Goal: Information Seeking & Learning: Browse casually

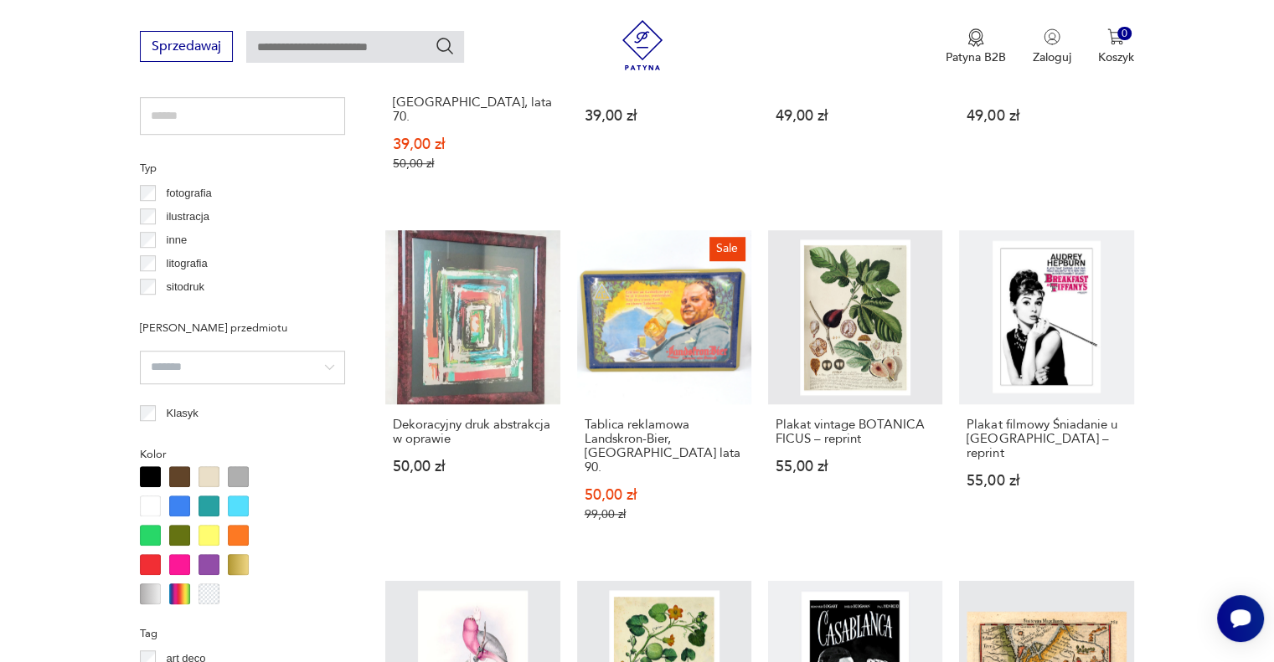
scroll to position [1567, 0]
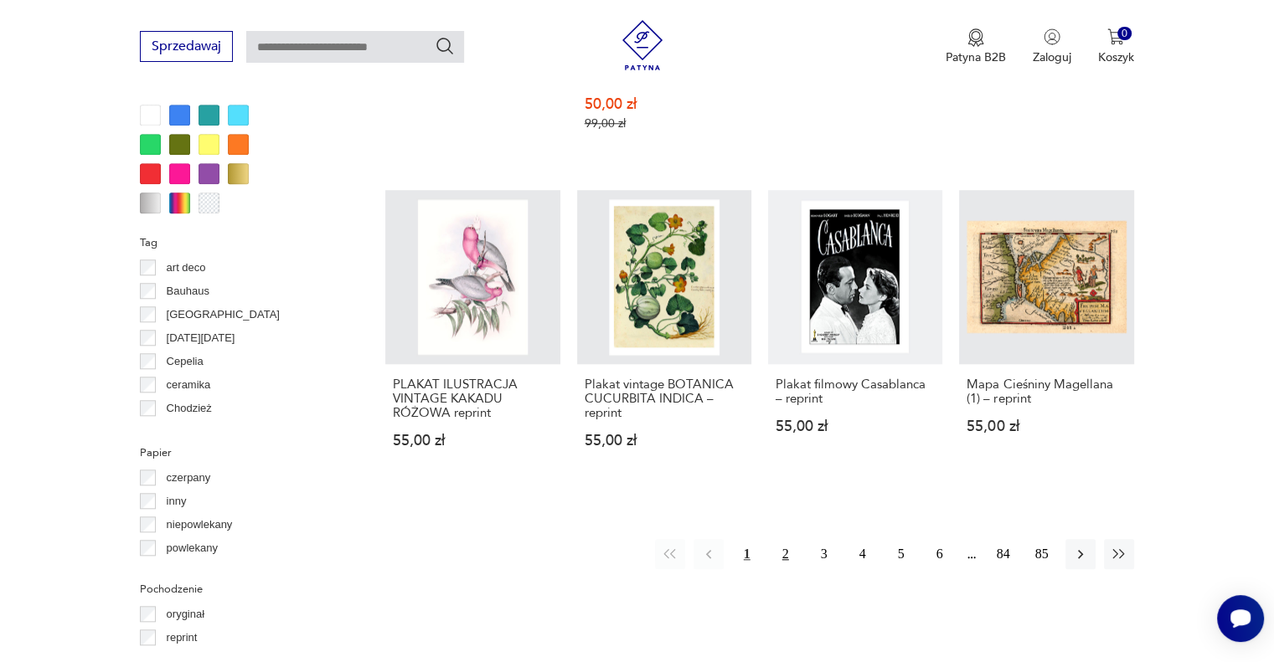
click at [788, 539] on button "2" at bounding box center [785, 554] width 30 height 30
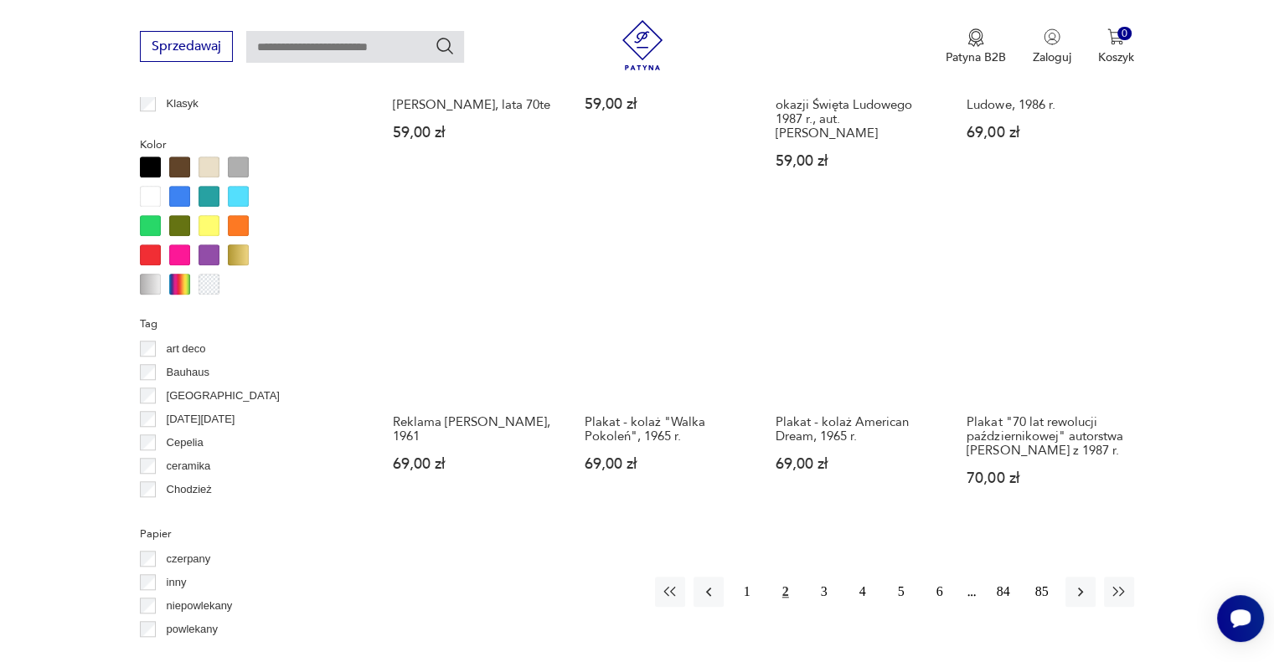
scroll to position [1566, 0]
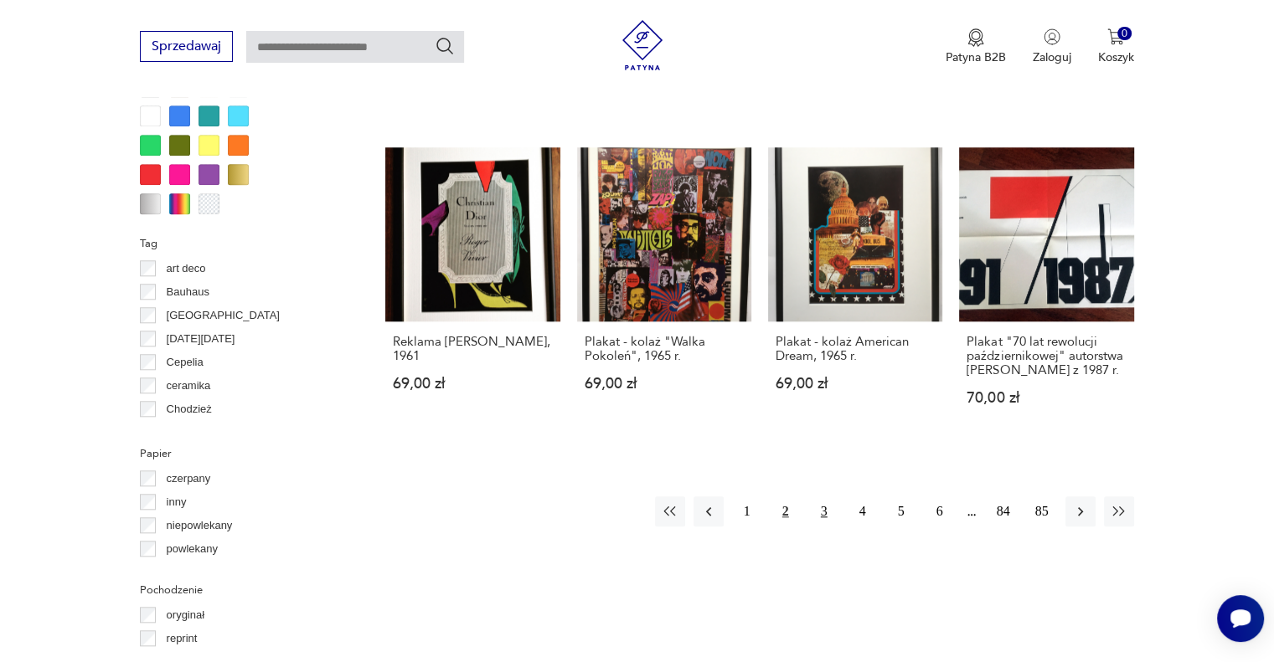
click at [821, 500] on button "3" at bounding box center [824, 512] width 30 height 30
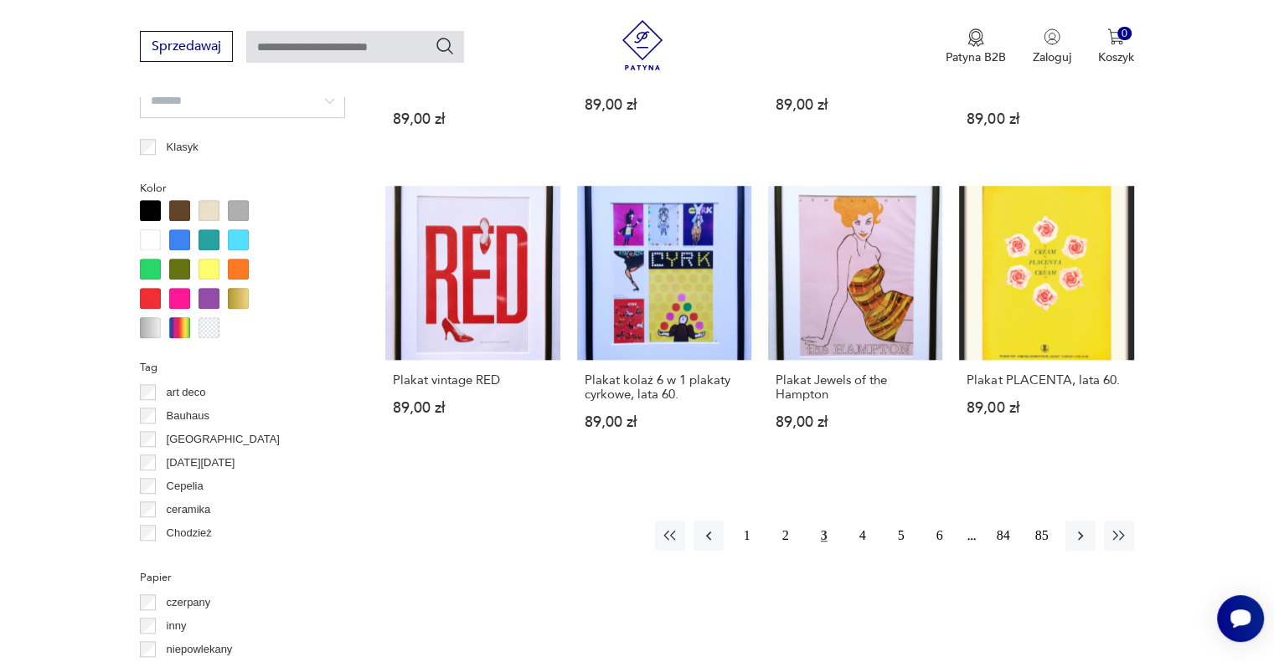
scroll to position [1567, 0]
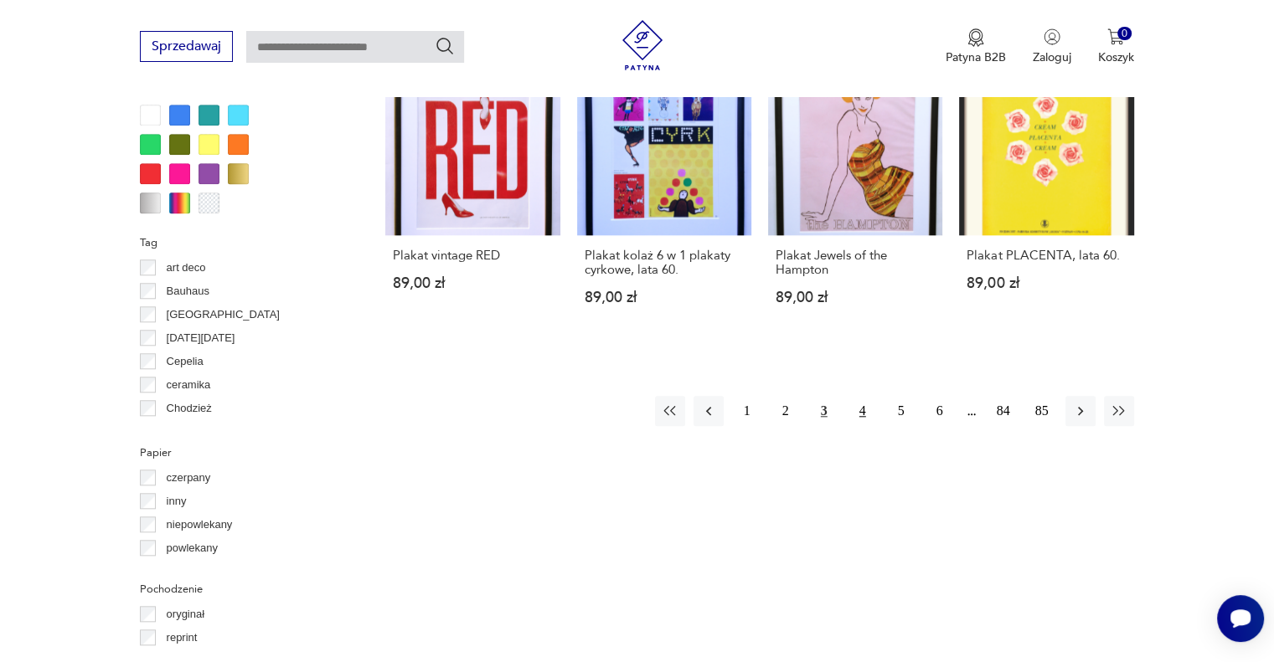
click at [853, 406] on button "4" at bounding box center [862, 411] width 30 height 30
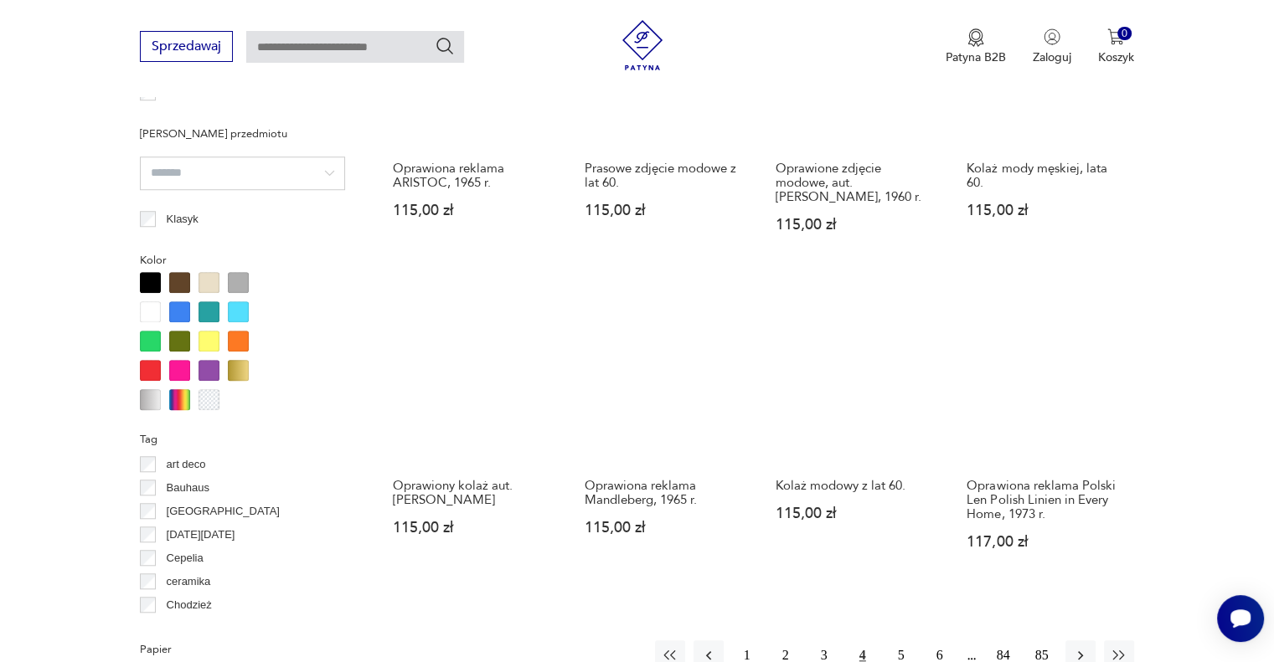
scroll to position [1566, 0]
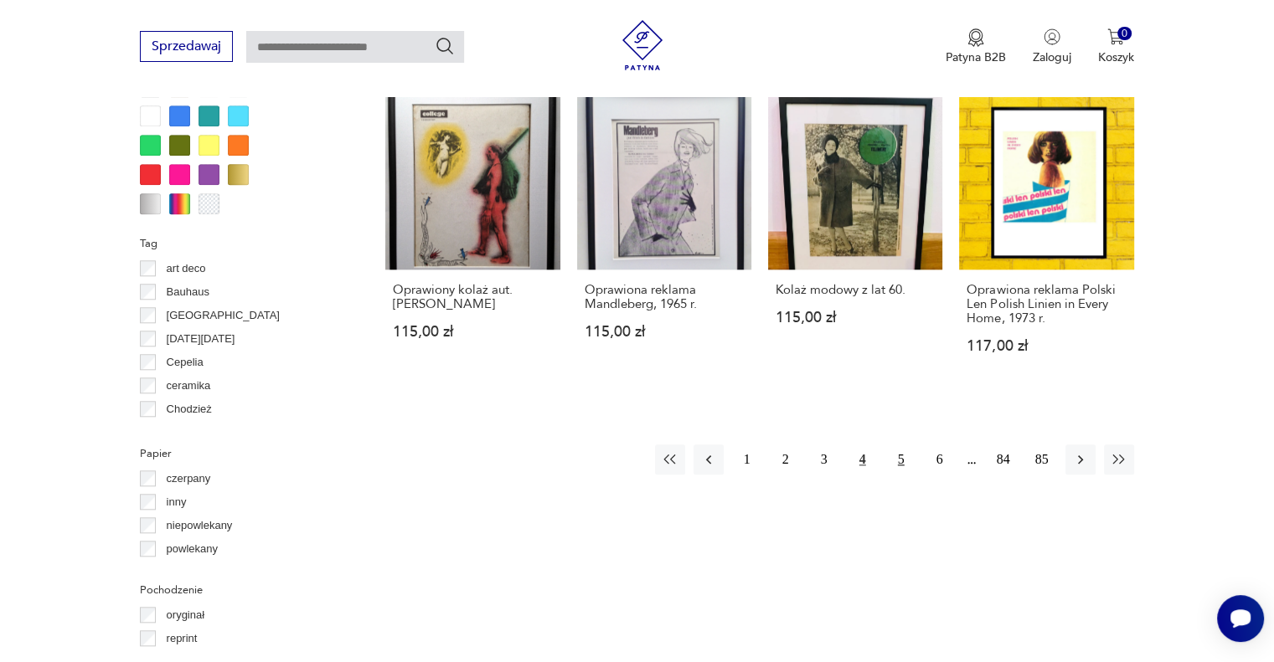
click at [897, 456] on button "5" at bounding box center [901, 460] width 30 height 30
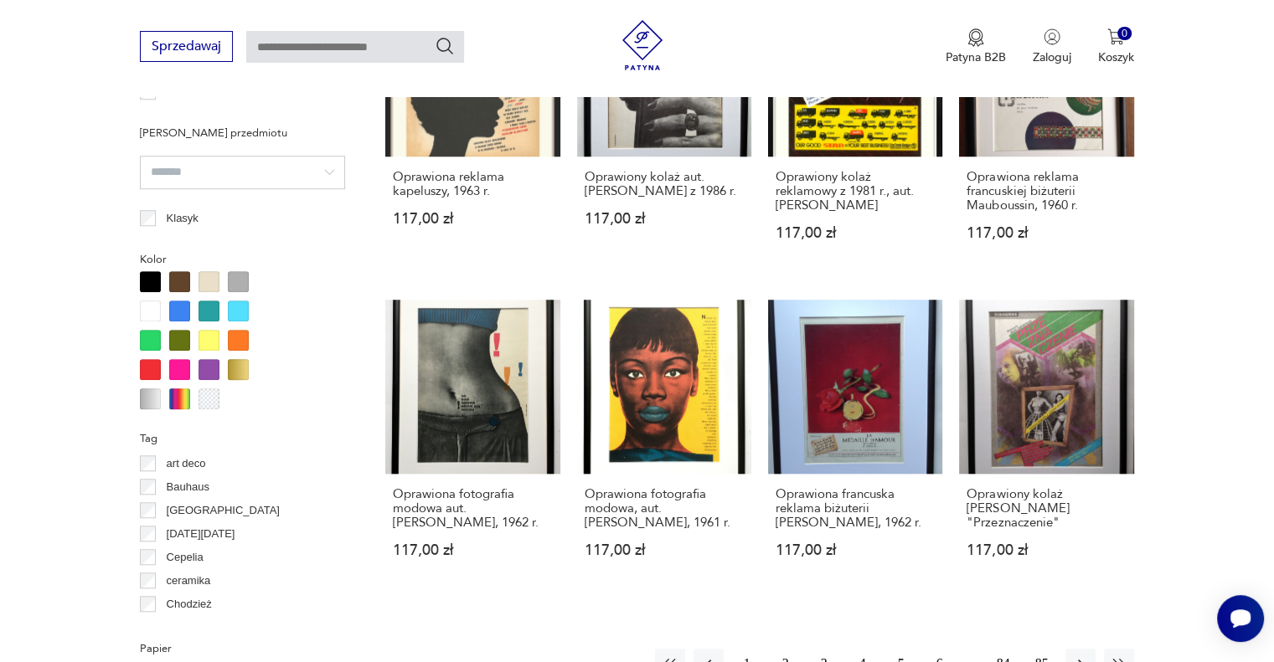
scroll to position [1567, 0]
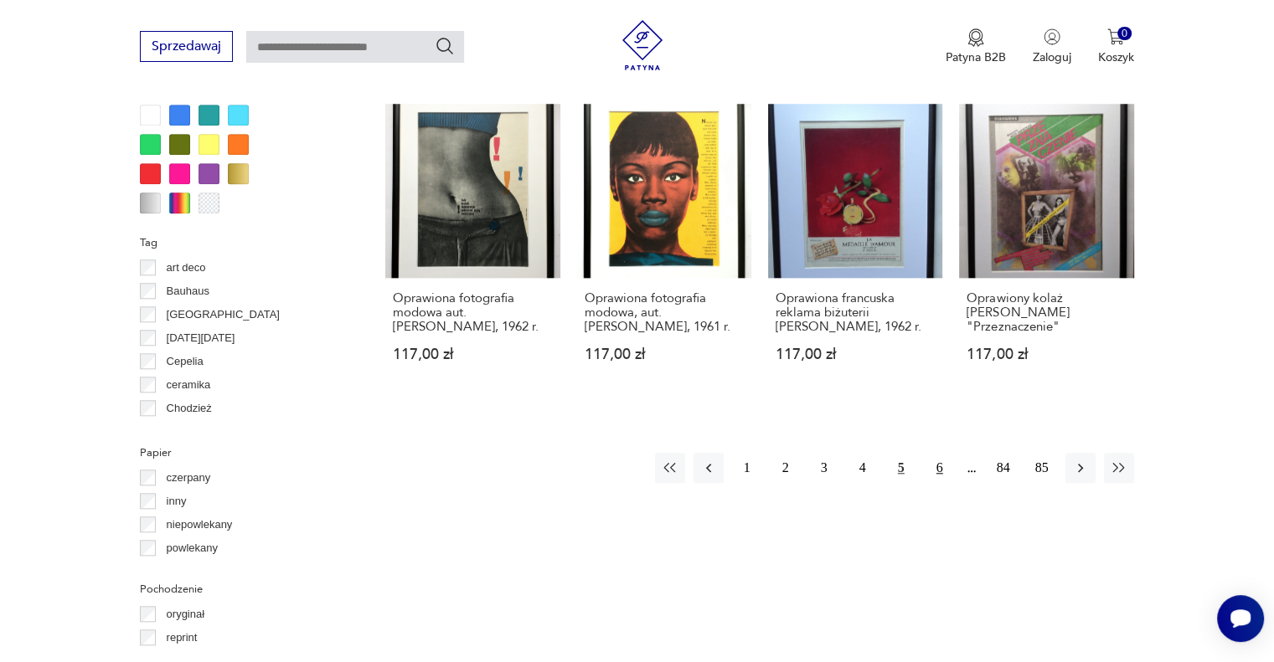
click at [933, 453] on button "6" at bounding box center [939, 468] width 30 height 30
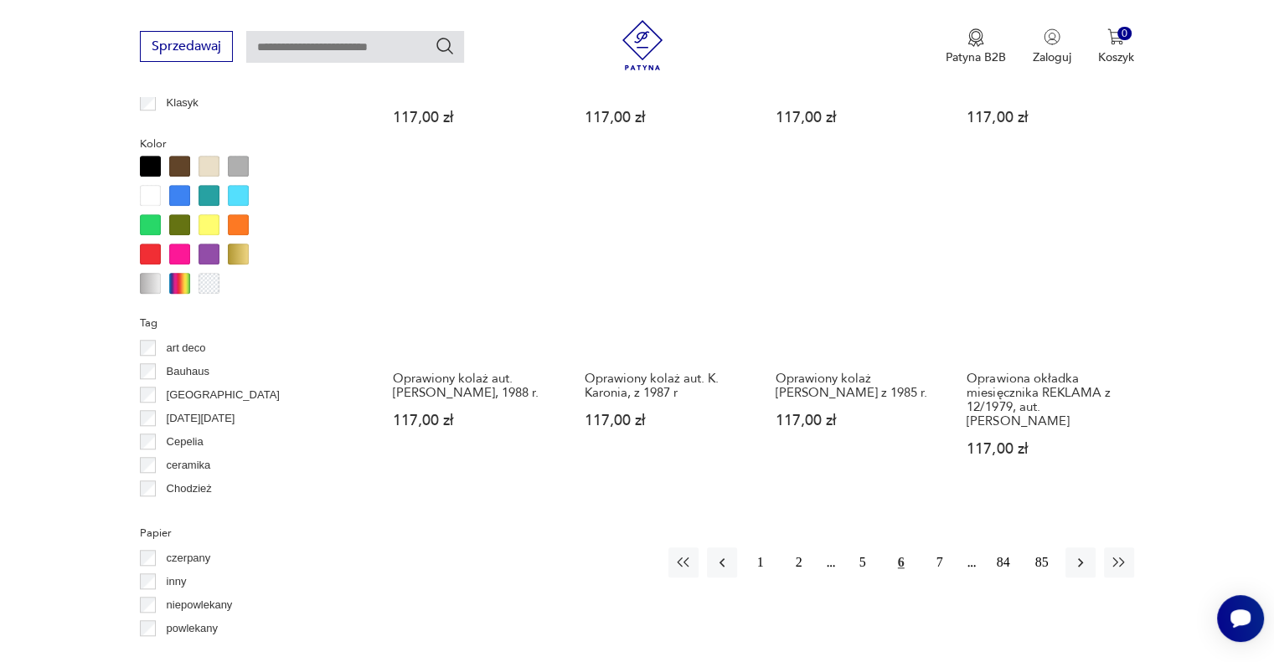
scroll to position [1566, 0]
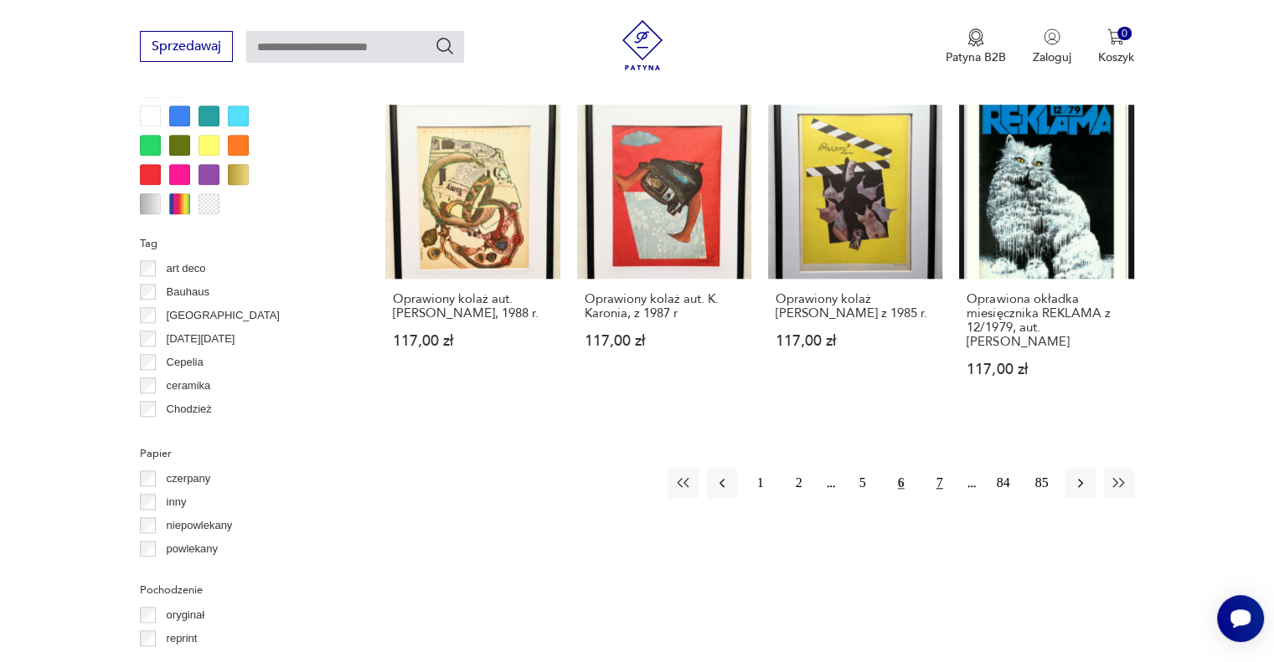
click at [938, 468] on button "7" at bounding box center [939, 483] width 30 height 30
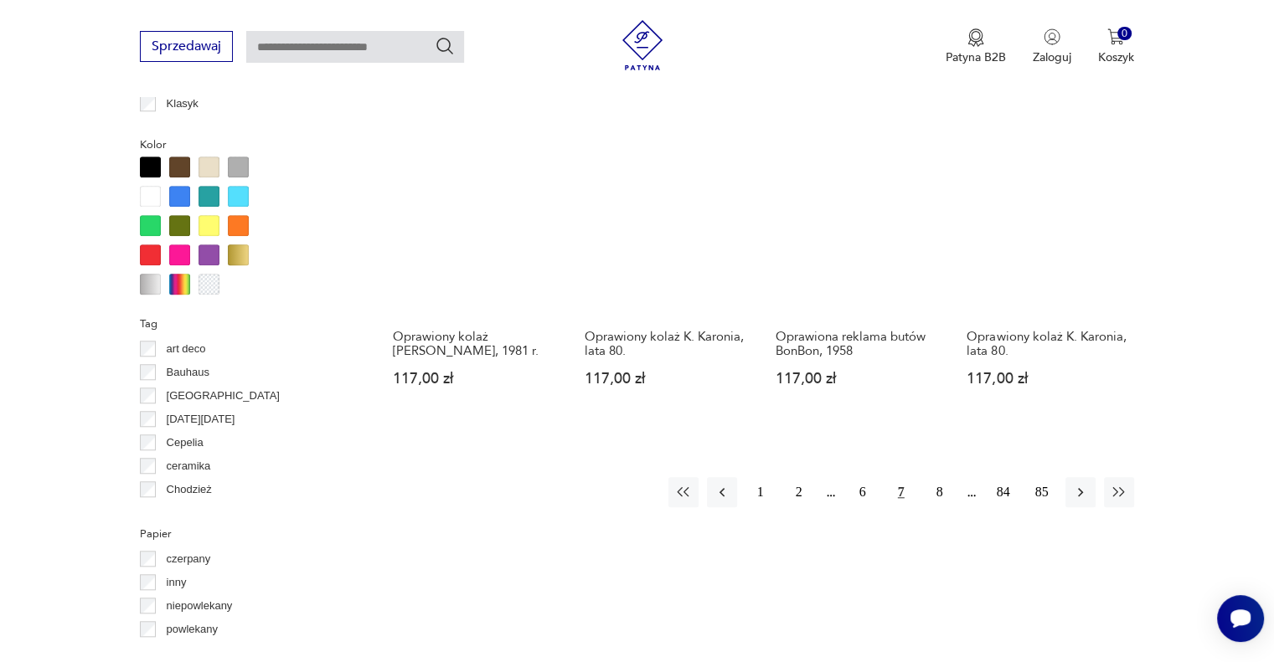
scroll to position [1567, 0]
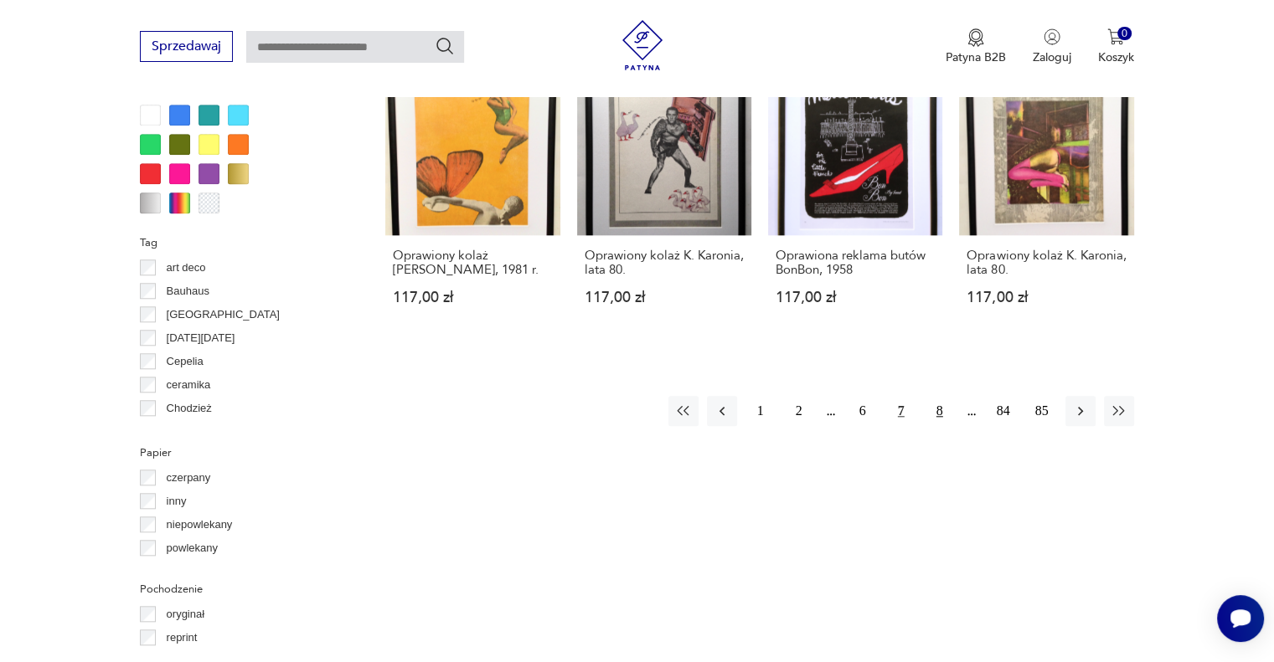
click at [932, 406] on button "8" at bounding box center [939, 411] width 30 height 30
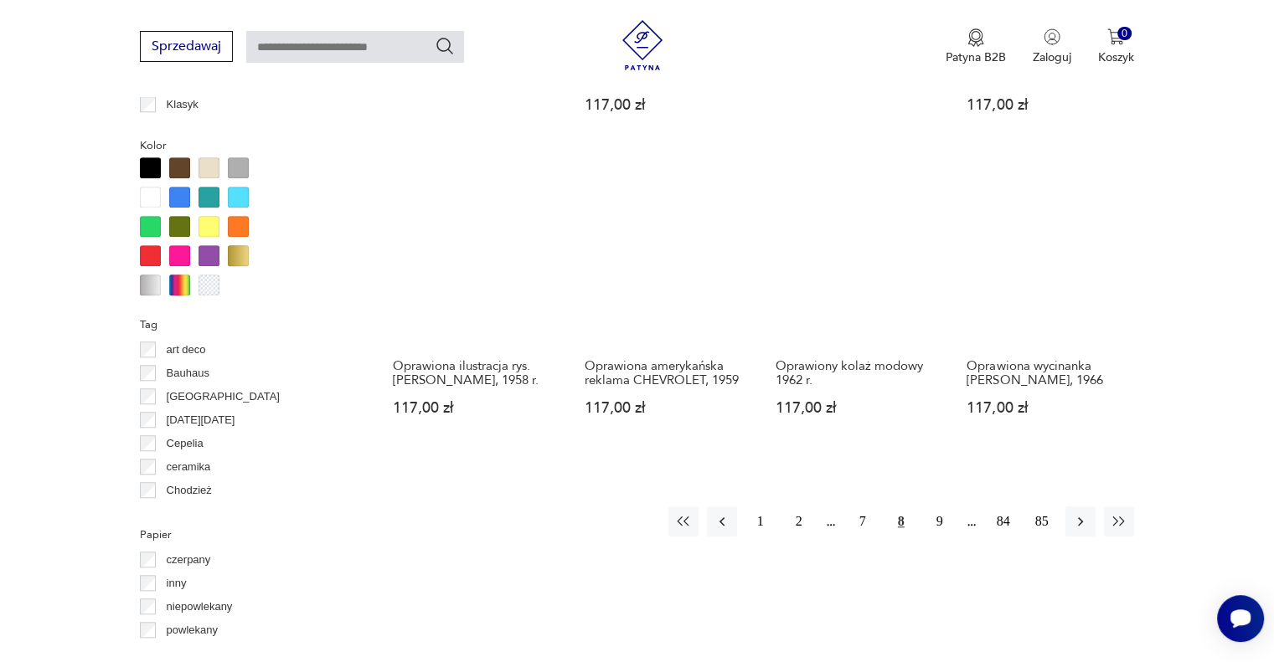
scroll to position [1566, 0]
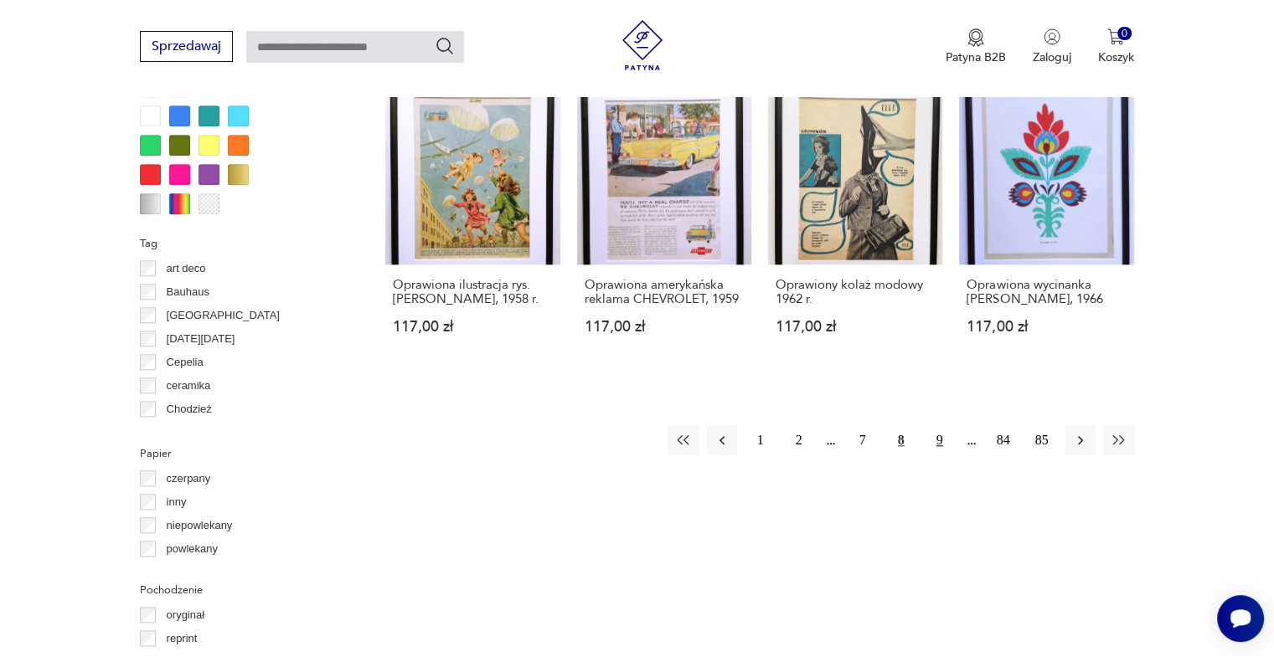
click at [935, 436] on button "9" at bounding box center [939, 440] width 30 height 30
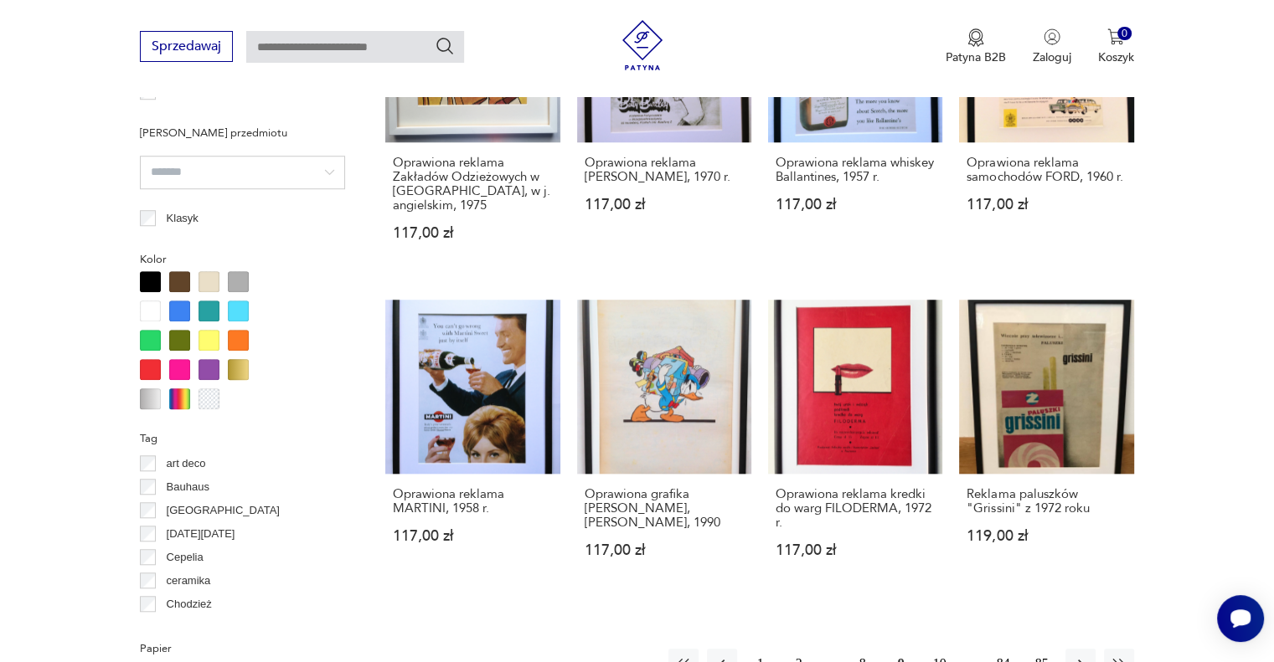
scroll to position [1567, 0]
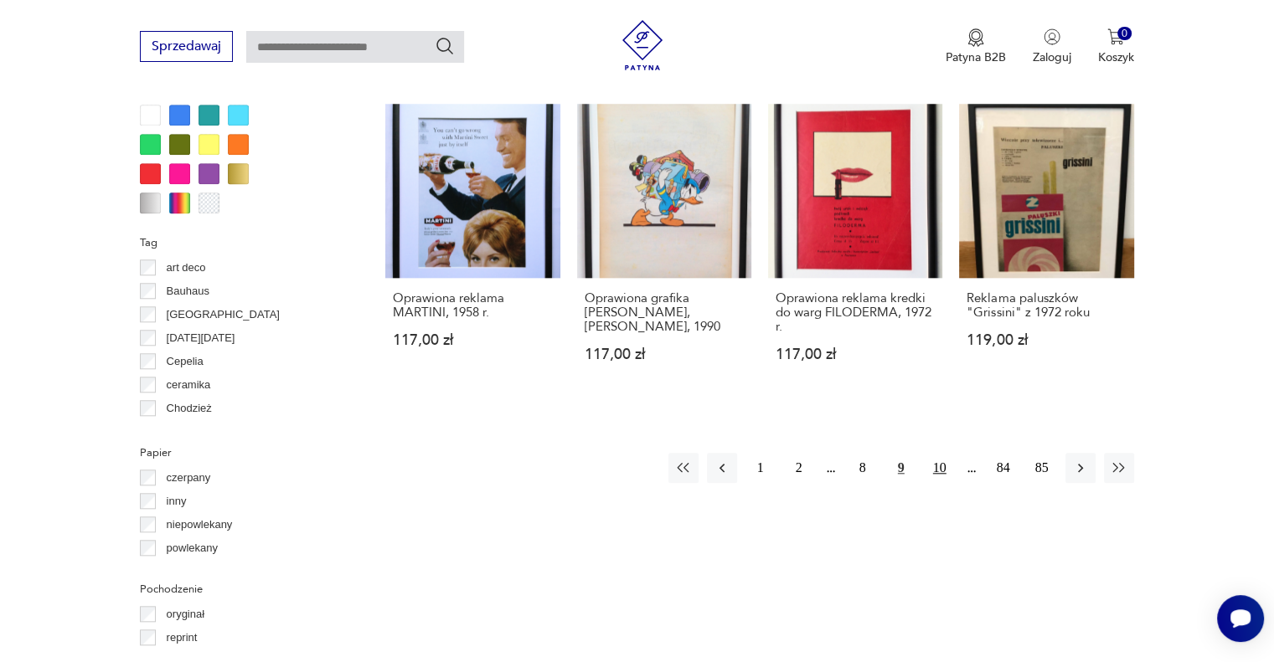
click at [941, 463] on button "10" at bounding box center [939, 468] width 30 height 30
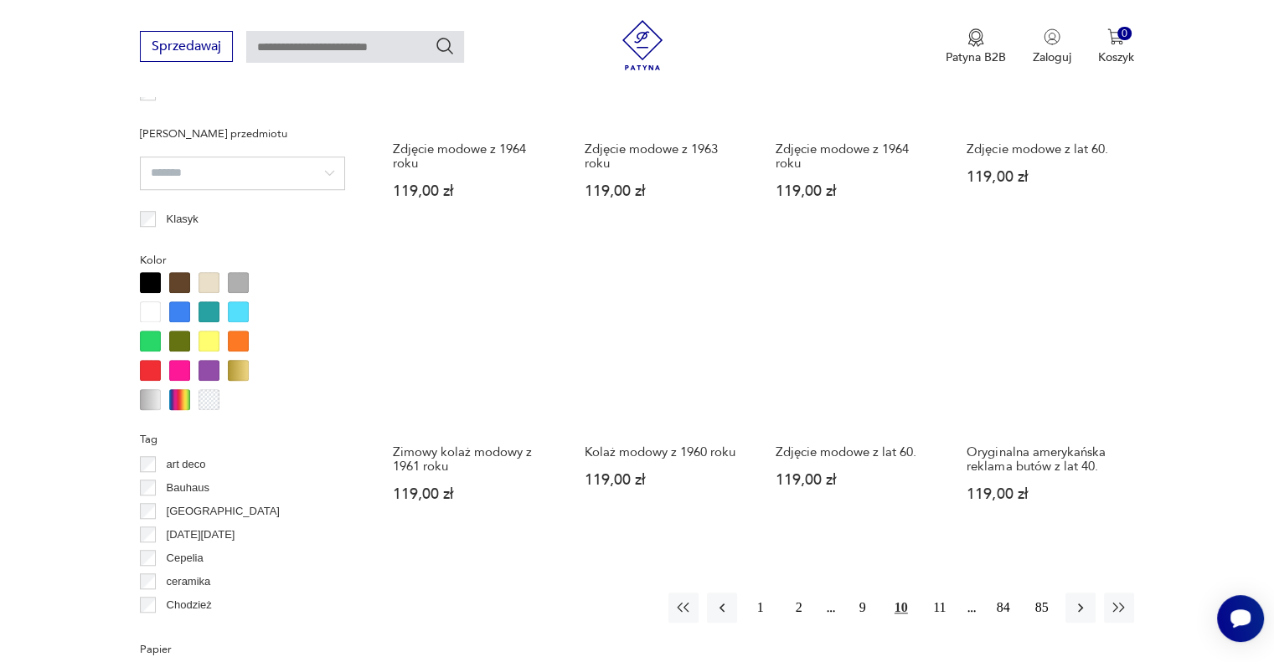
scroll to position [1566, 0]
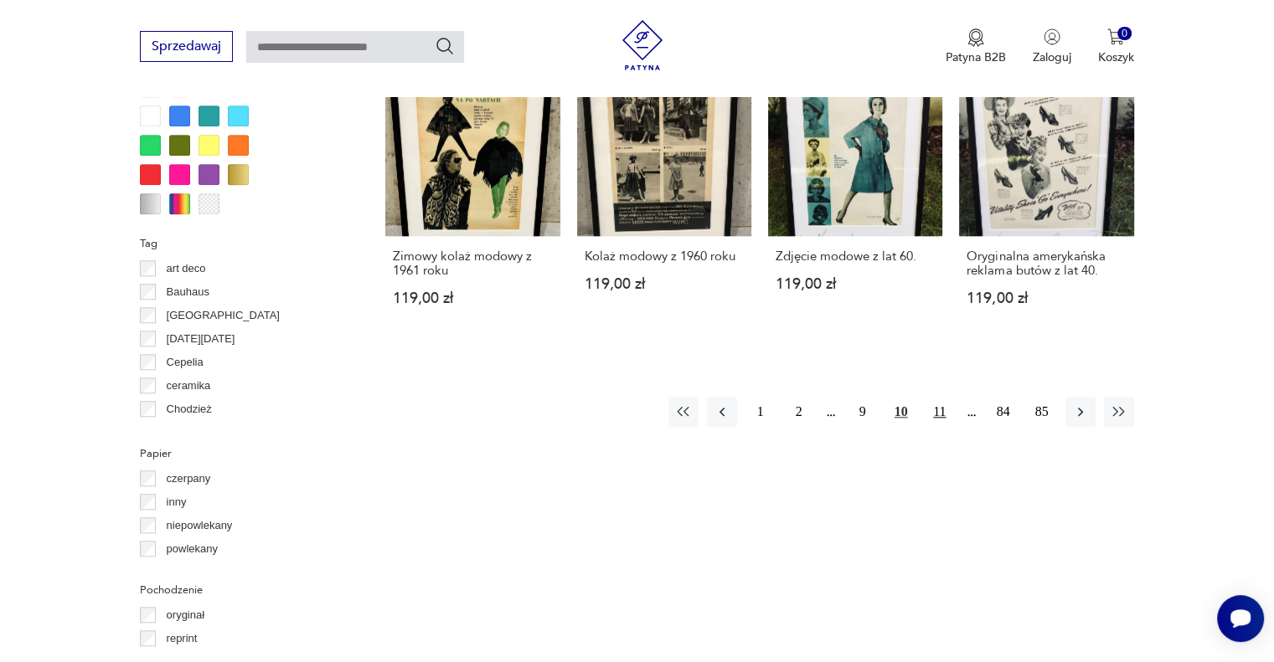
click at [938, 414] on button "11" at bounding box center [939, 412] width 30 height 30
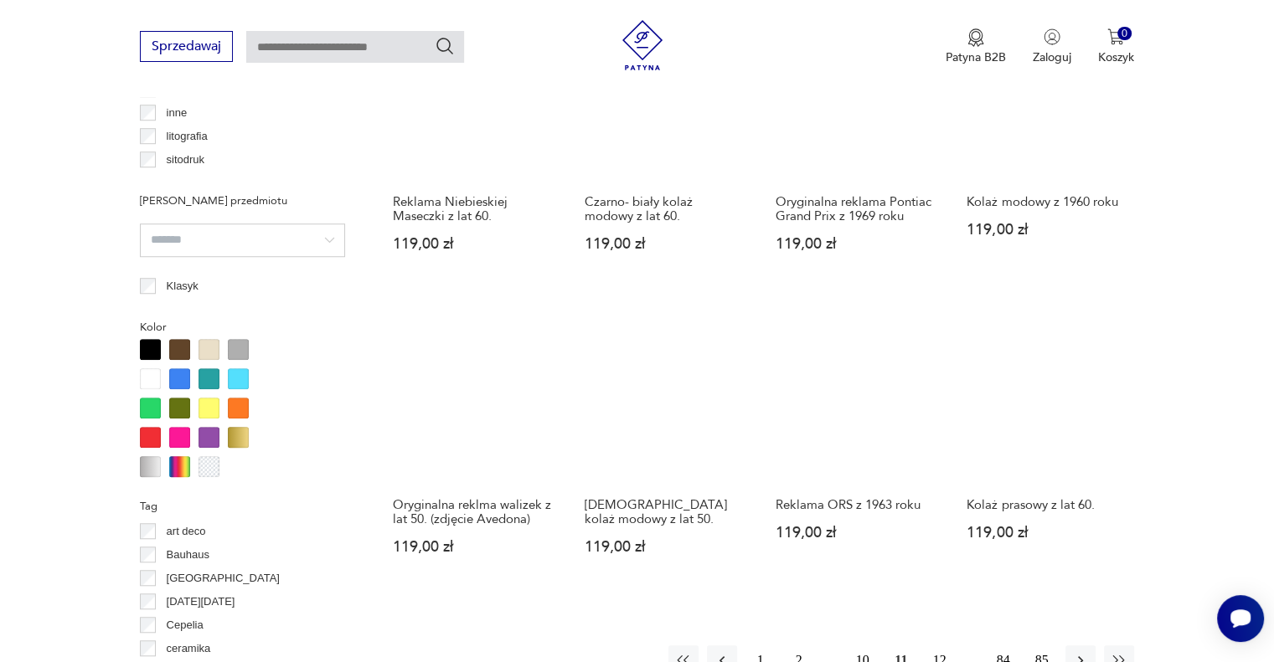
scroll to position [1371, 0]
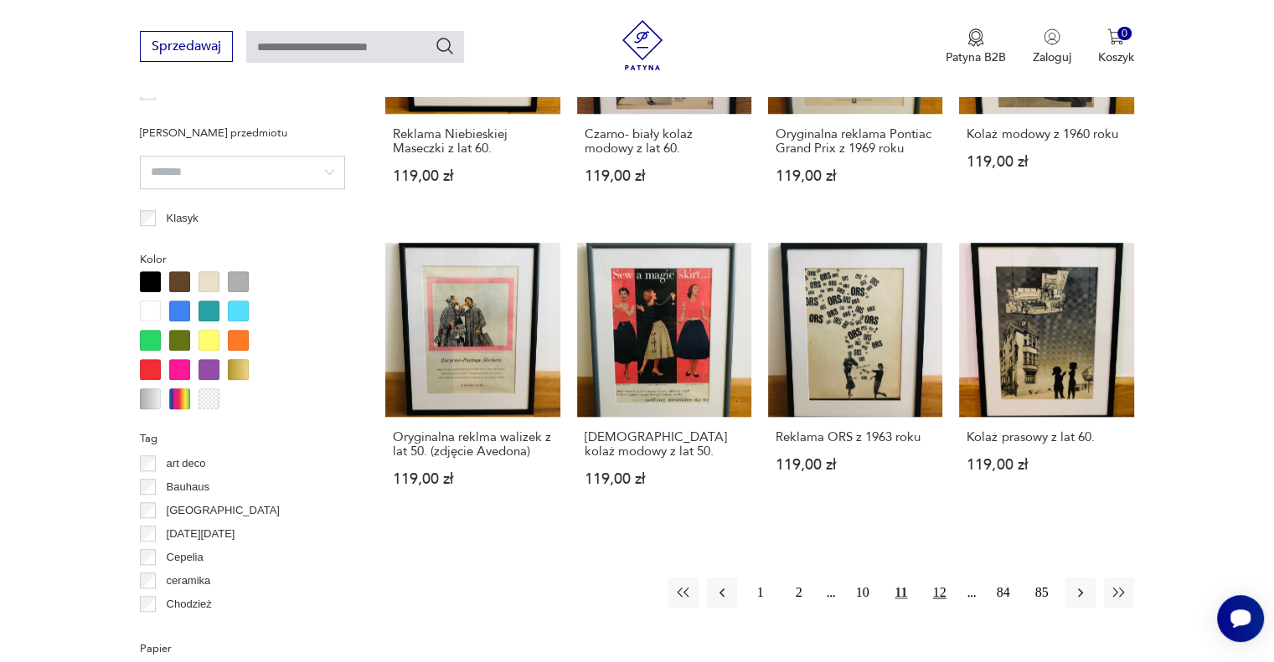
click at [931, 589] on button "12" at bounding box center [939, 593] width 30 height 30
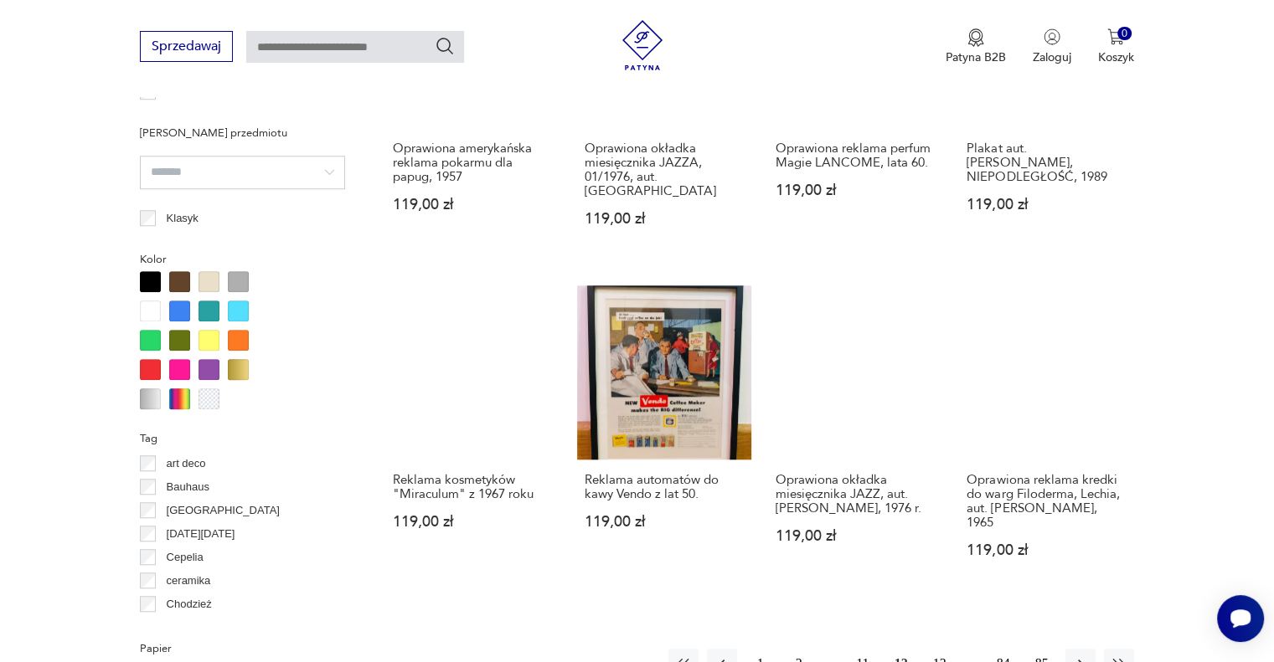
scroll to position [1567, 0]
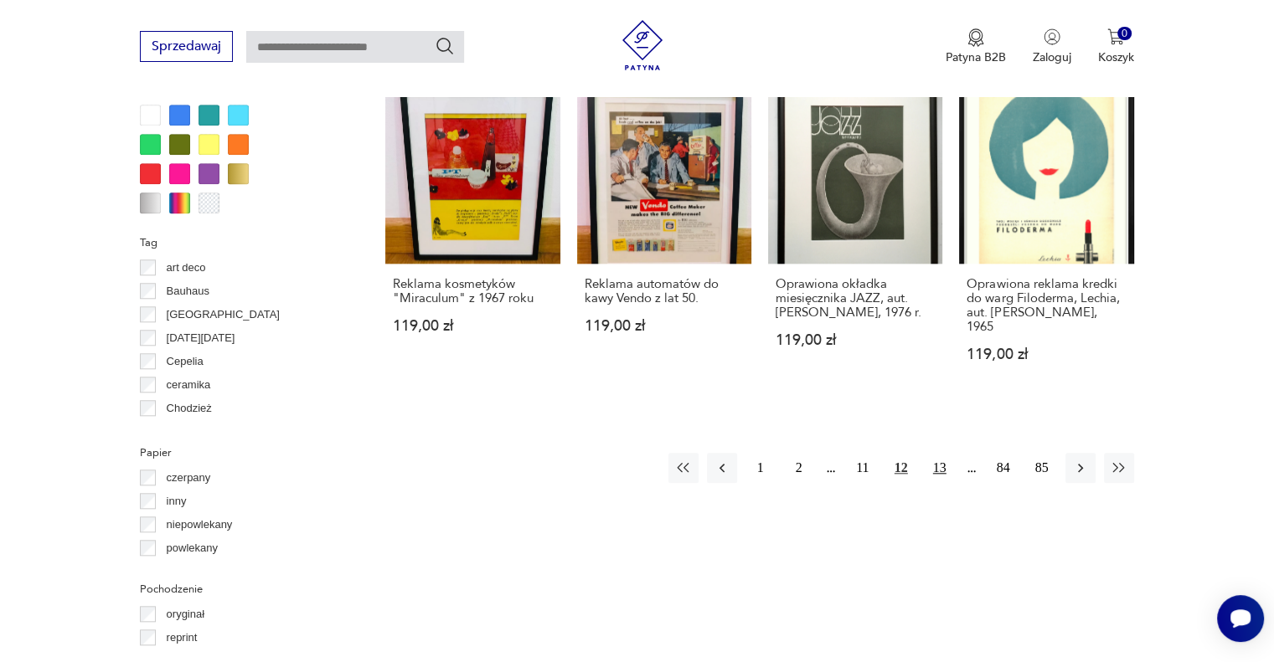
click at [943, 453] on button "13" at bounding box center [939, 468] width 30 height 30
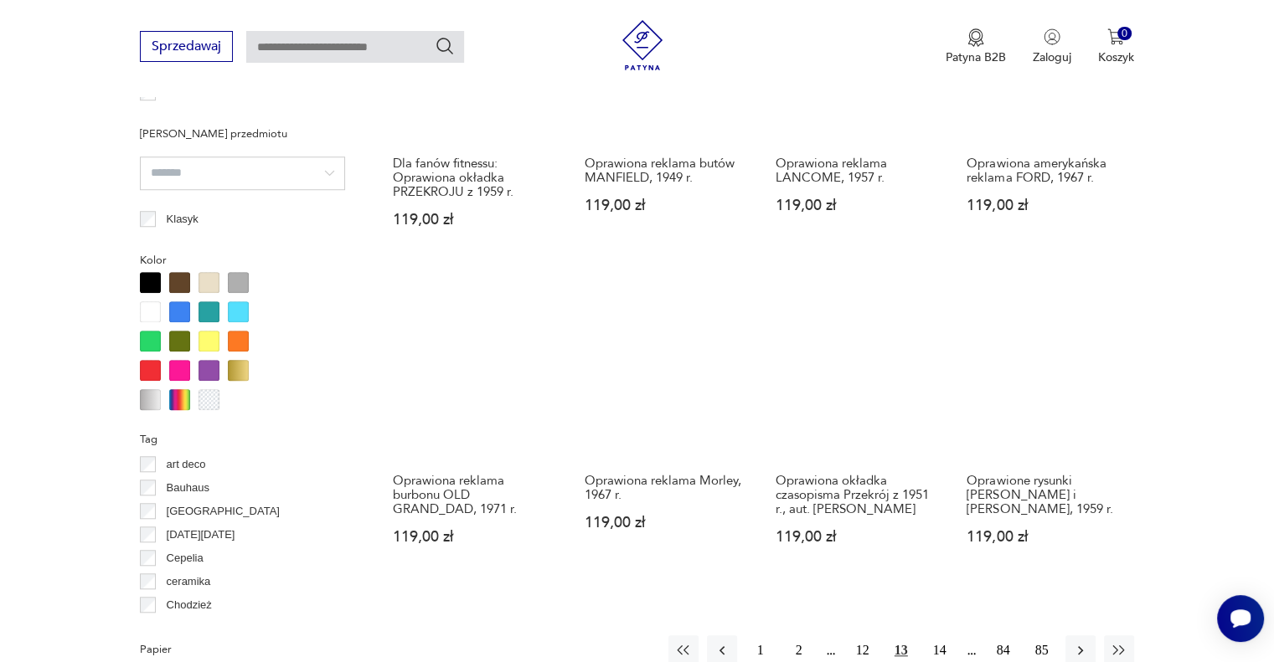
scroll to position [1566, 0]
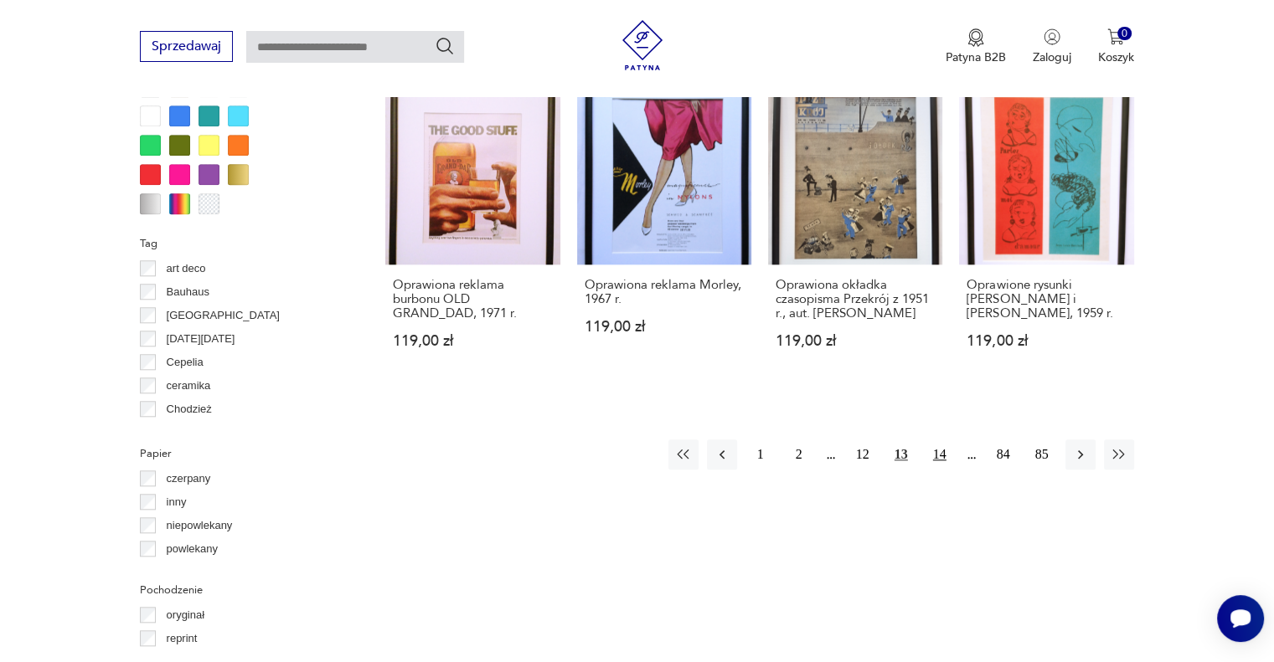
click at [934, 451] on button "14" at bounding box center [939, 455] width 30 height 30
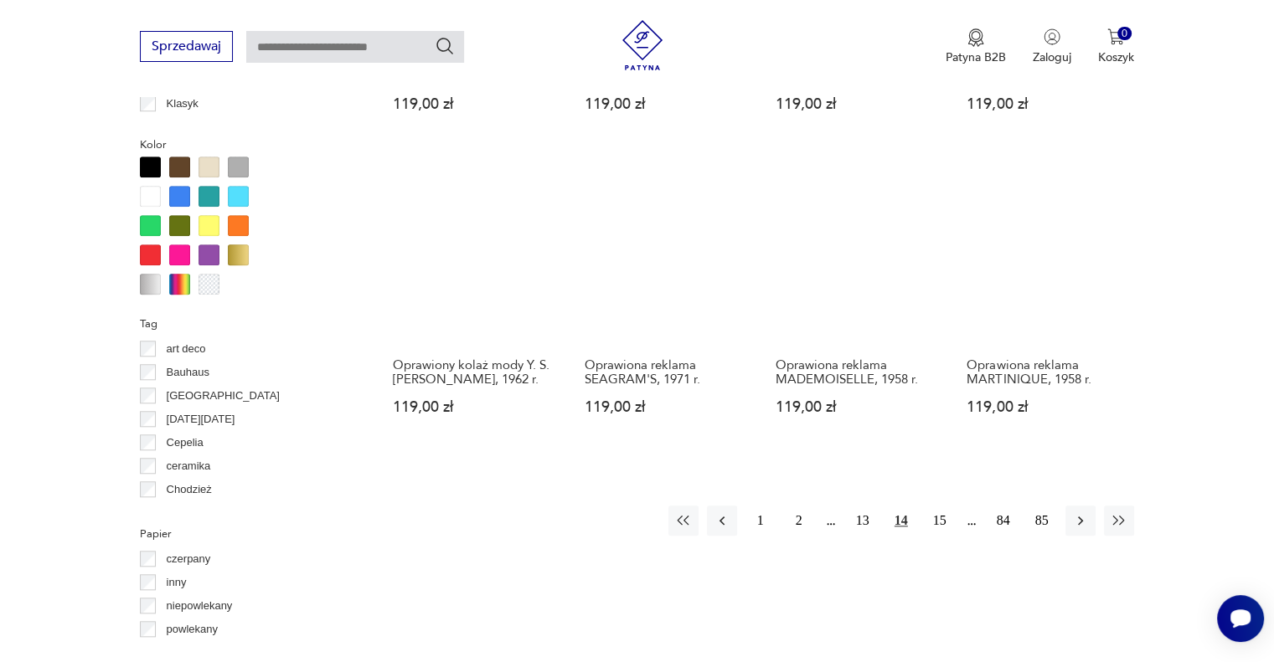
scroll to position [1567, 0]
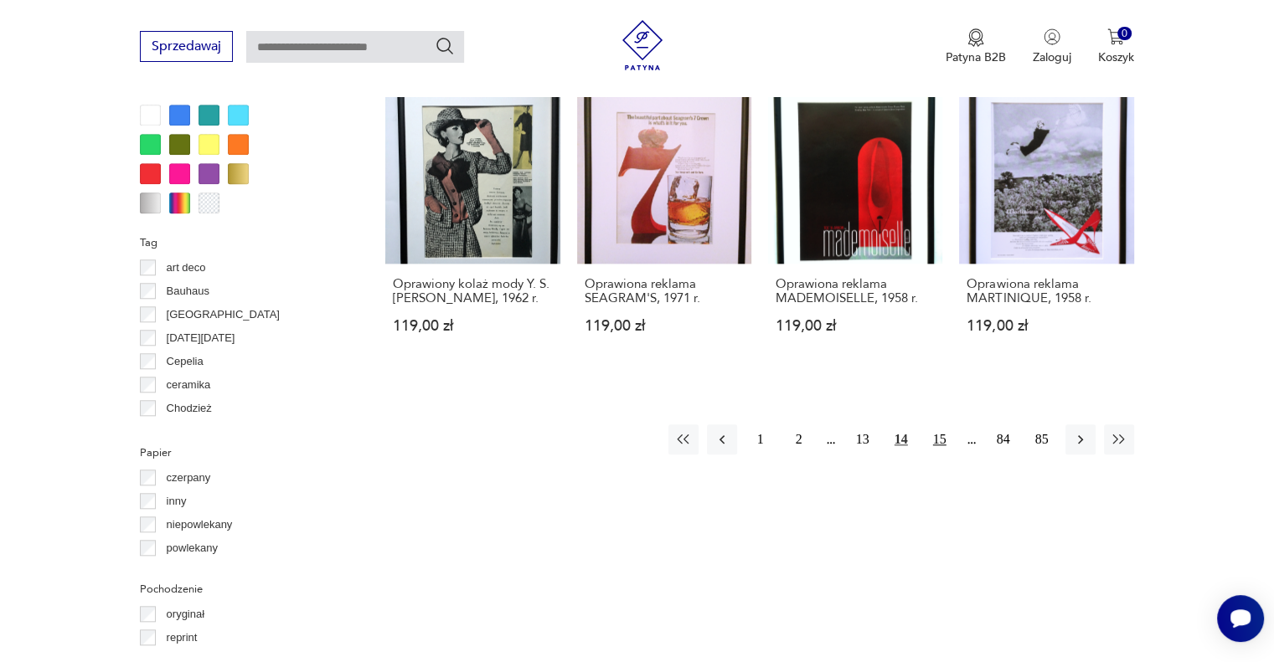
click at [928, 444] on button "15" at bounding box center [939, 440] width 30 height 30
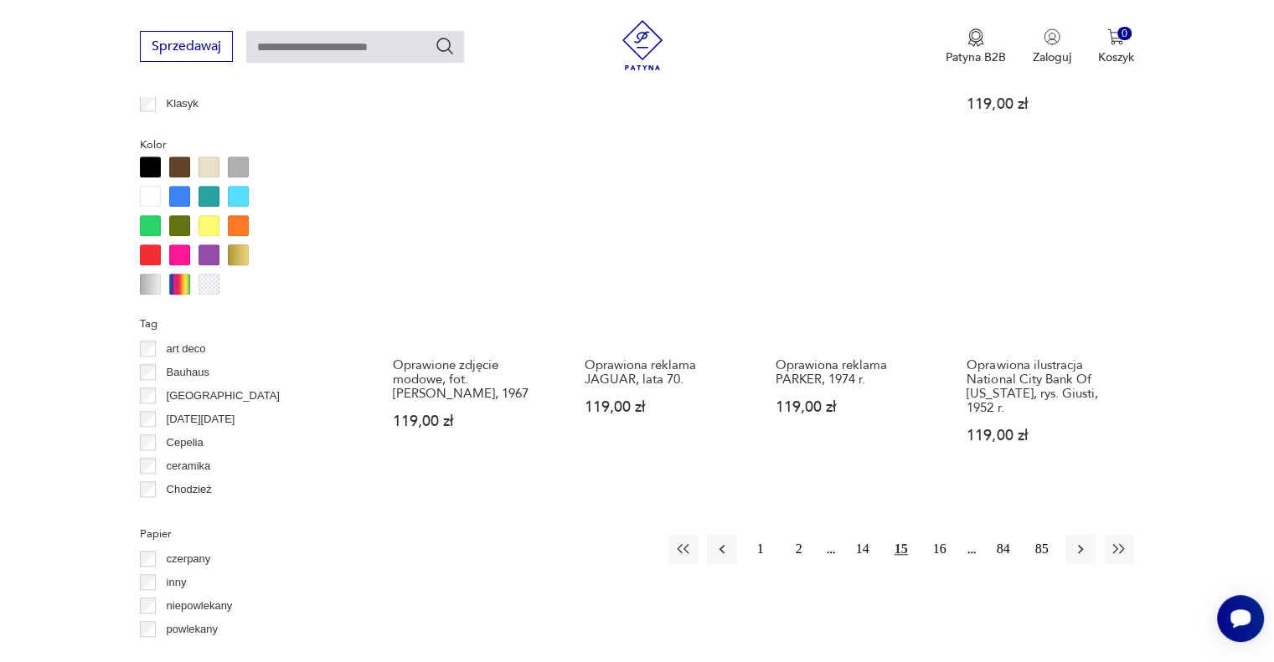
scroll to position [1566, 0]
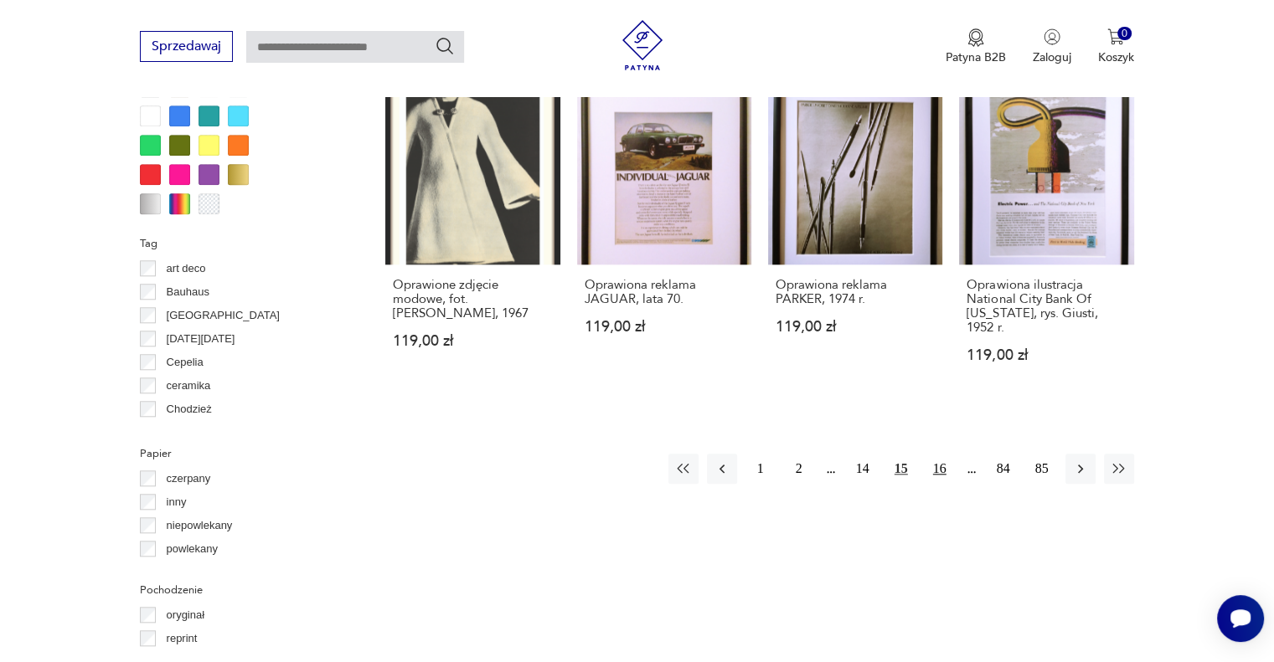
click at [941, 454] on button "16" at bounding box center [939, 469] width 30 height 30
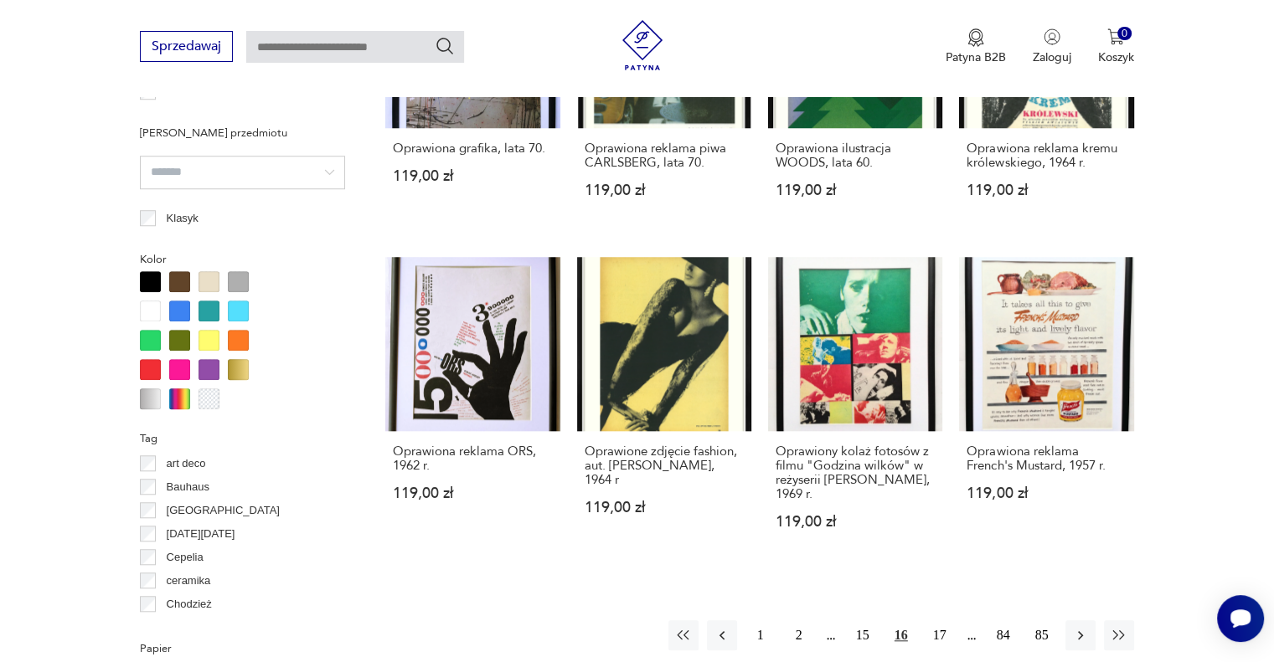
scroll to position [1567, 0]
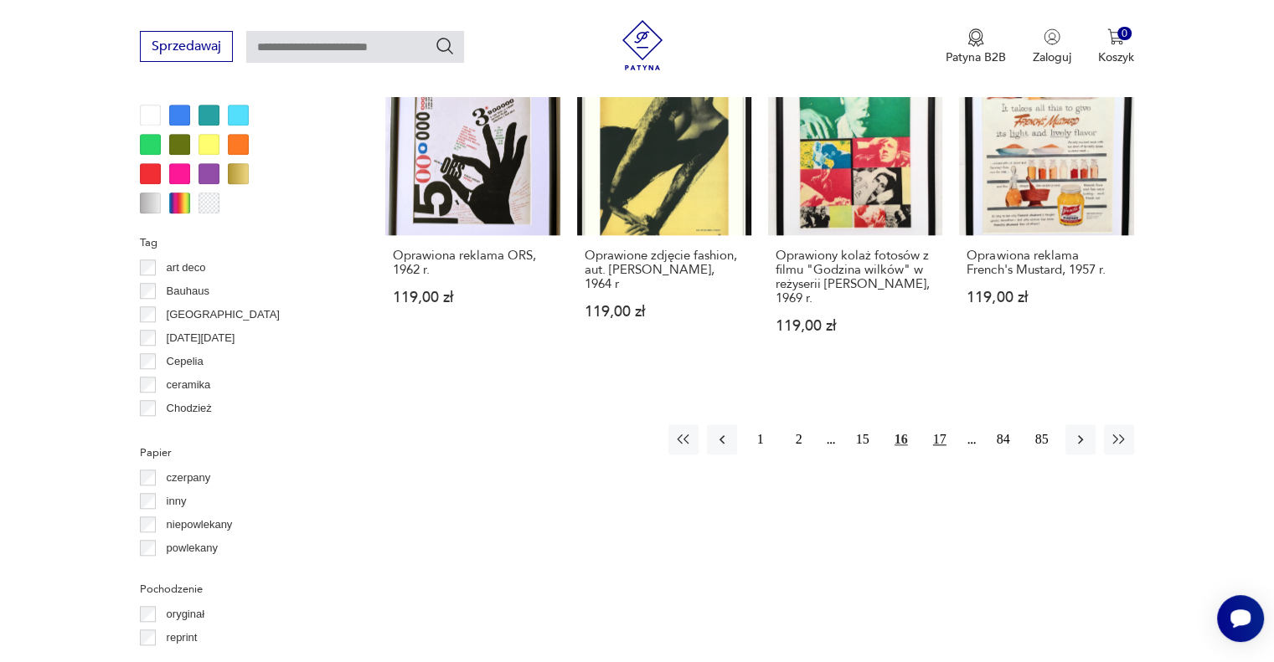
click at [940, 439] on button "17" at bounding box center [939, 440] width 30 height 30
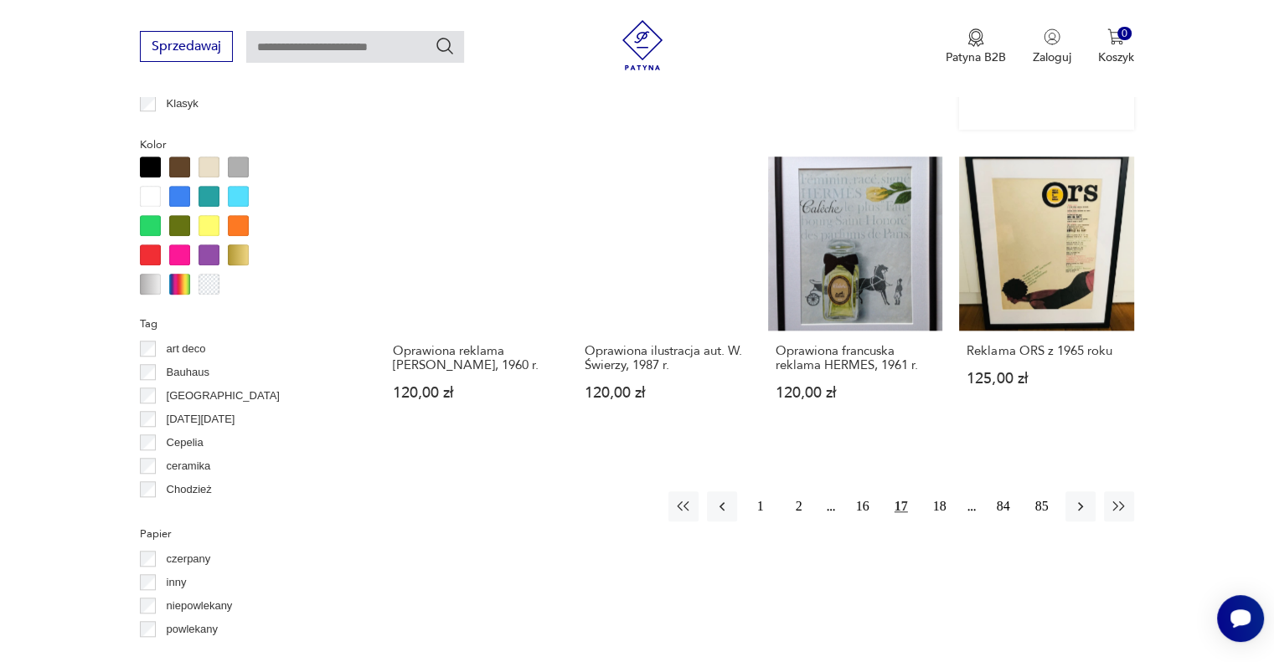
scroll to position [1566, 0]
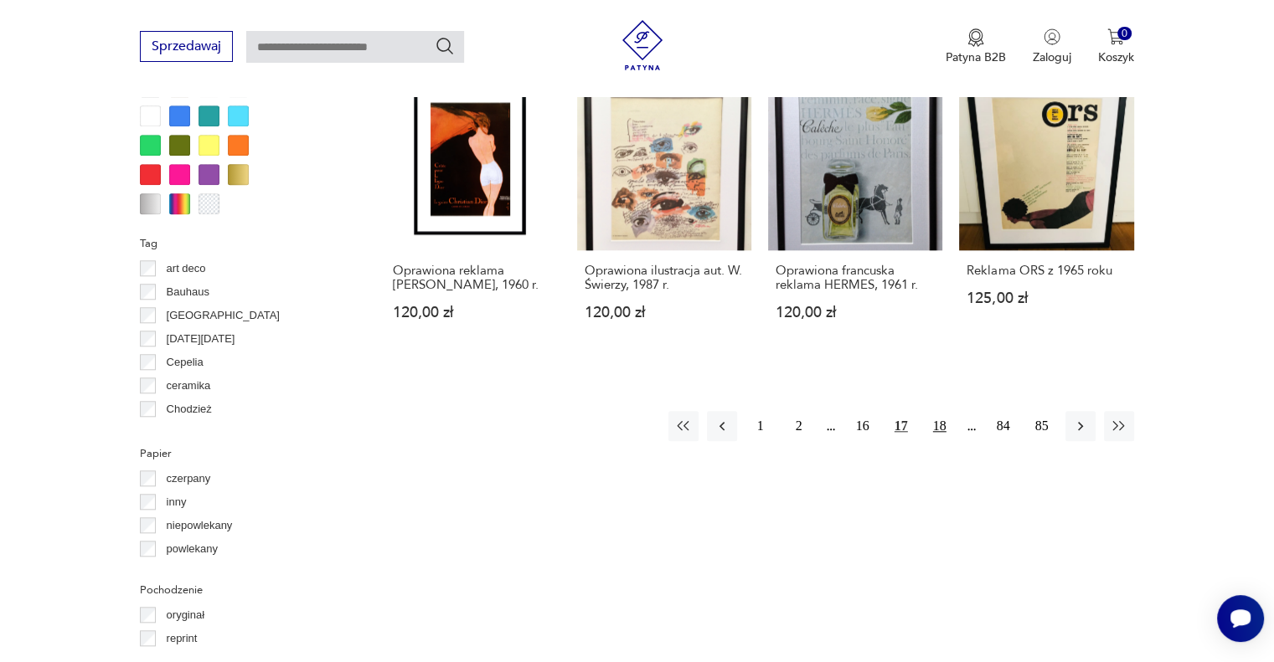
click at [942, 420] on button "18" at bounding box center [939, 426] width 30 height 30
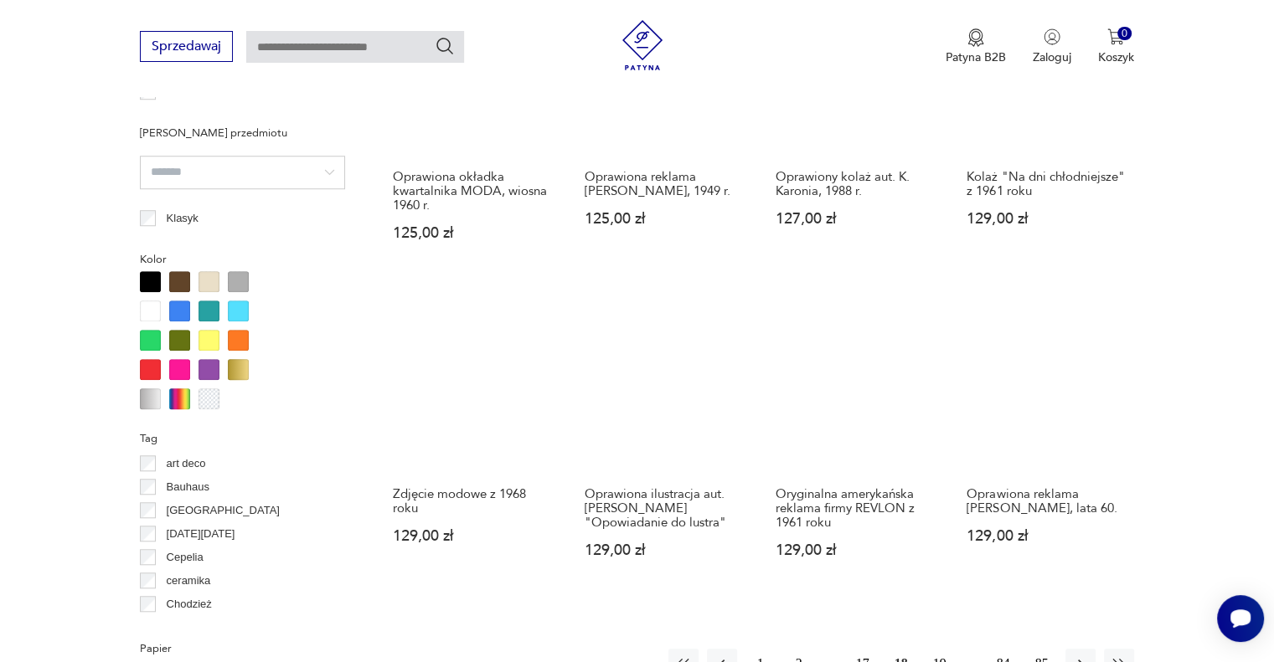
scroll to position [1567, 0]
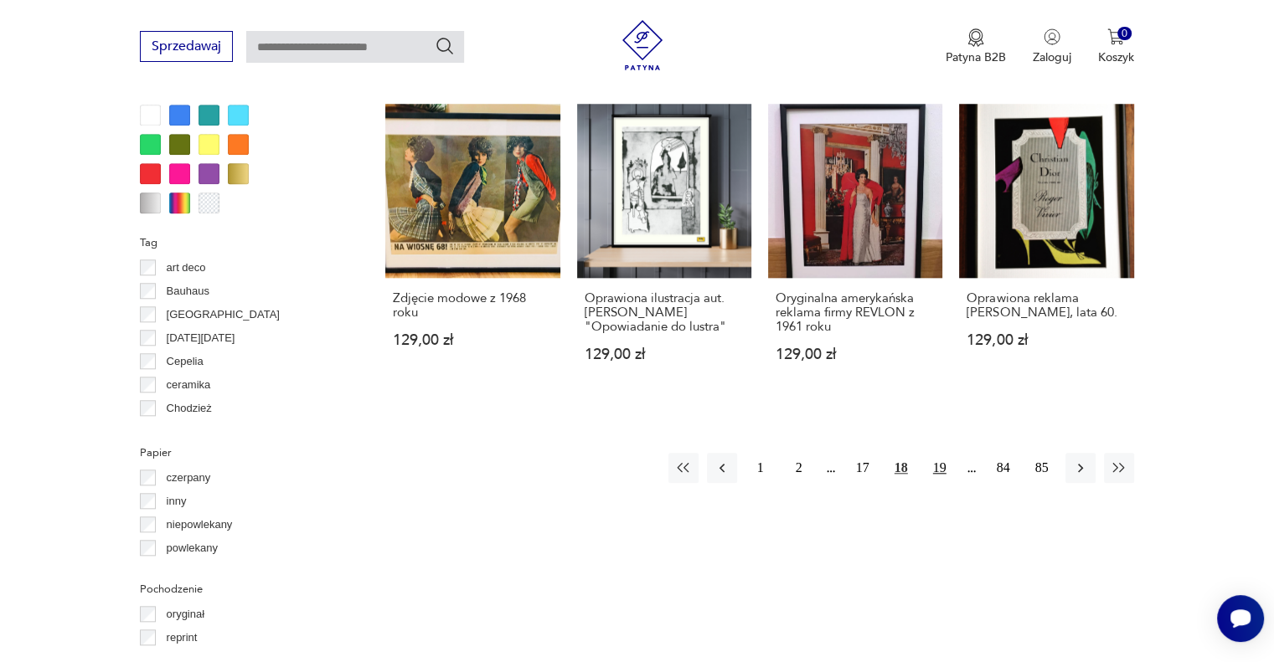
click at [937, 468] on button "19" at bounding box center [939, 468] width 30 height 30
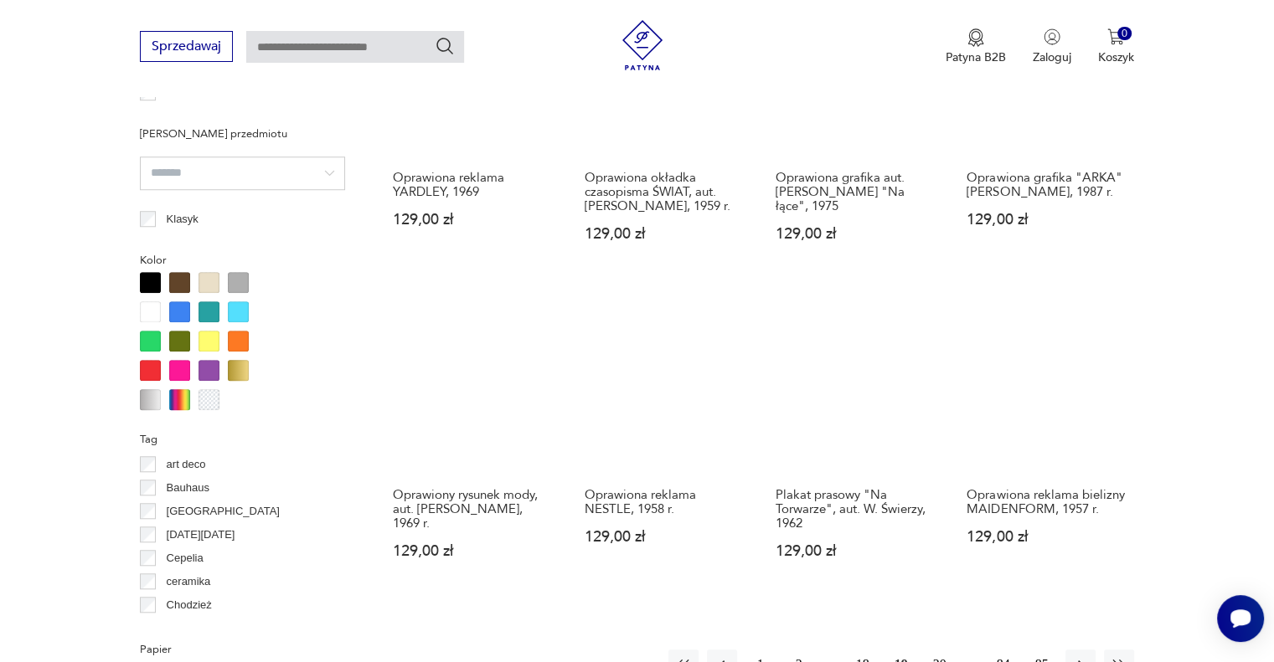
scroll to position [1566, 0]
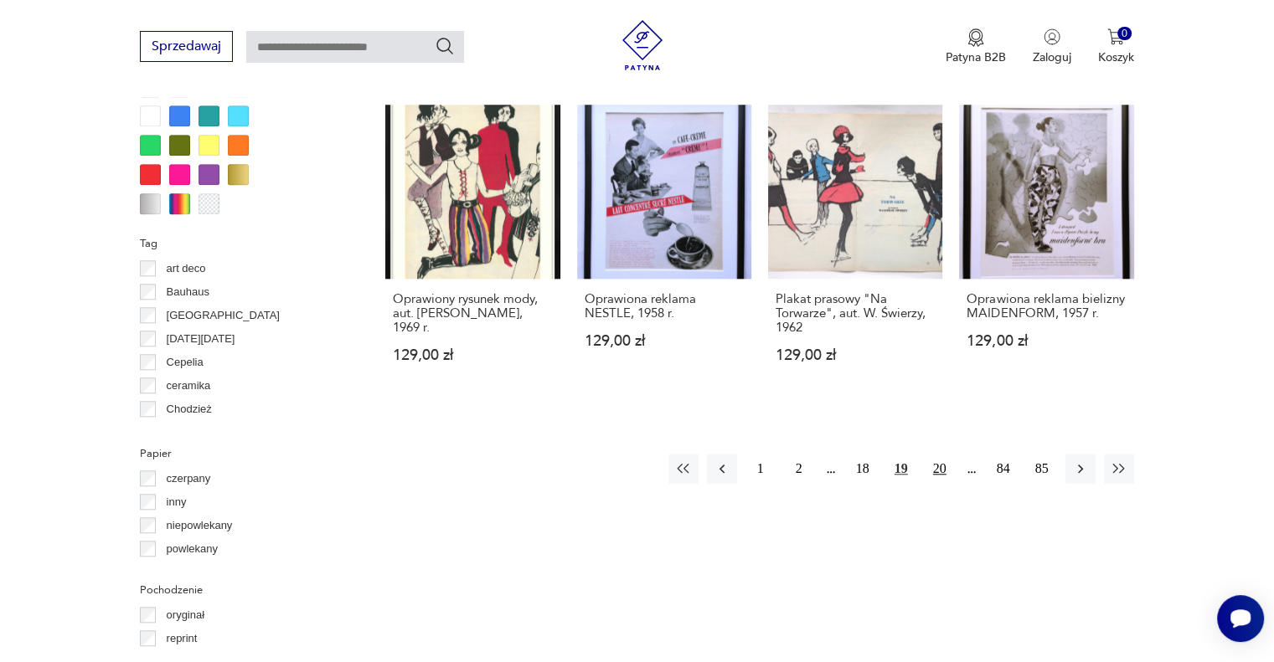
click at [937, 454] on button "20" at bounding box center [939, 469] width 30 height 30
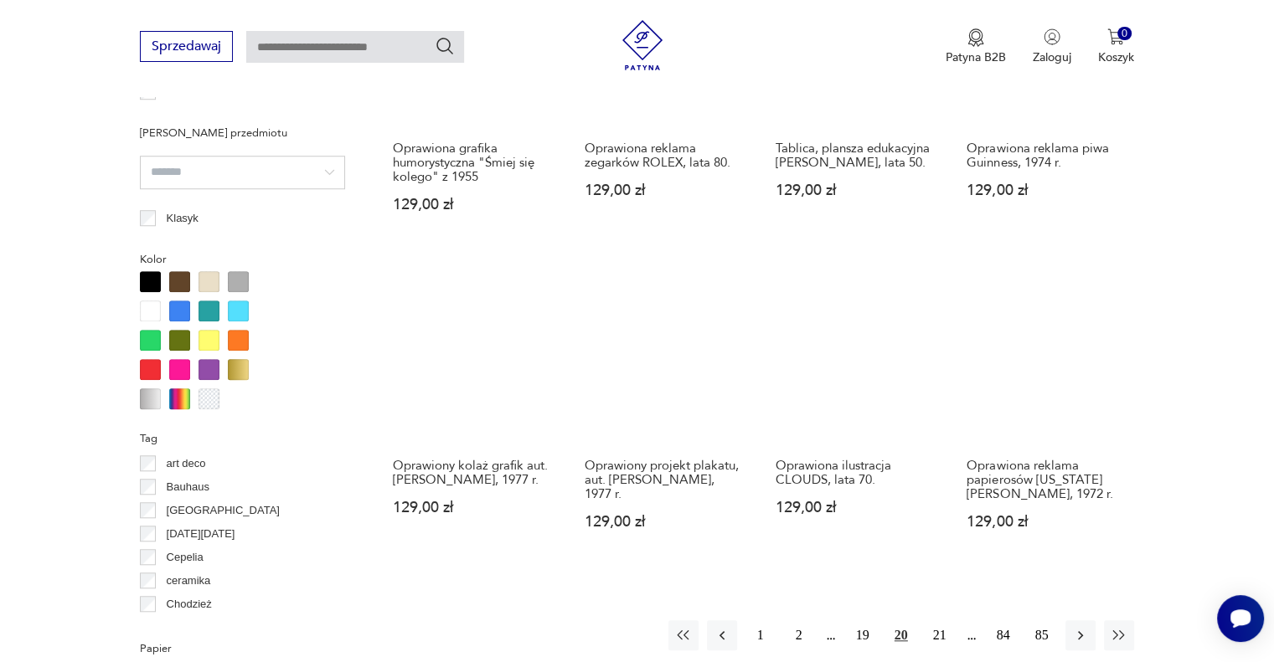
scroll to position [1567, 0]
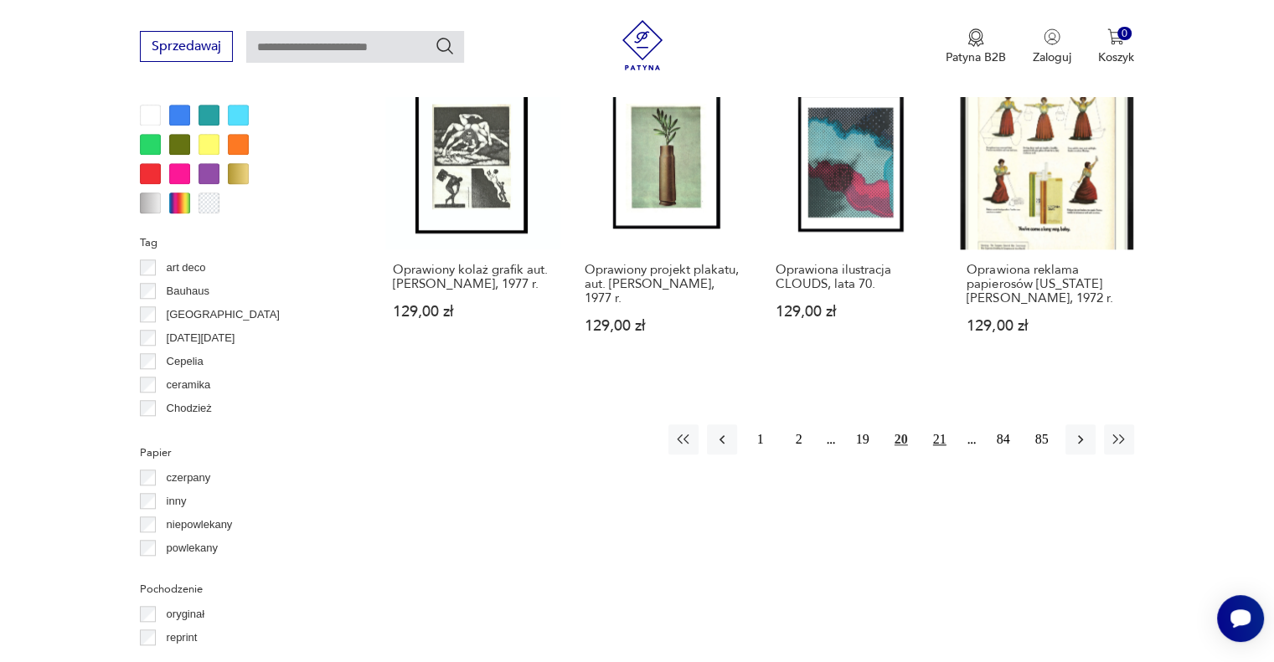
click at [935, 455] on button "21" at bounding box center [939, 440] width 30 height 30
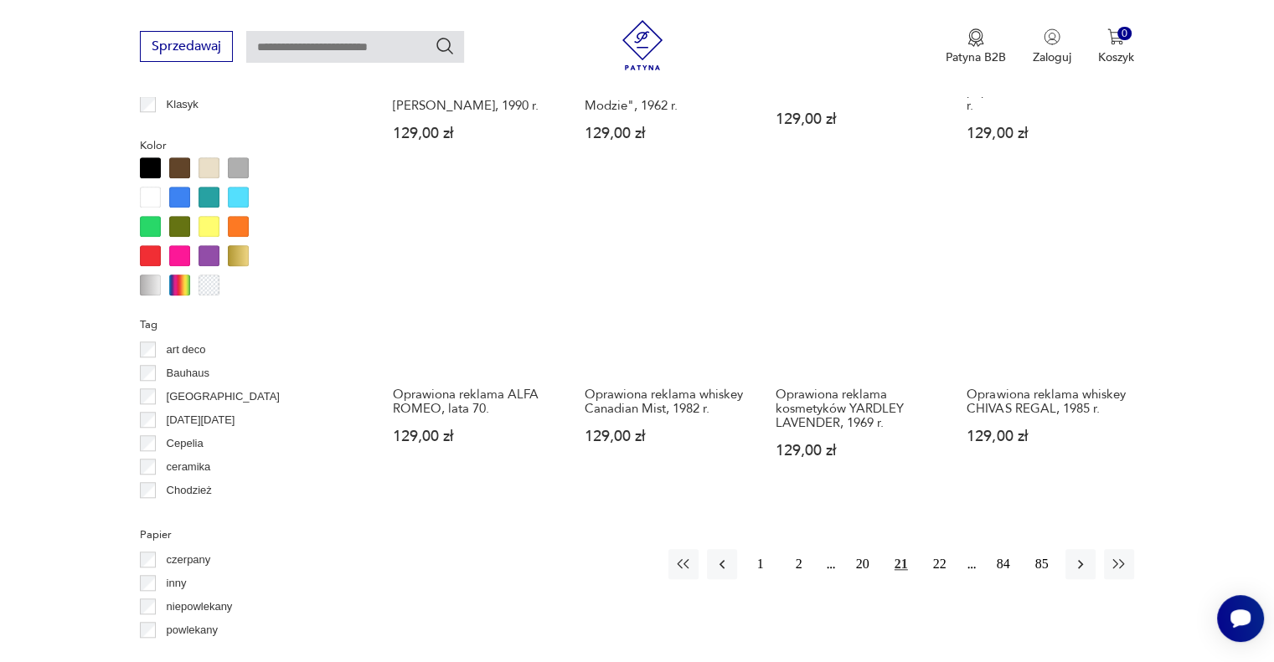
scroll to position [1566, 0]
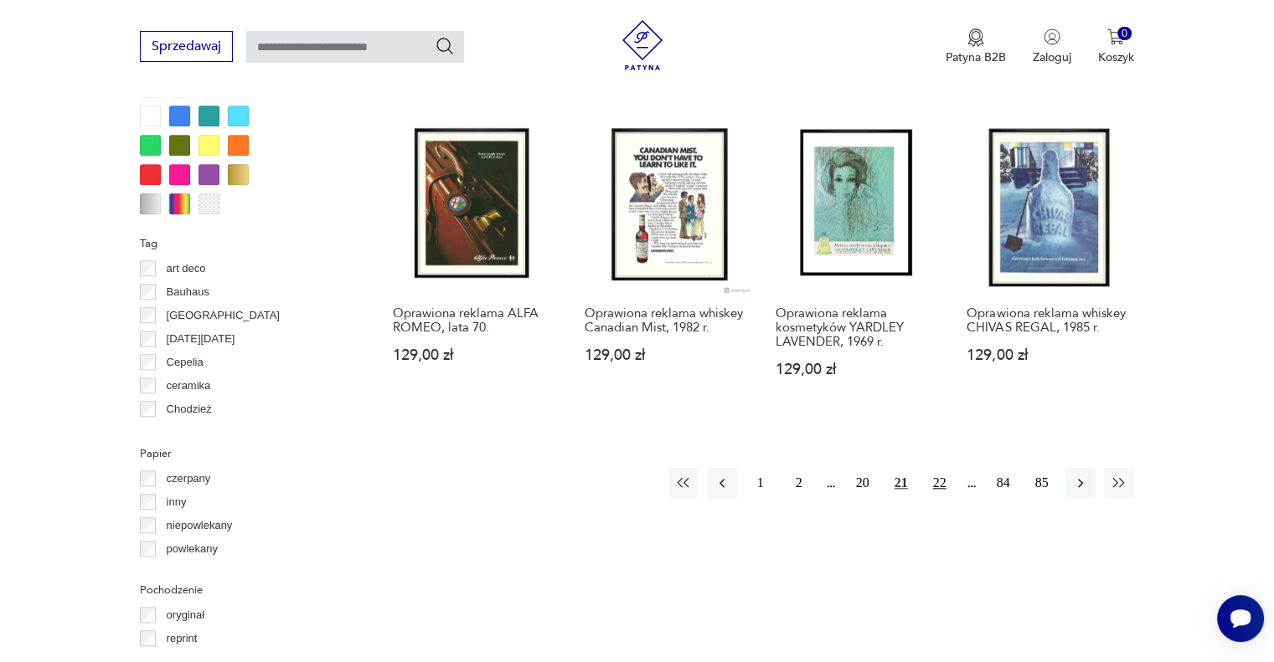
click at [945, 468] on button "22" at bounding box center [939, 483] width 30 height 30
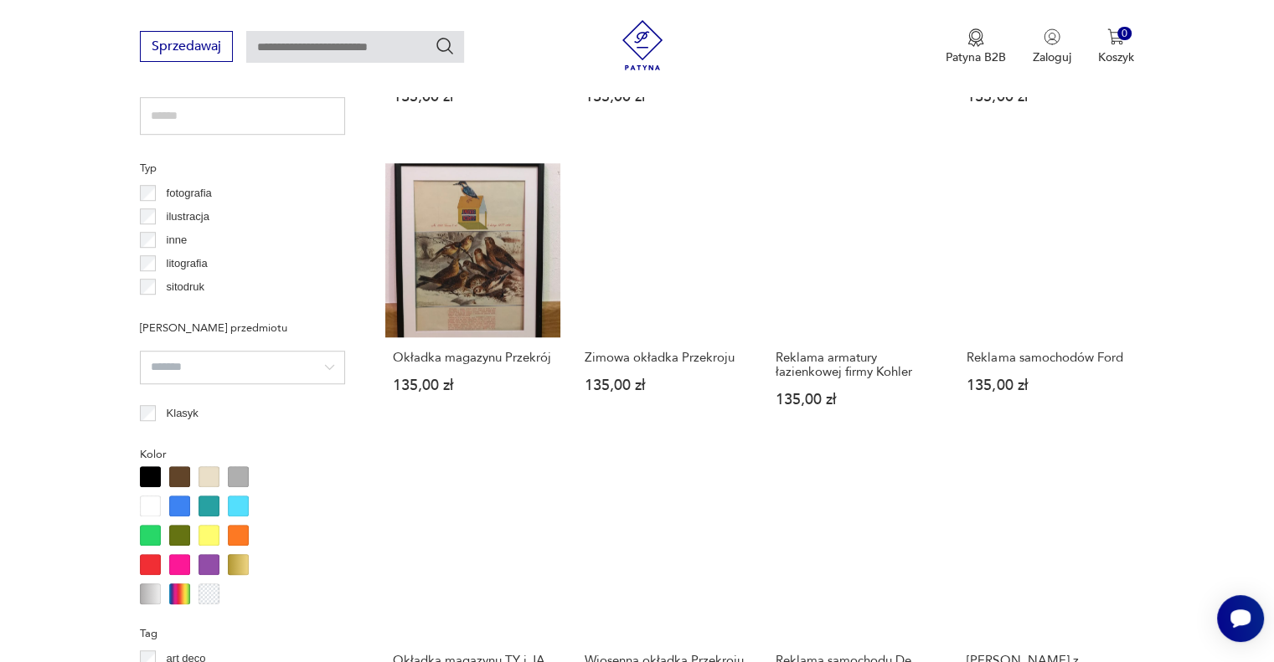
scroll to position [1567, 0]
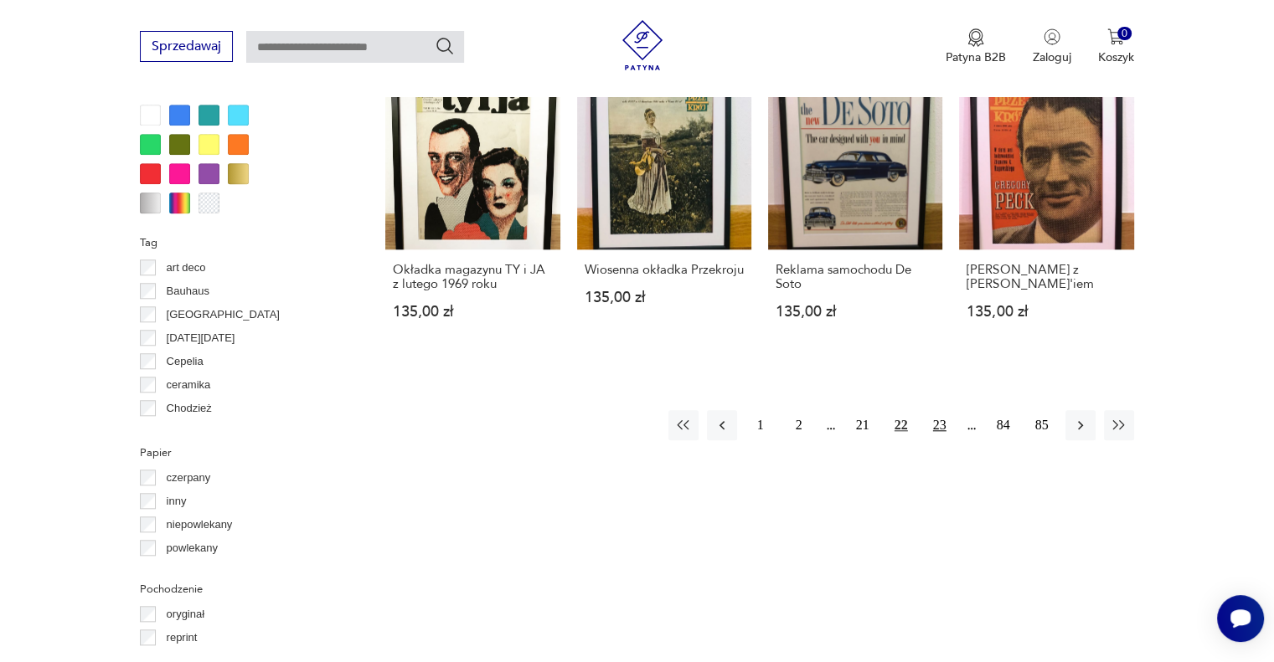
click at [942, 420] on button "23" at bounding box center [939, 425] width 30 height 30
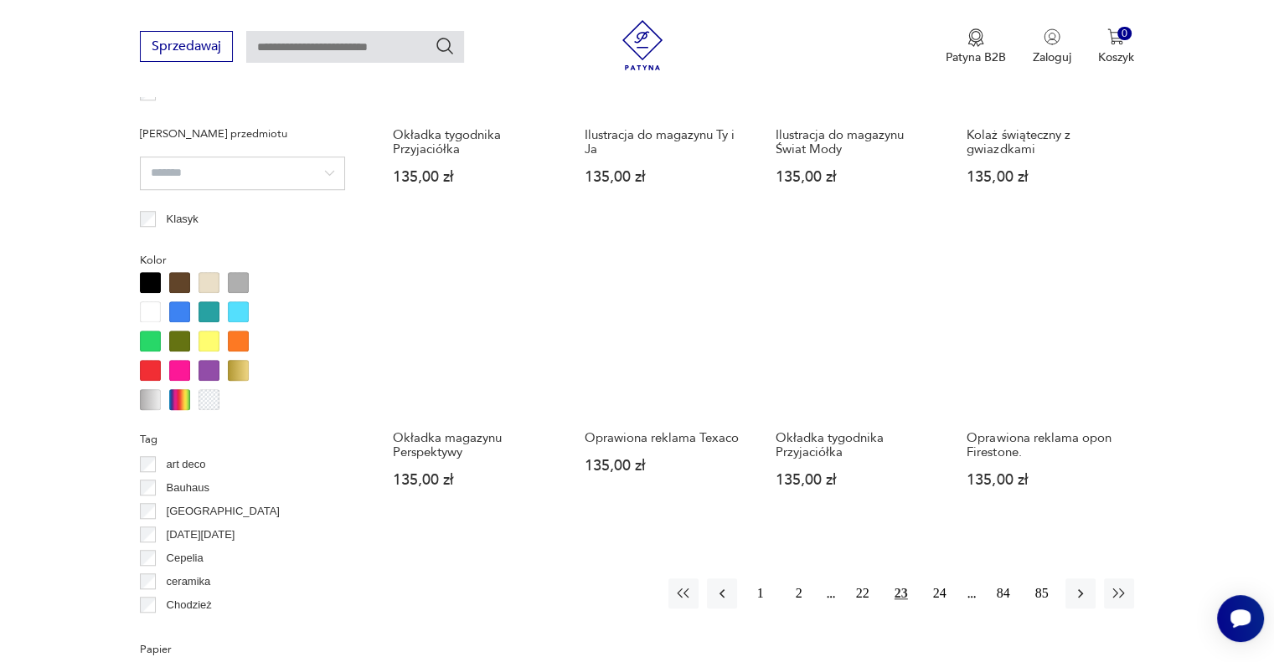
scroll to position [1566, 0]
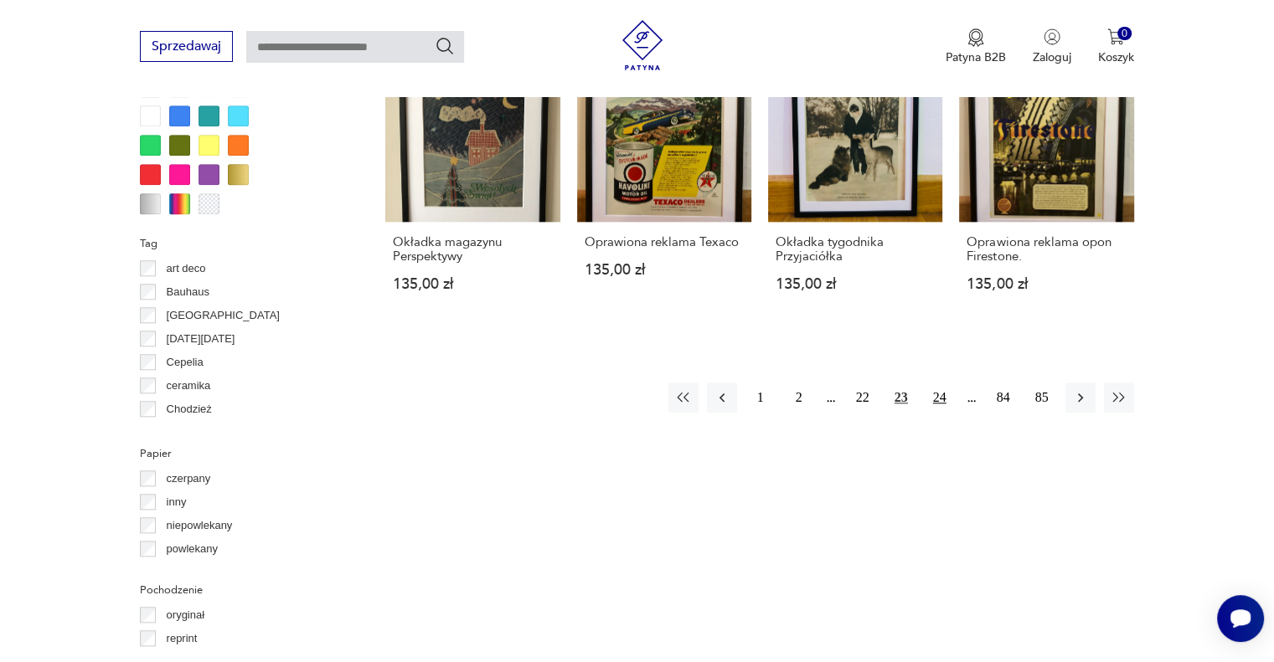
click at [944, 399] on button "24" at bounding box center [939, 398] width 30 height 30
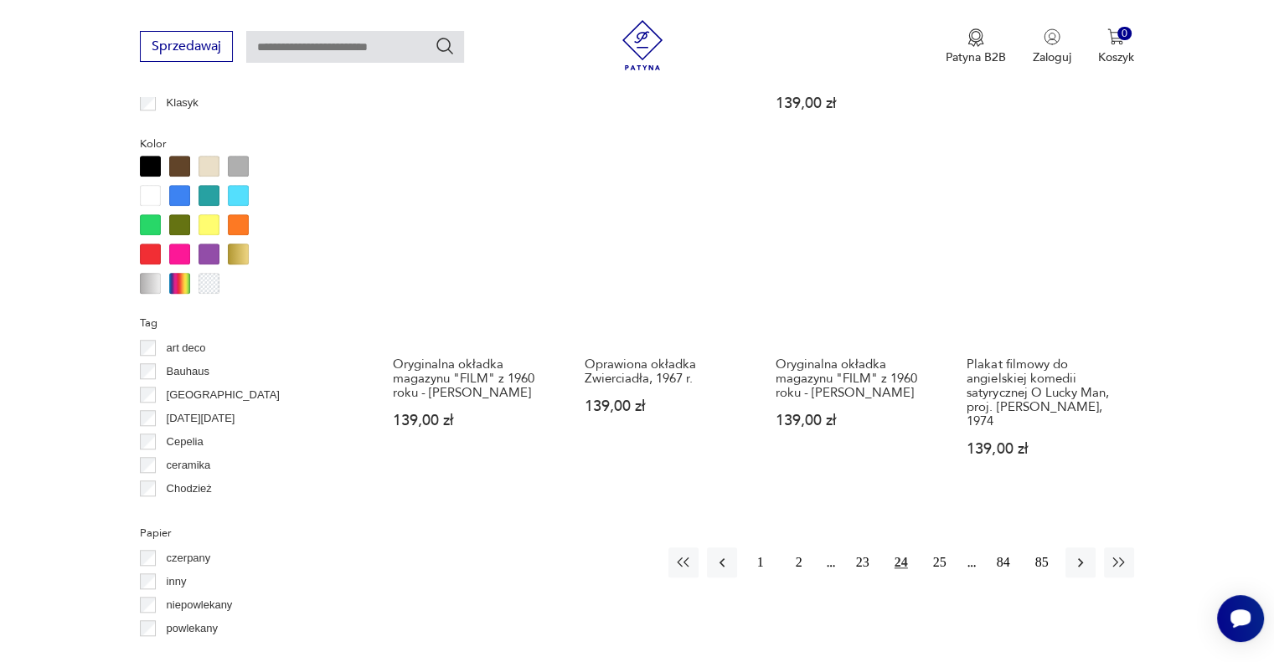
scroll to position [1567, 0]
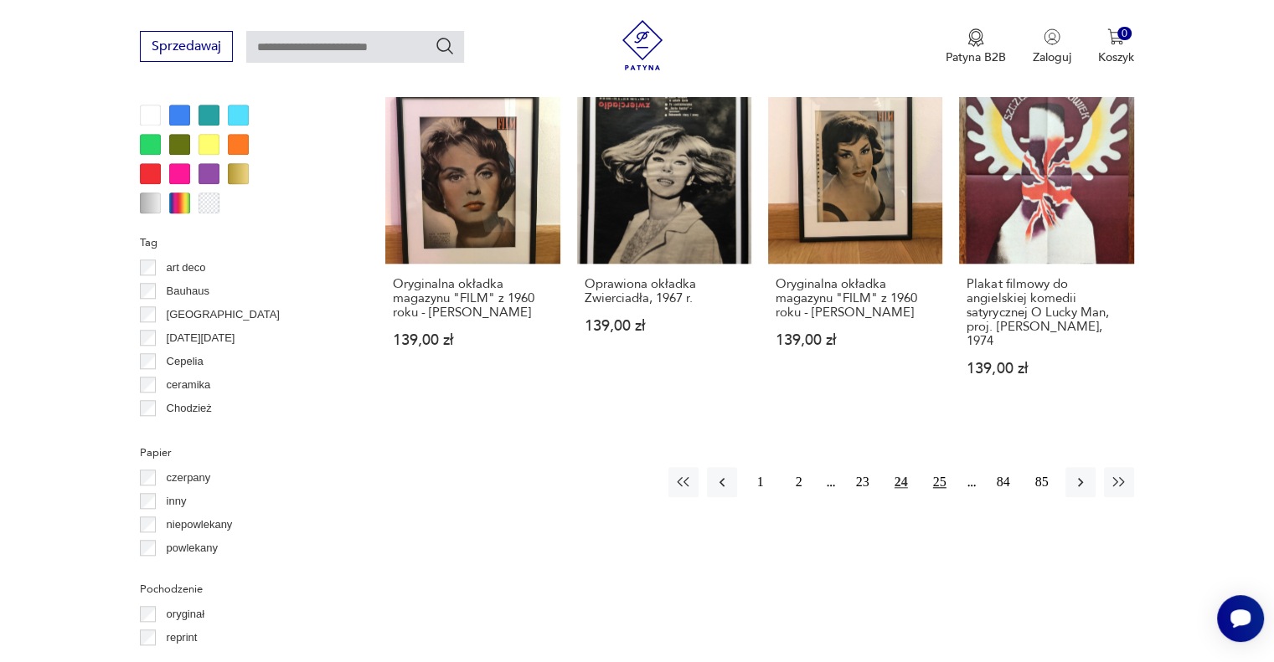
click at [934, 467] on button "25" at bounding box center [939, 482] width 30 height 30
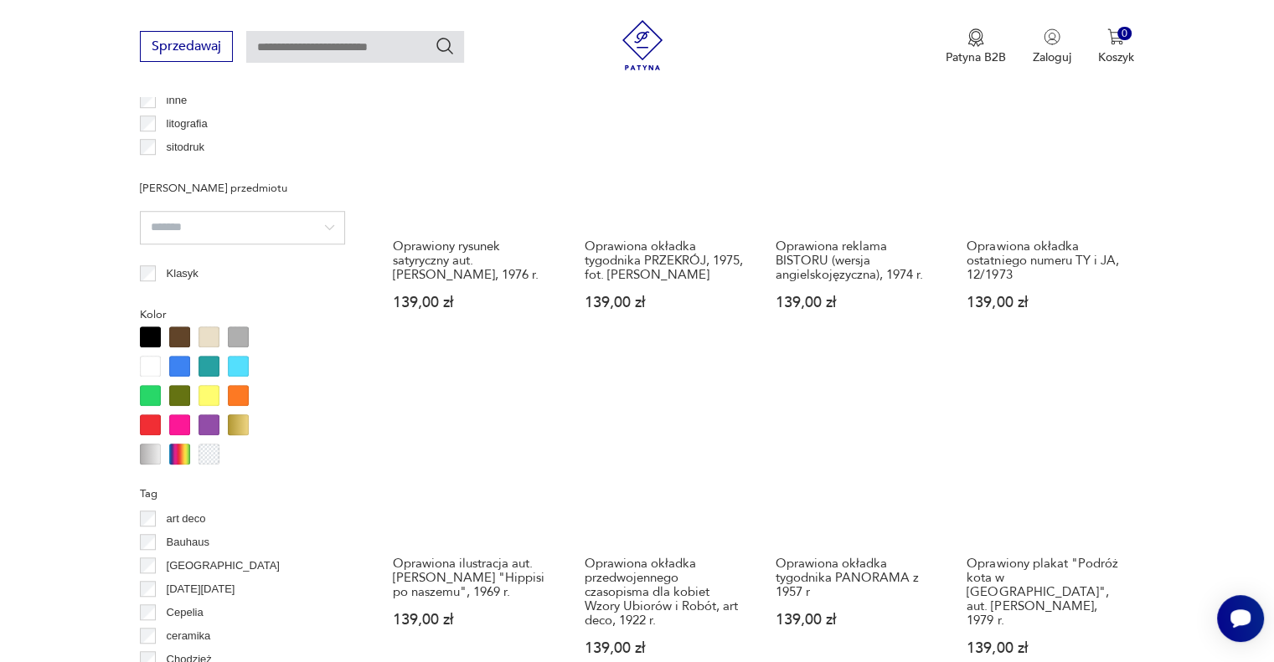
scroll to position [1566, 0]
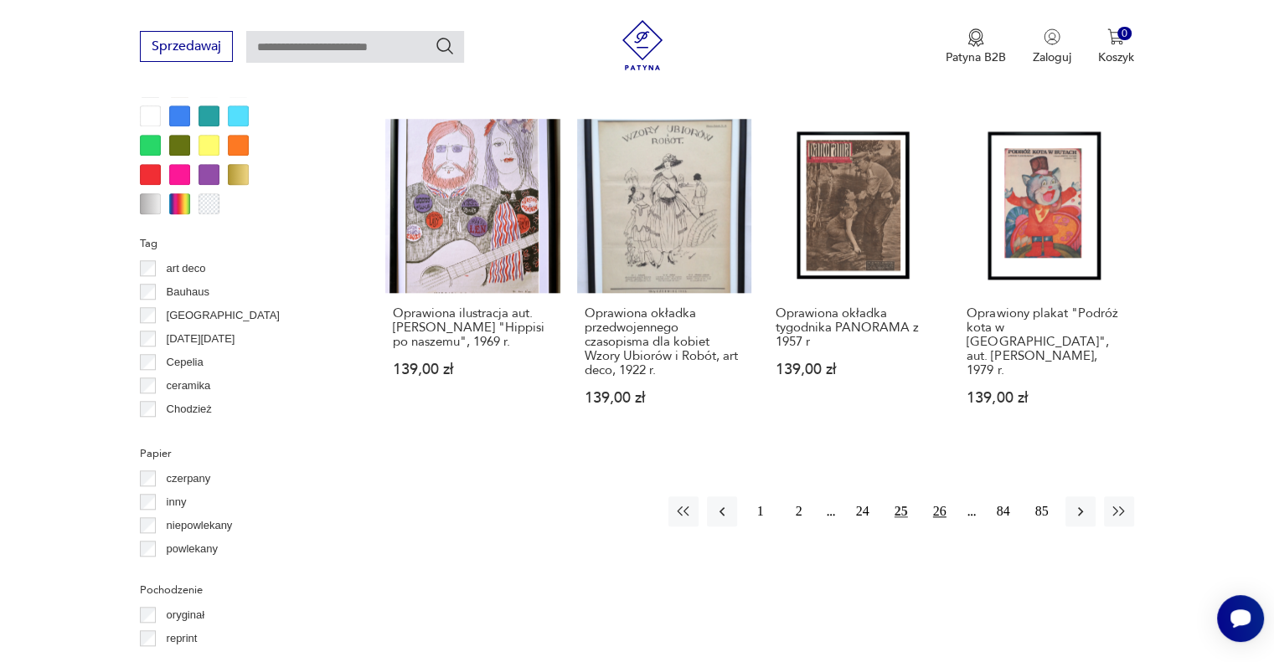
click at [929, 502] on button "26" at bounding box center [939, 512] width 30 height 30
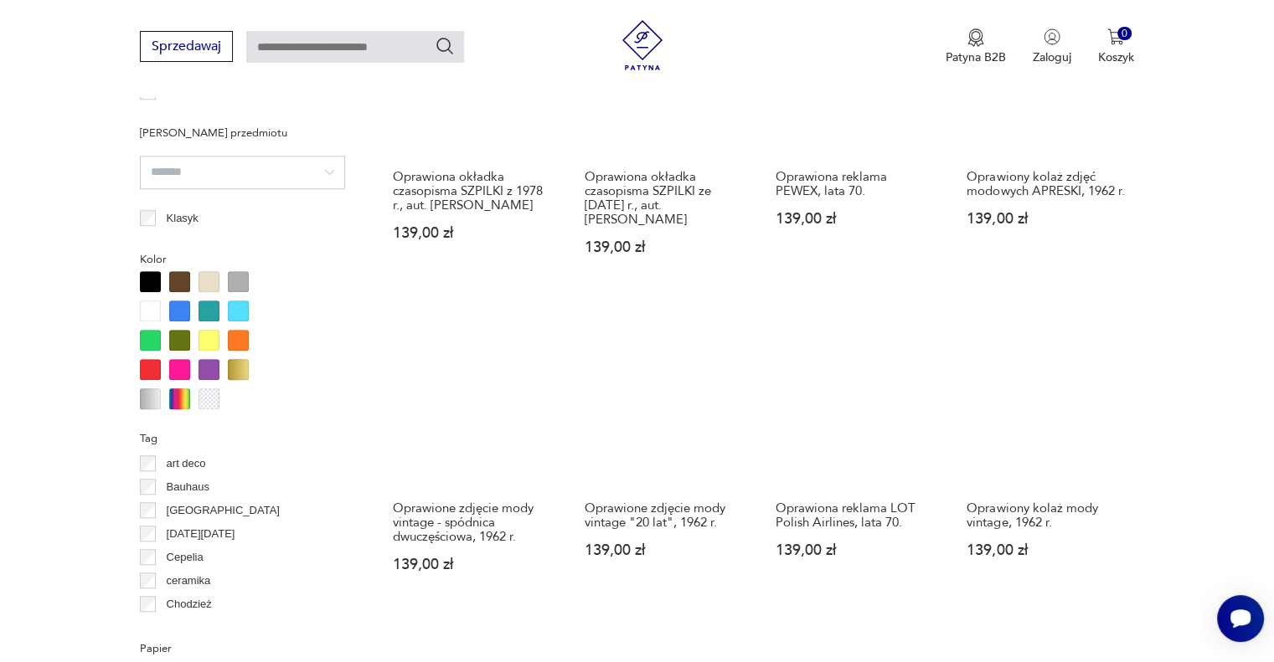
scroll to position [1567, 0]
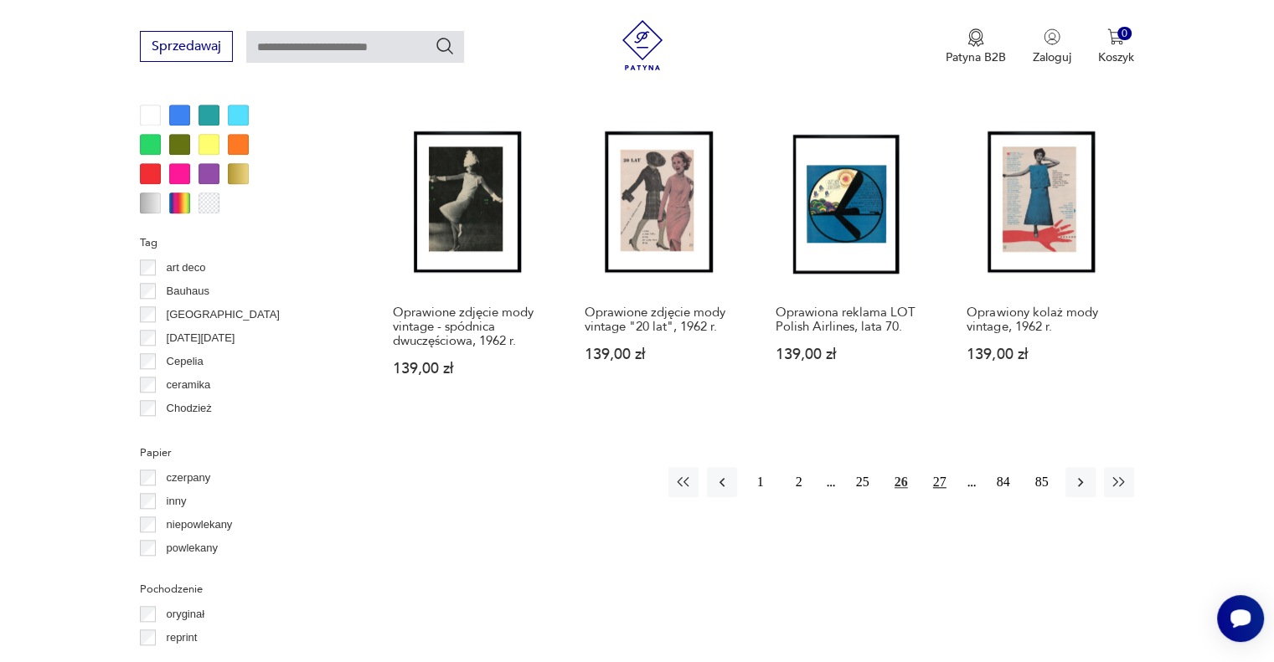
click at [941, 483] on button "27" at bounding box center [939, 482] width 30 height 30
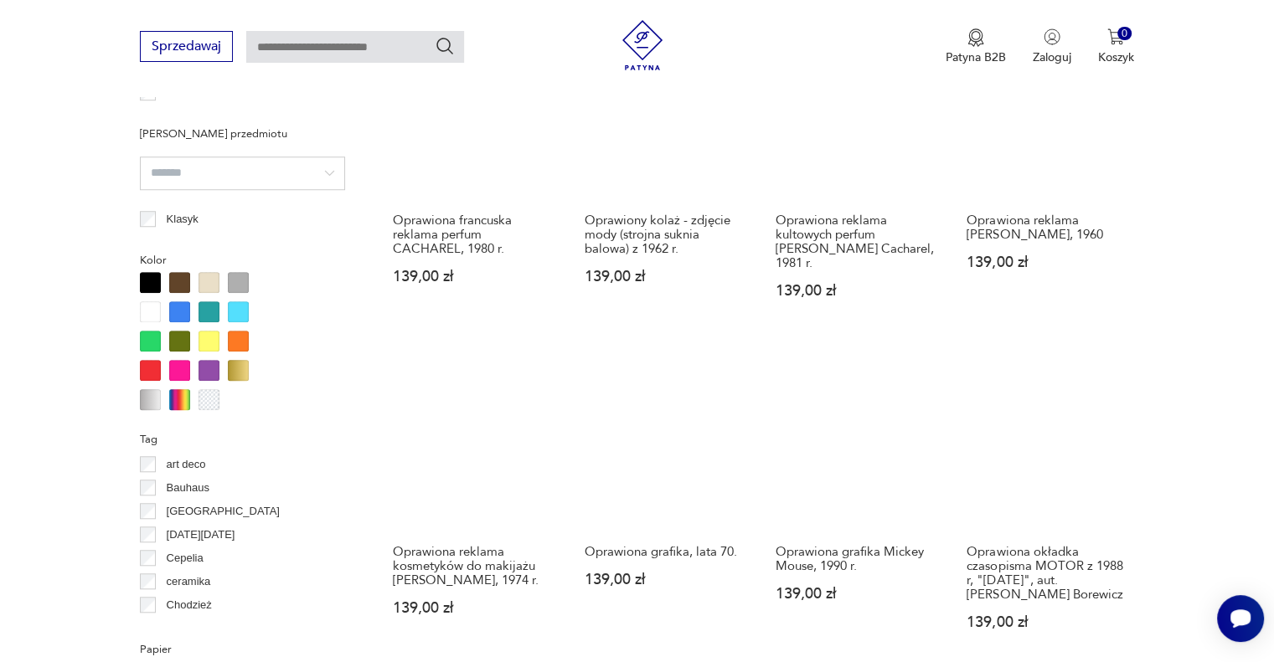
scroll to position [1566, 0]
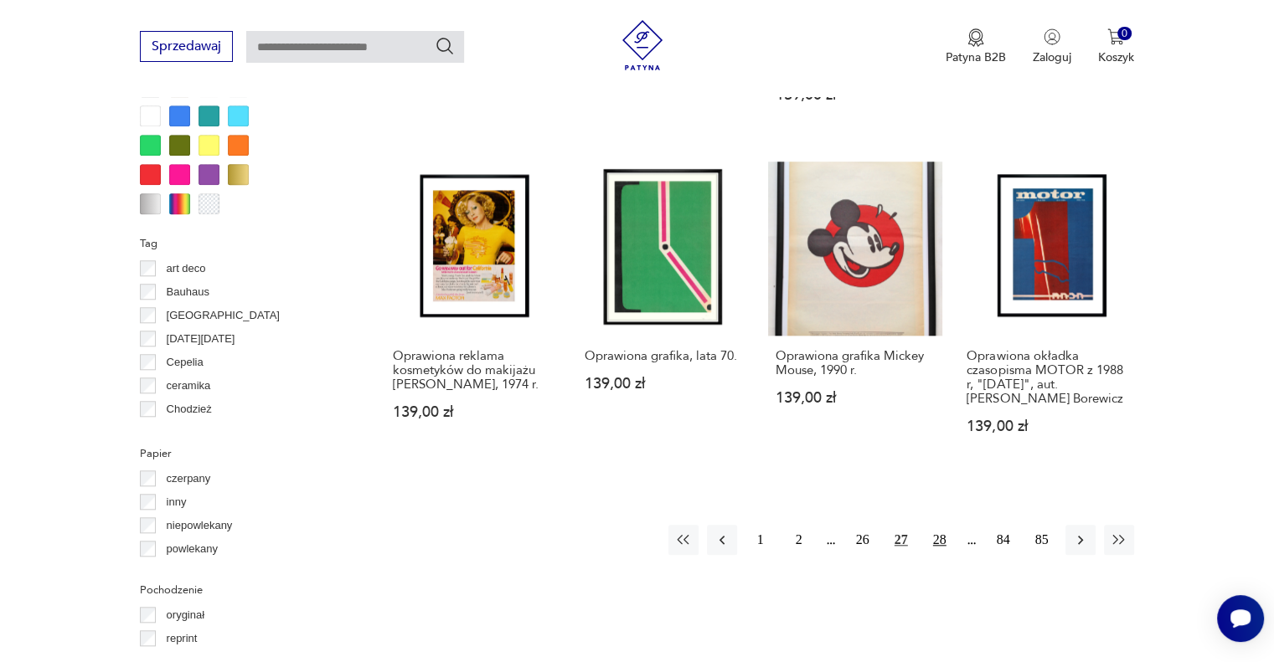
click at [938, 525] on button "28" at bounding box center [939, 540] width 30 height 30
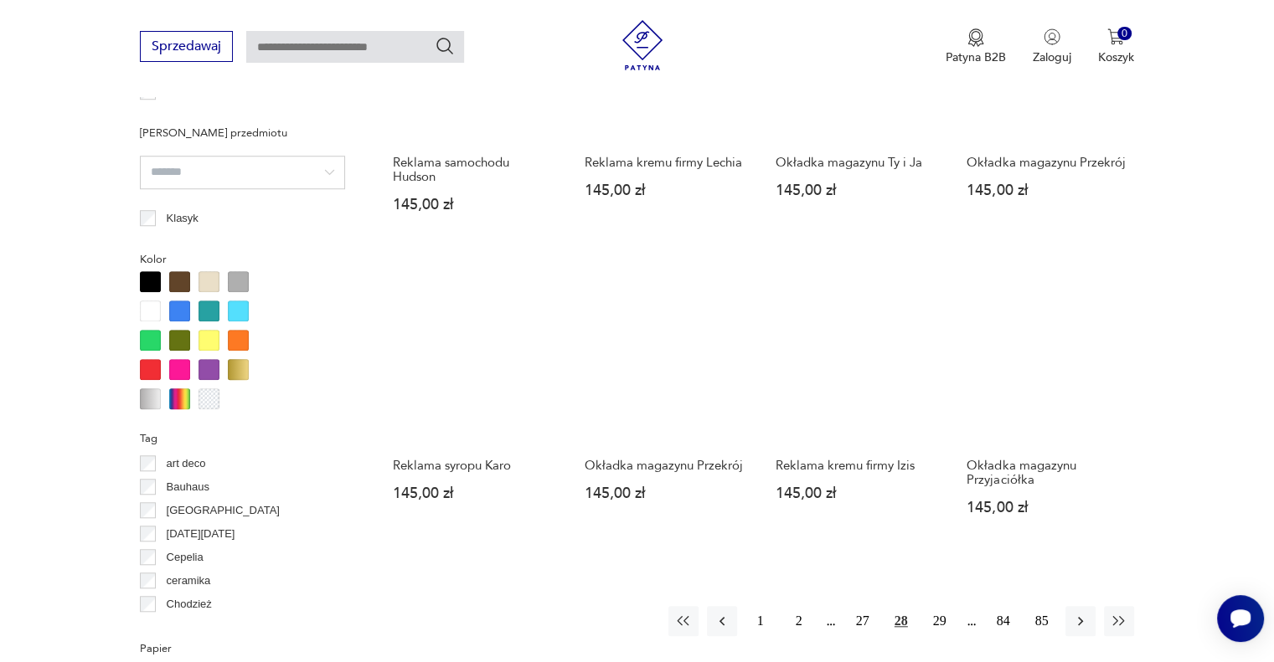
scroll to position [1567, 0]
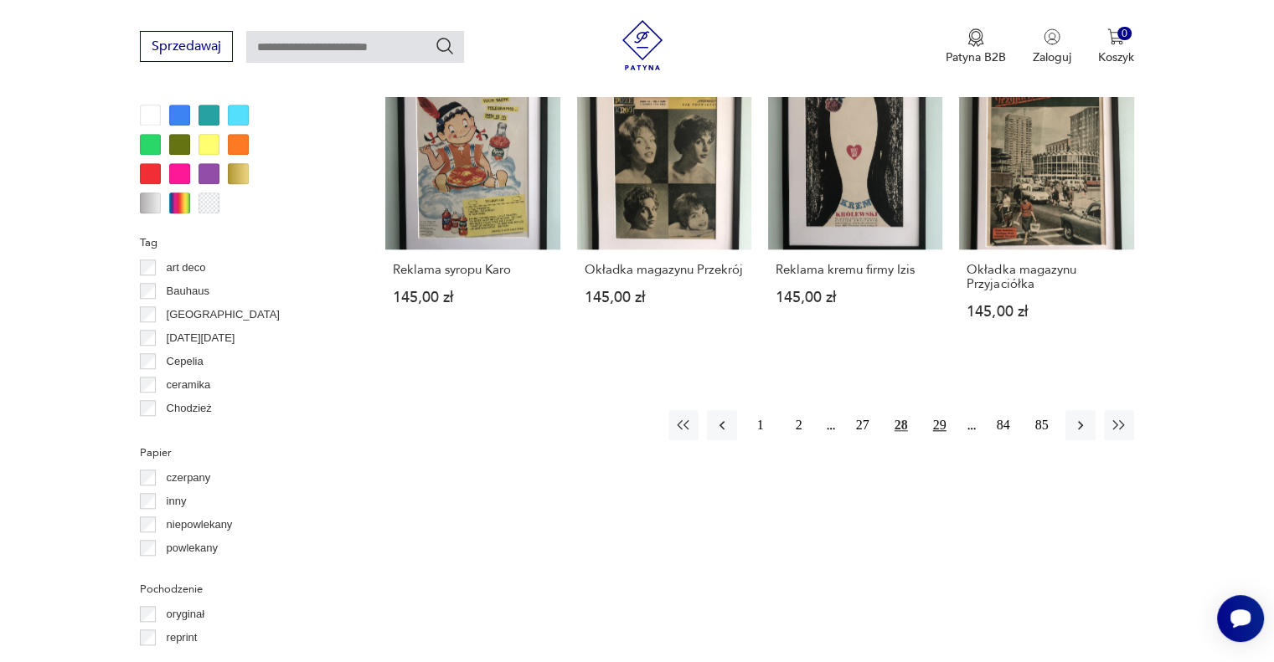
click at [946, 440] on button "29" at bounding box center [939, 425] width 30 height 30
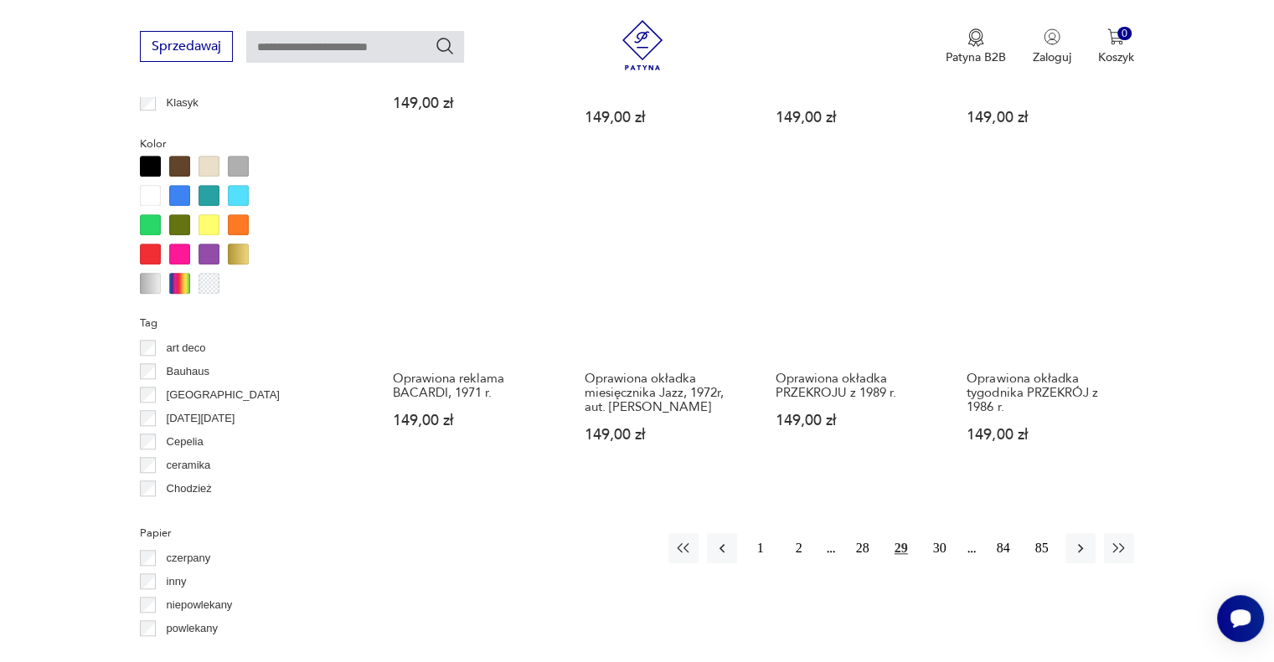
scroll to position [1566, 0]
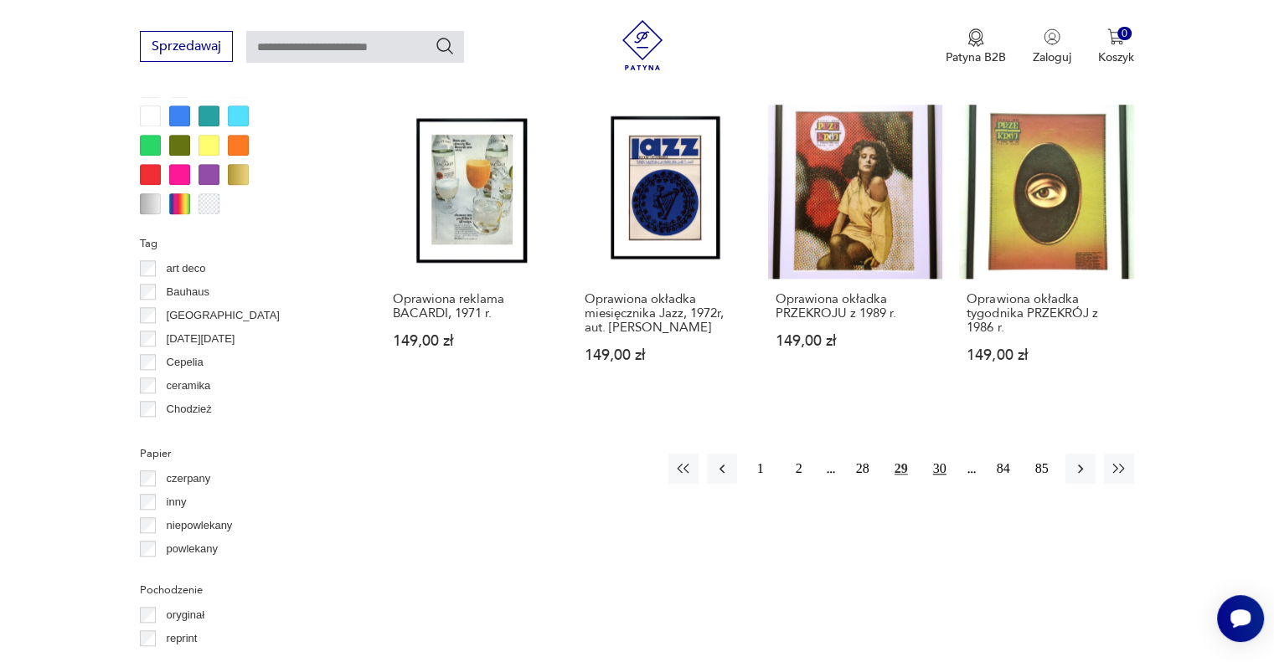
click at [940, 454] on button "30" at bounding box center [939, 469] width 30 height 30
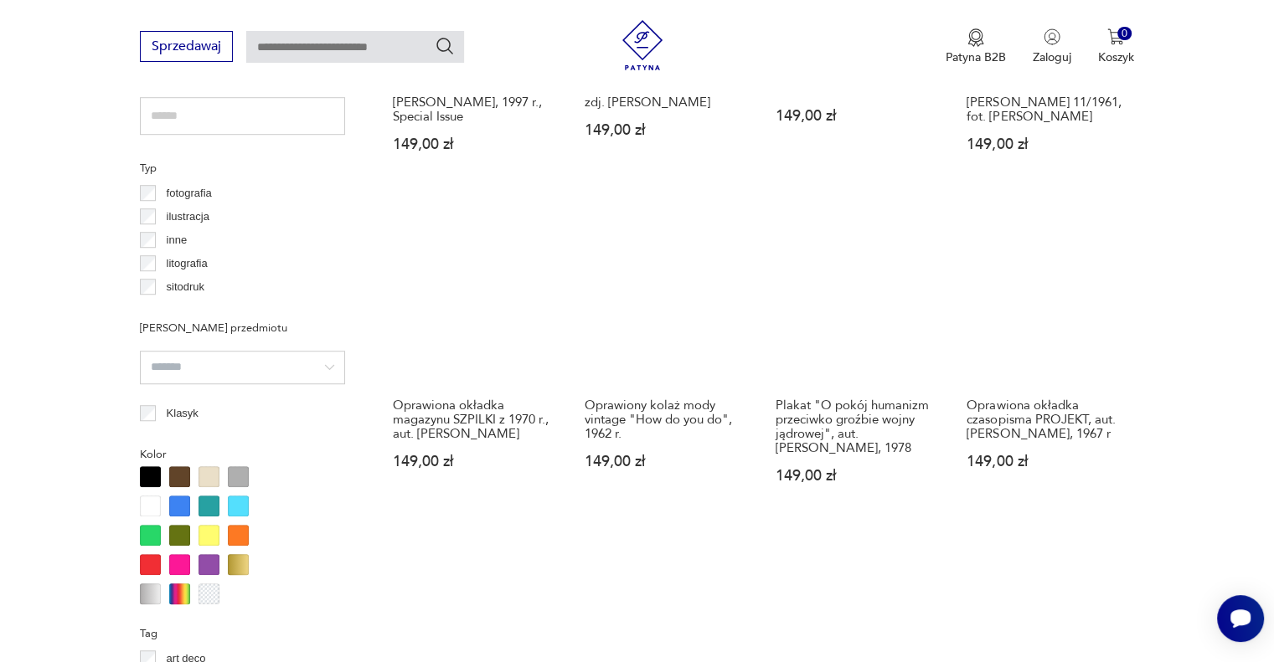
scroll to position [1567, 0]
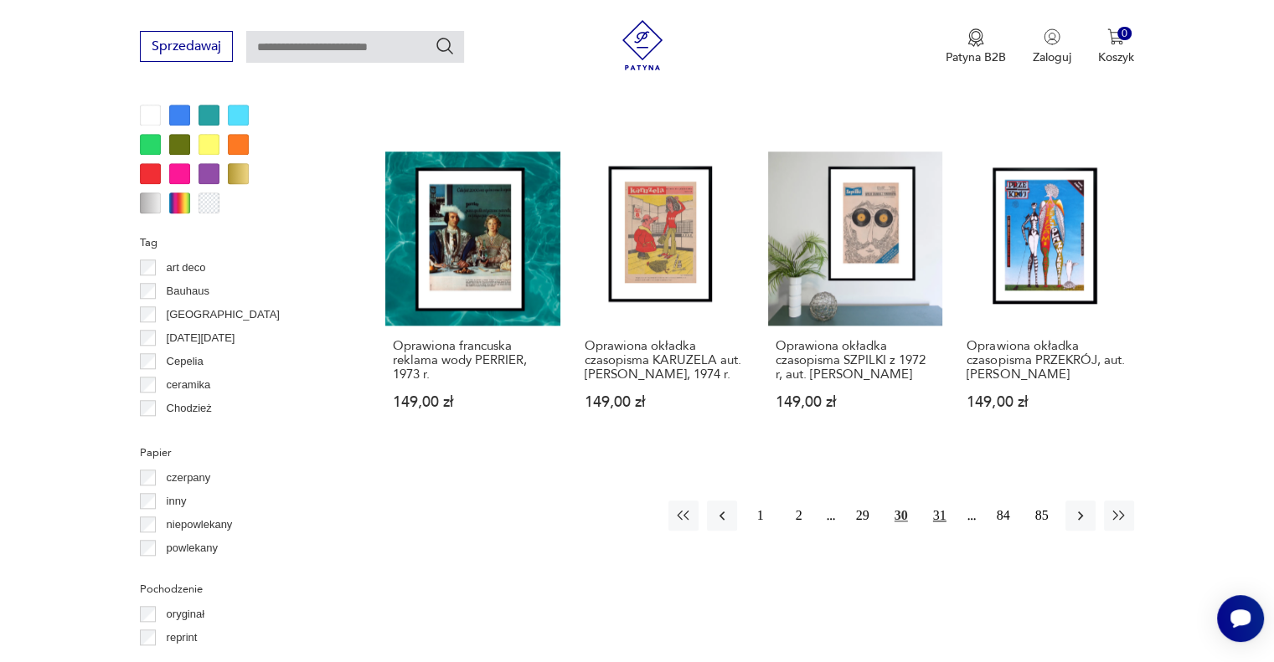
click at [941, 531] on button "31" at bounding box center [939, 516] width 30 height 30
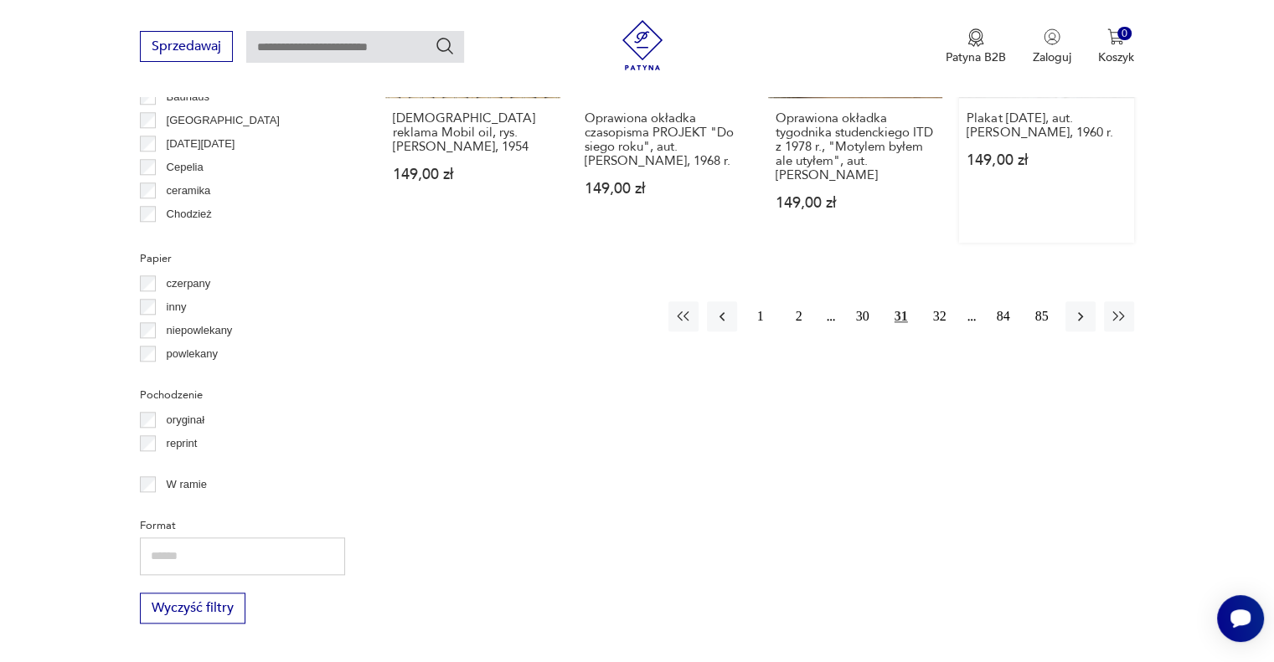
scroll to position [1762, 0]
click at [941, 301] on button "32" at bounding box center [939, 316] width 30 height 30
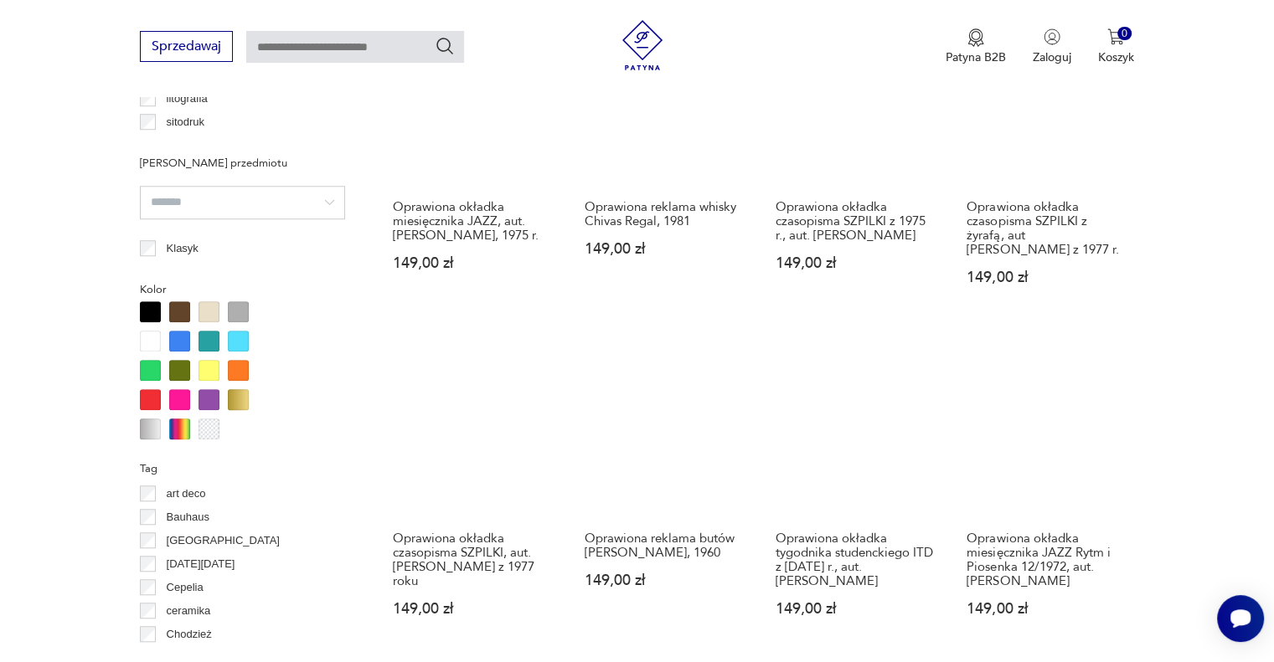
scroll to position [1566, 0]
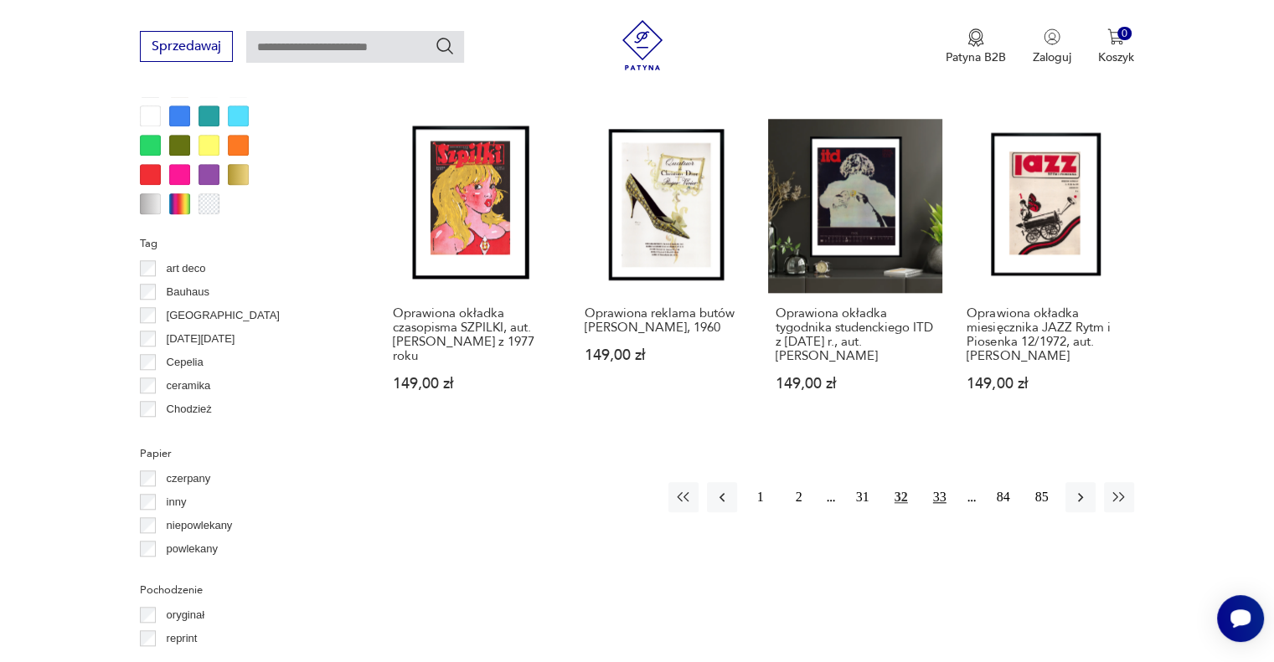
click at [941, 510] on button "33" at bounding box center [939, 497] width 30 height 30
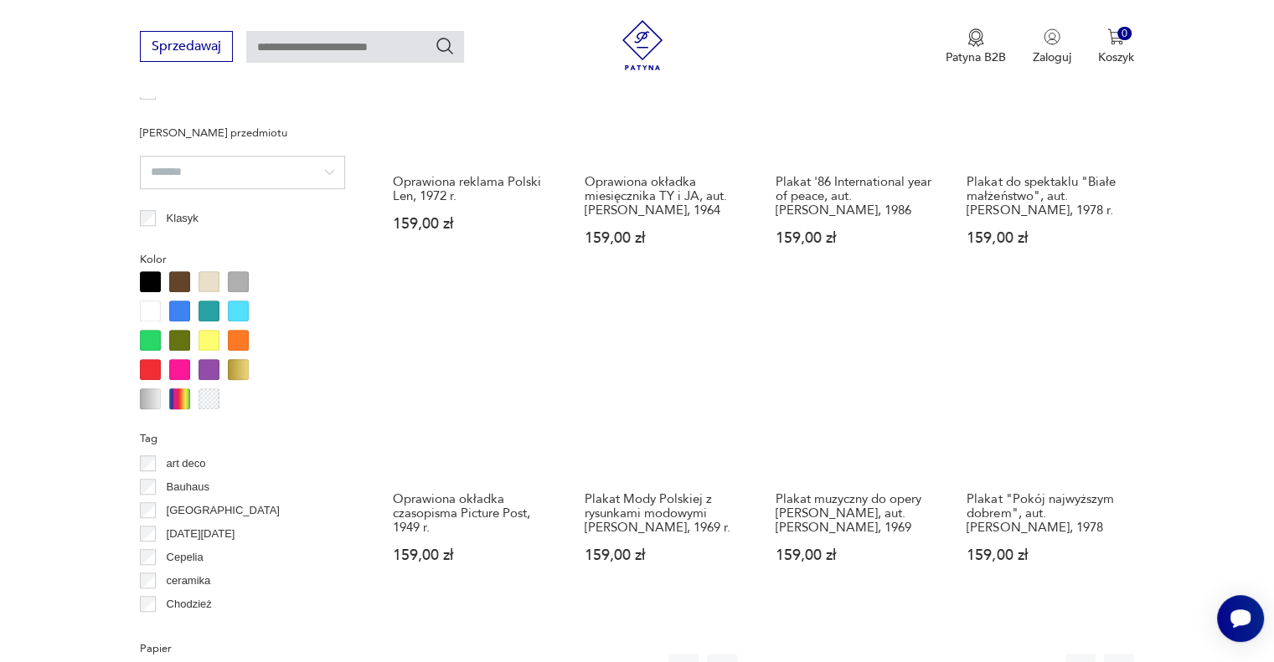
scroll to position [1567, 0]
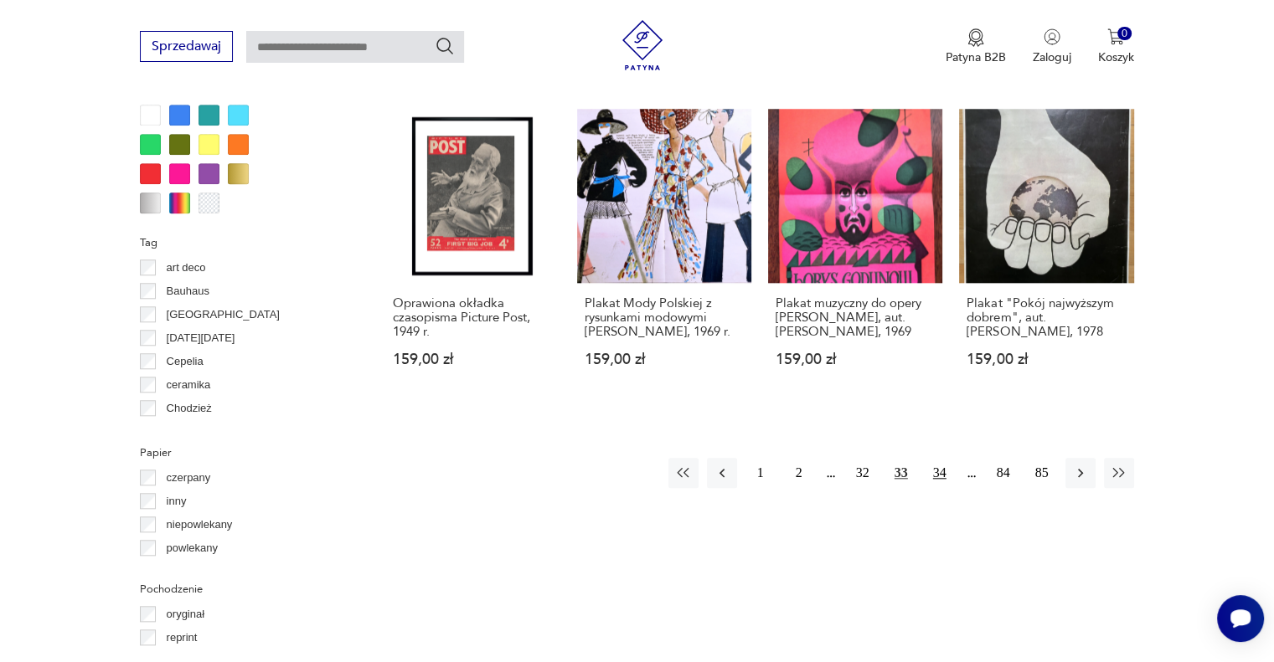
click at [936, 484] on button "34" at bounding box center [939, 473] width 30 height 30
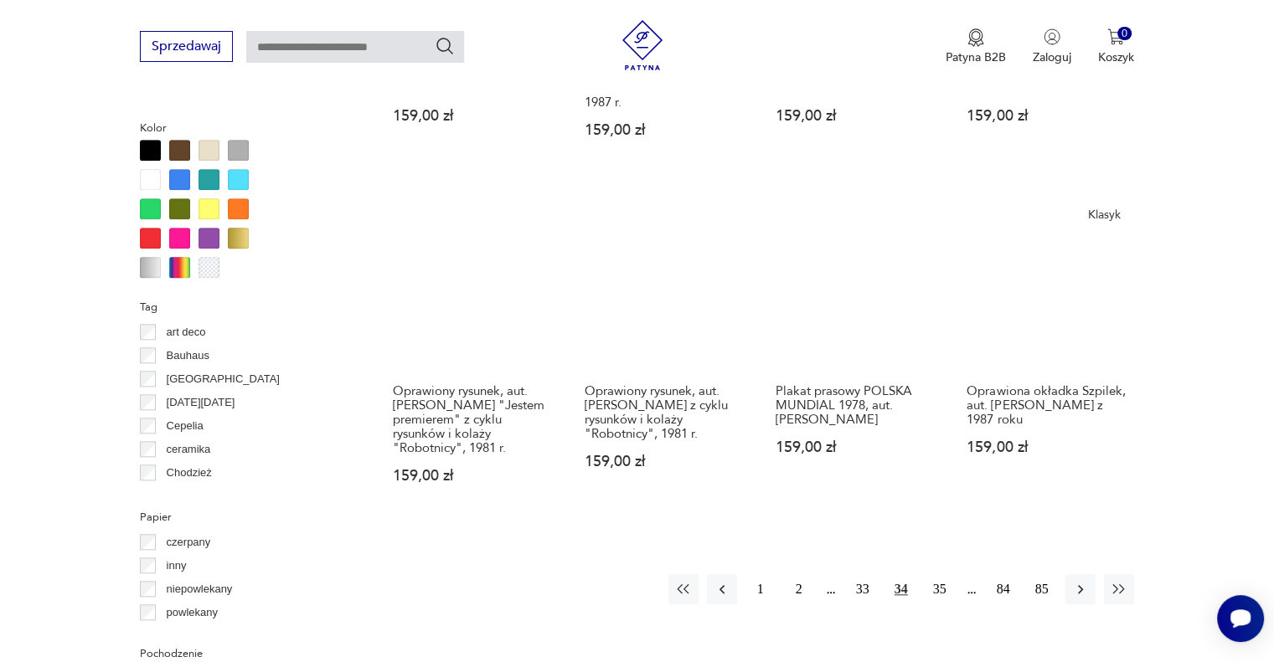
scroll to position [1566, 0]
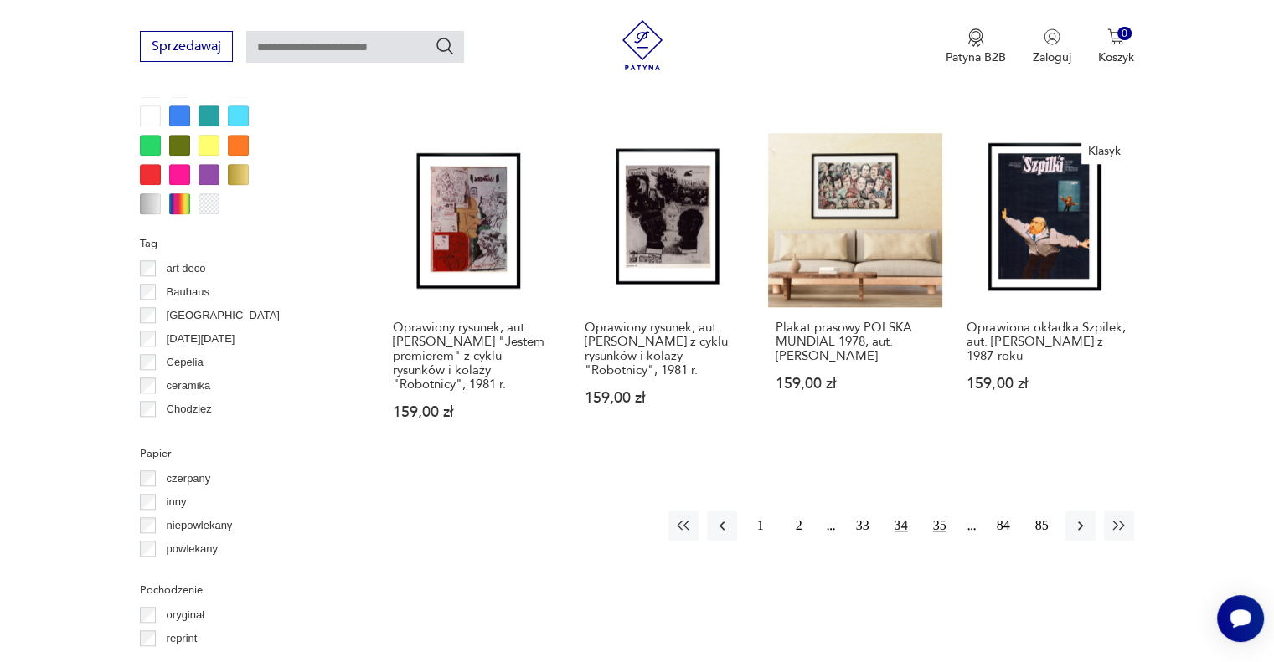
click at [936, 513] on button "35" at bounding box center [939, 526] width 30 height 30
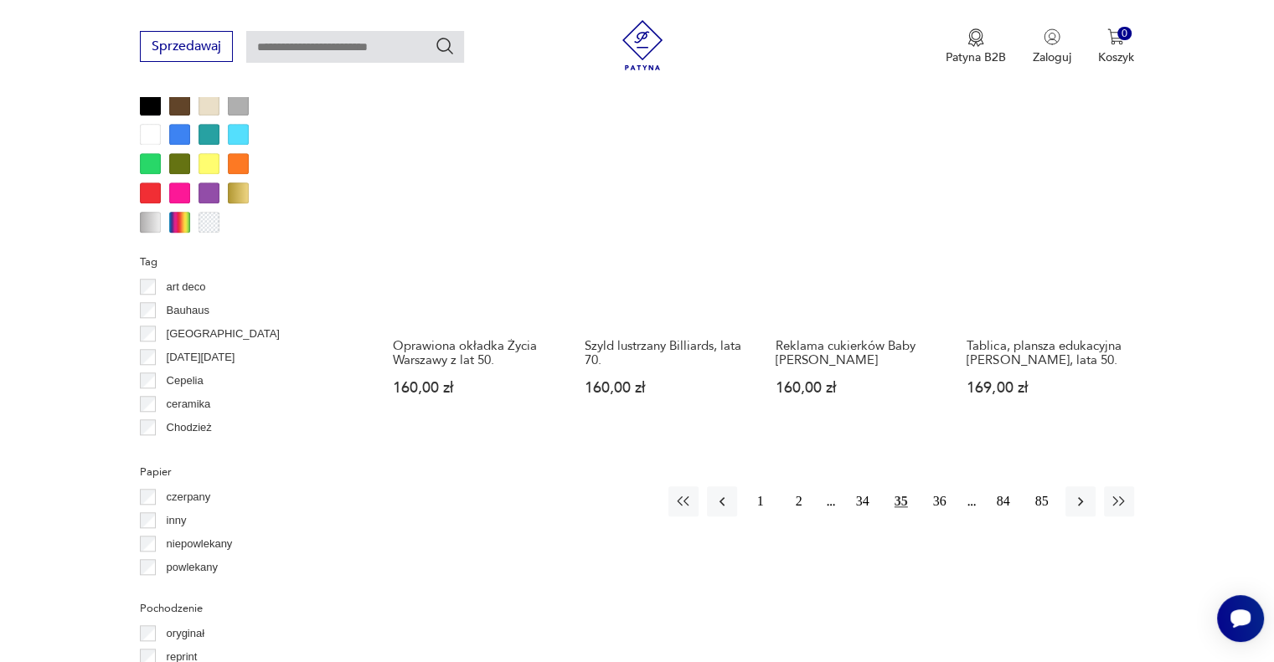
scroll to position [1567, 0]
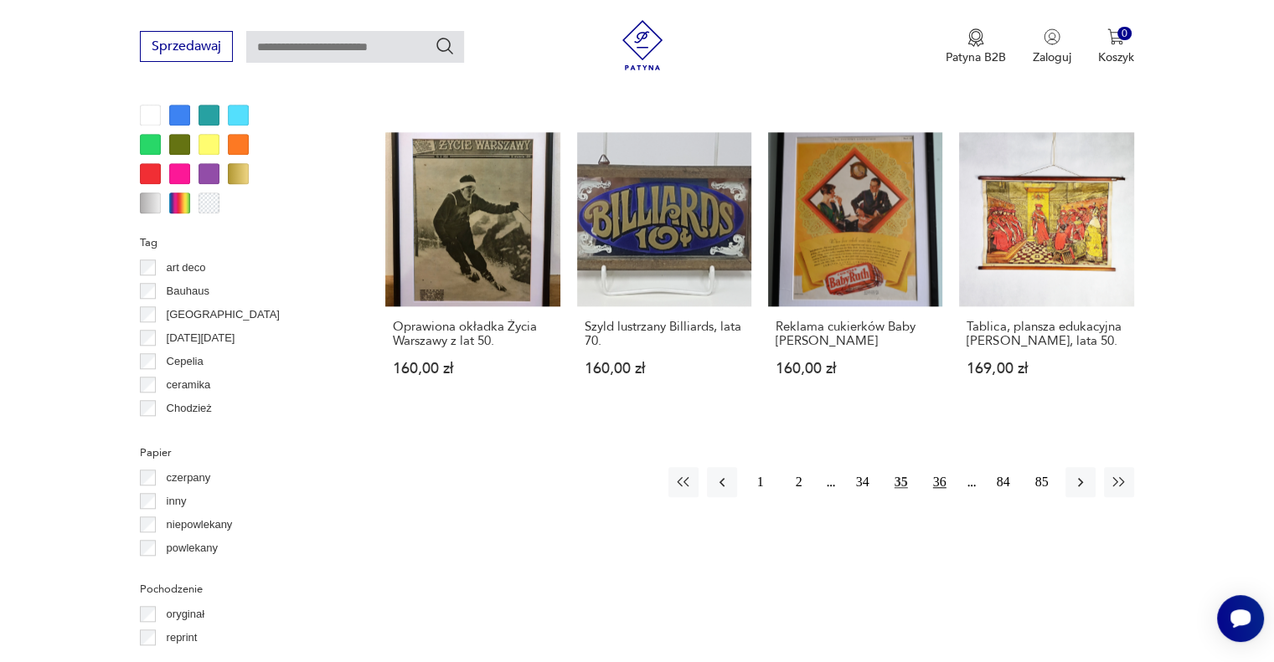
click at [938, 478] on button "36" at bounding box center [939, 482] width 30 height 30
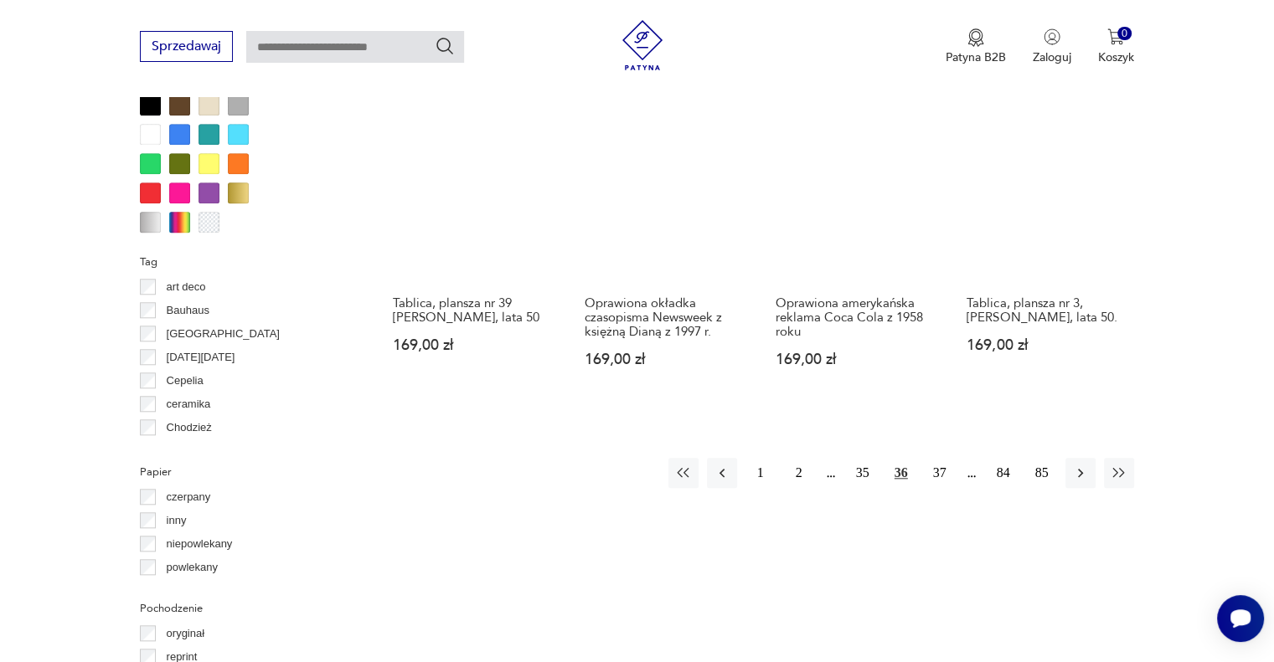
scroll to position [1566, 0]
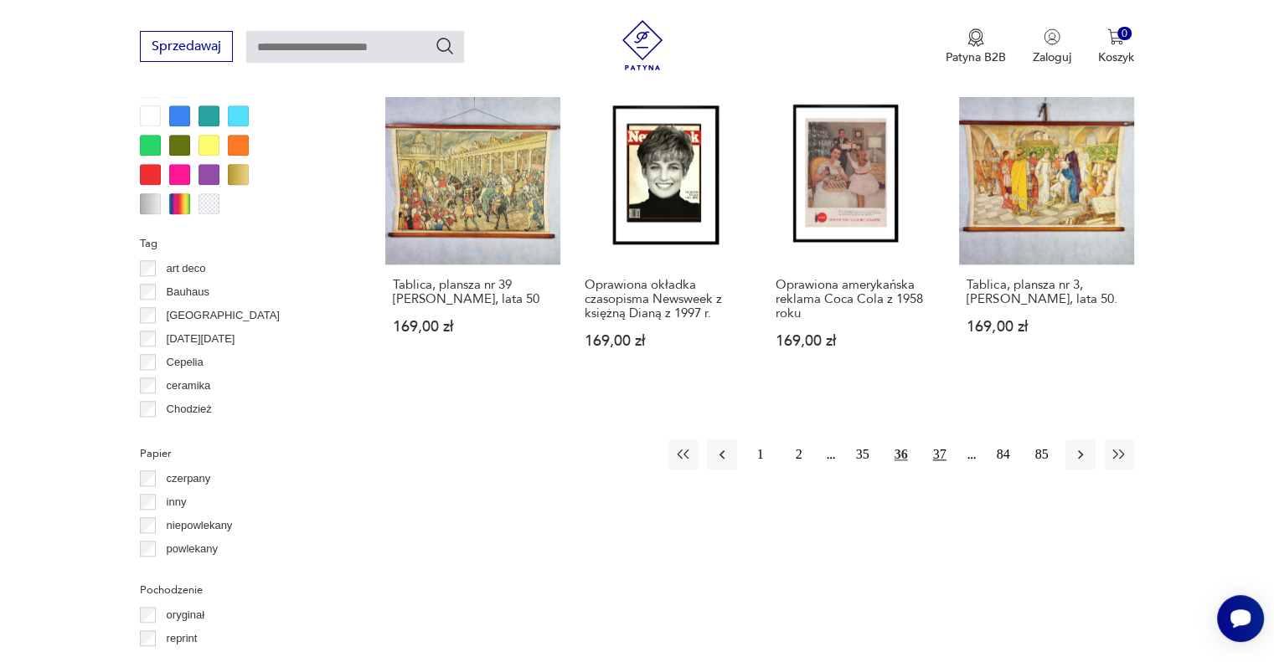
click at [936, 465] on button "37" at bounding box center [939, 455] width 30 height 30
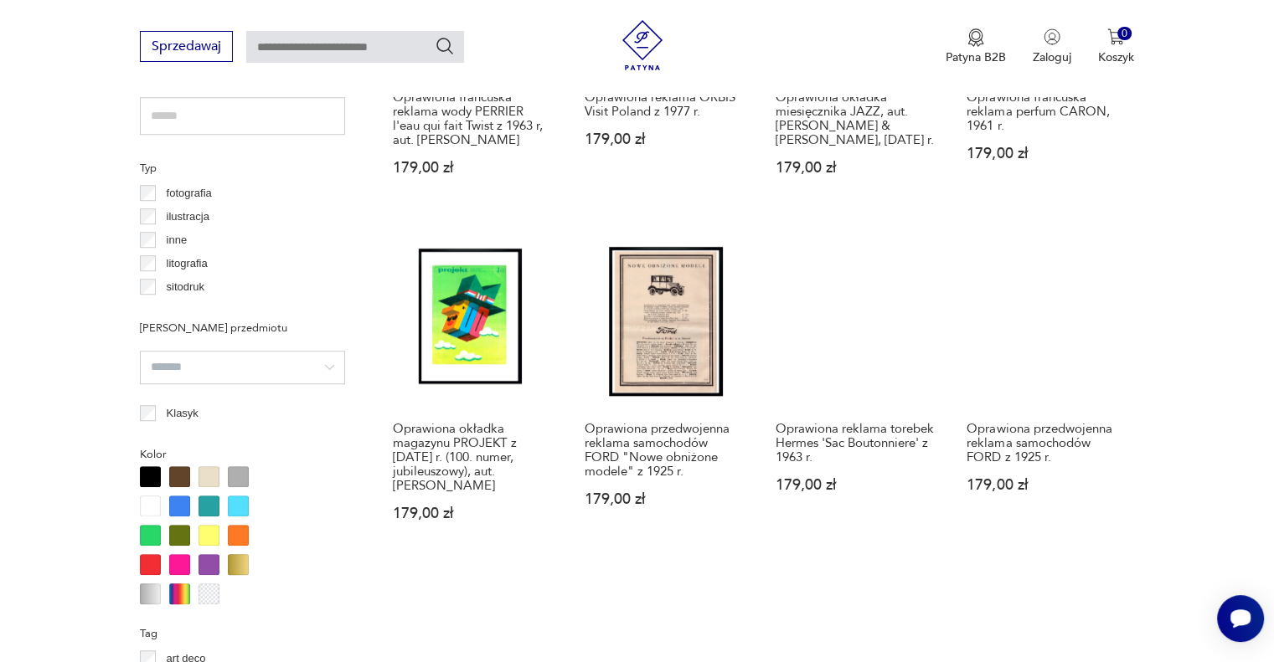
scroll to position [1567, 0]
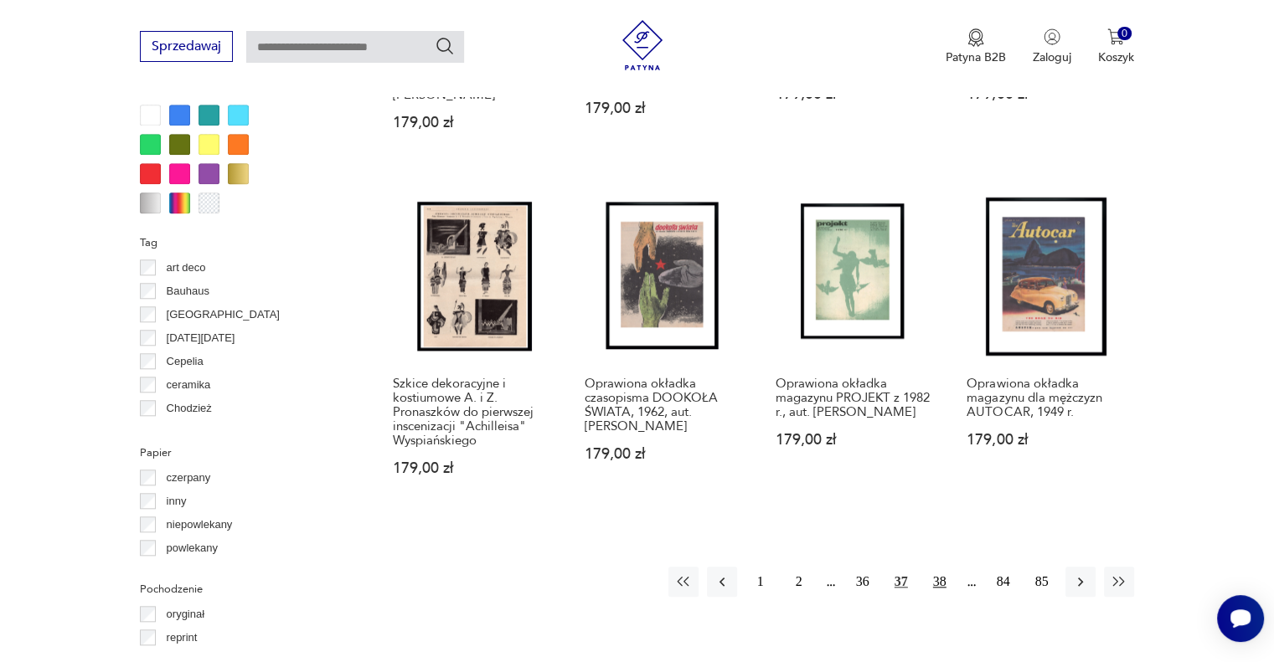
click at [940, 567] on button "38" at bounding box center [939, 582] width 30 height 30
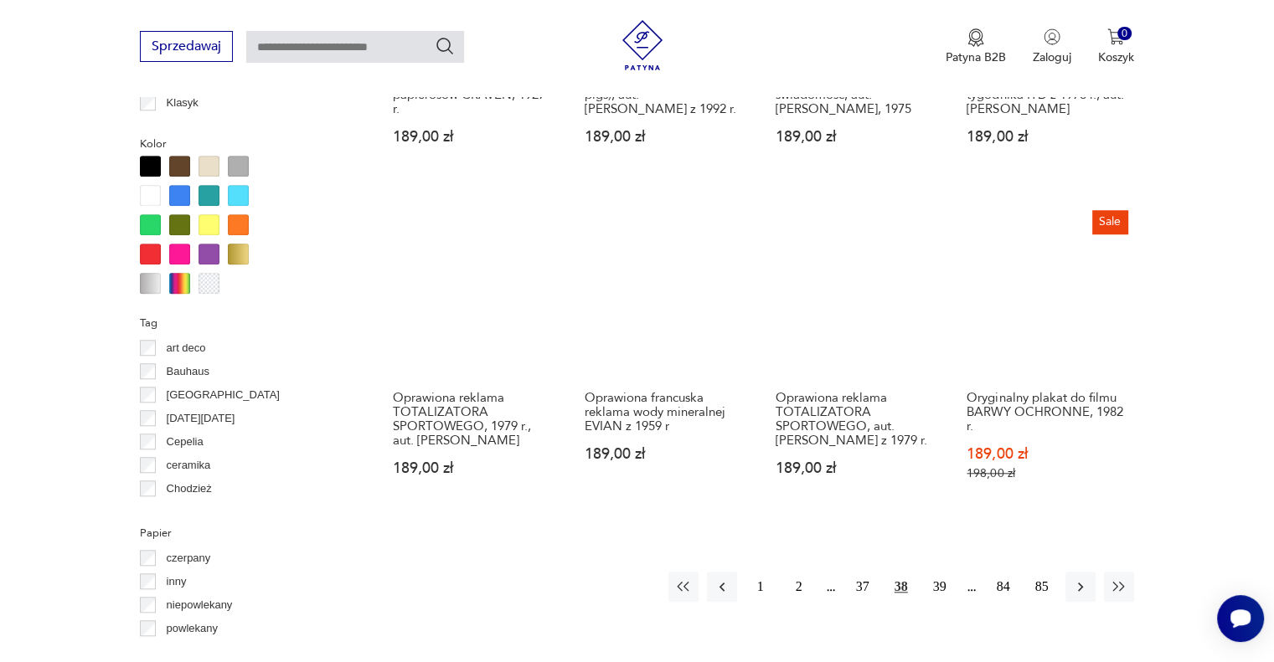
scroll to position [1566, 0]
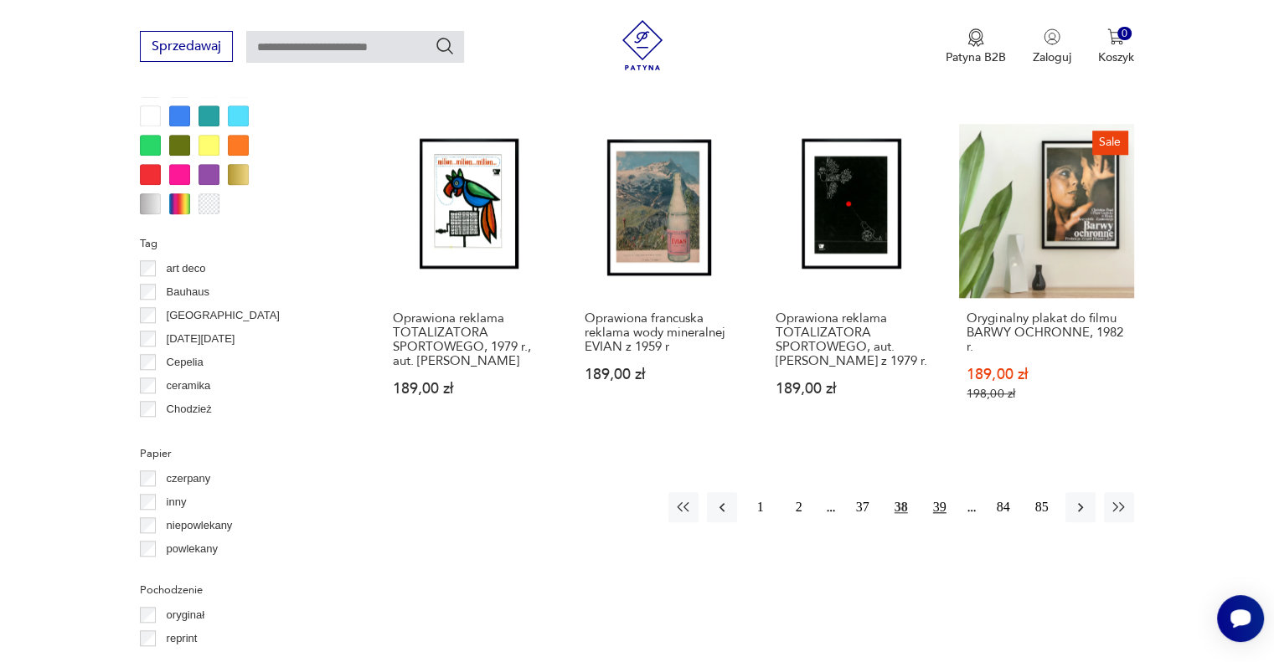
click at [934, 504] on button "39" at bounding box center [939, 507] width 30 height 30
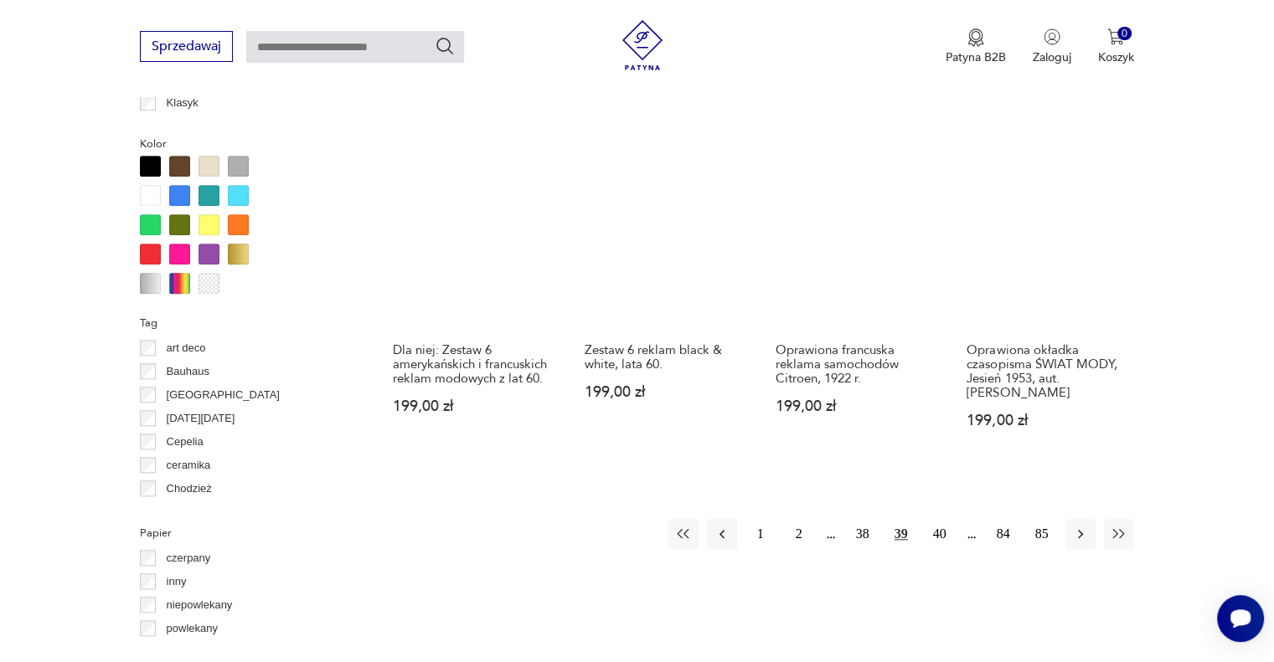
scroll to position [1567, 0]
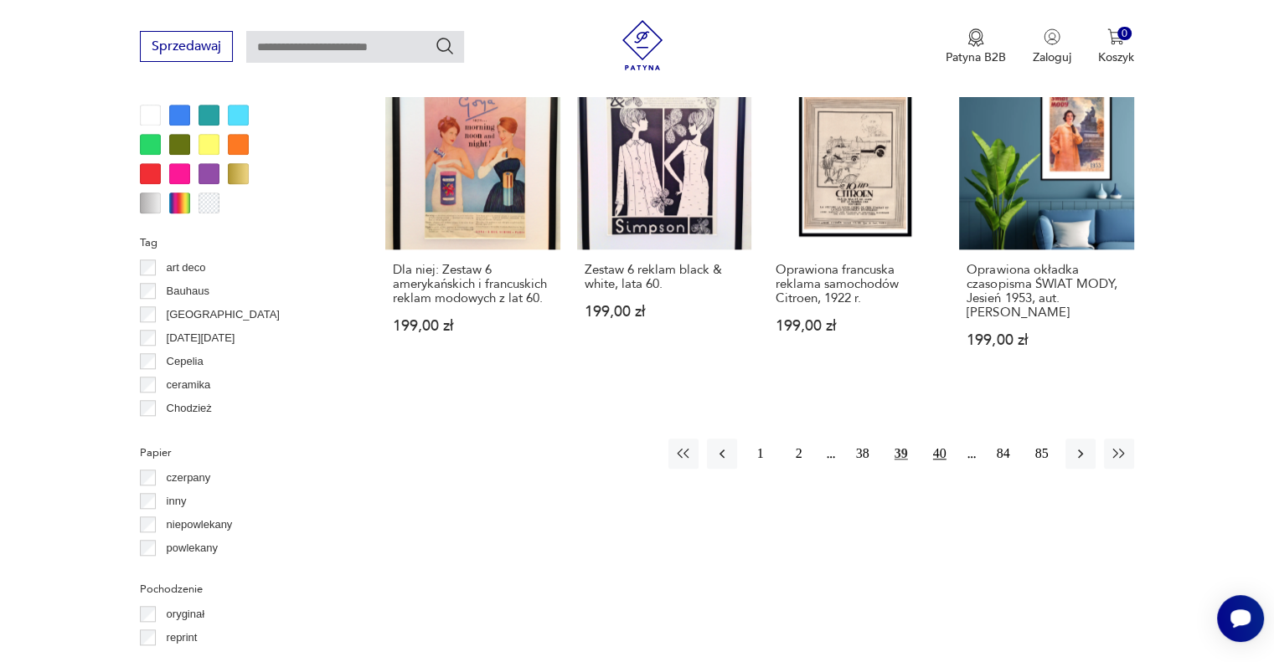
click at [939, 451] on button "40" at bounding box center [939, 454] width 30 height 30
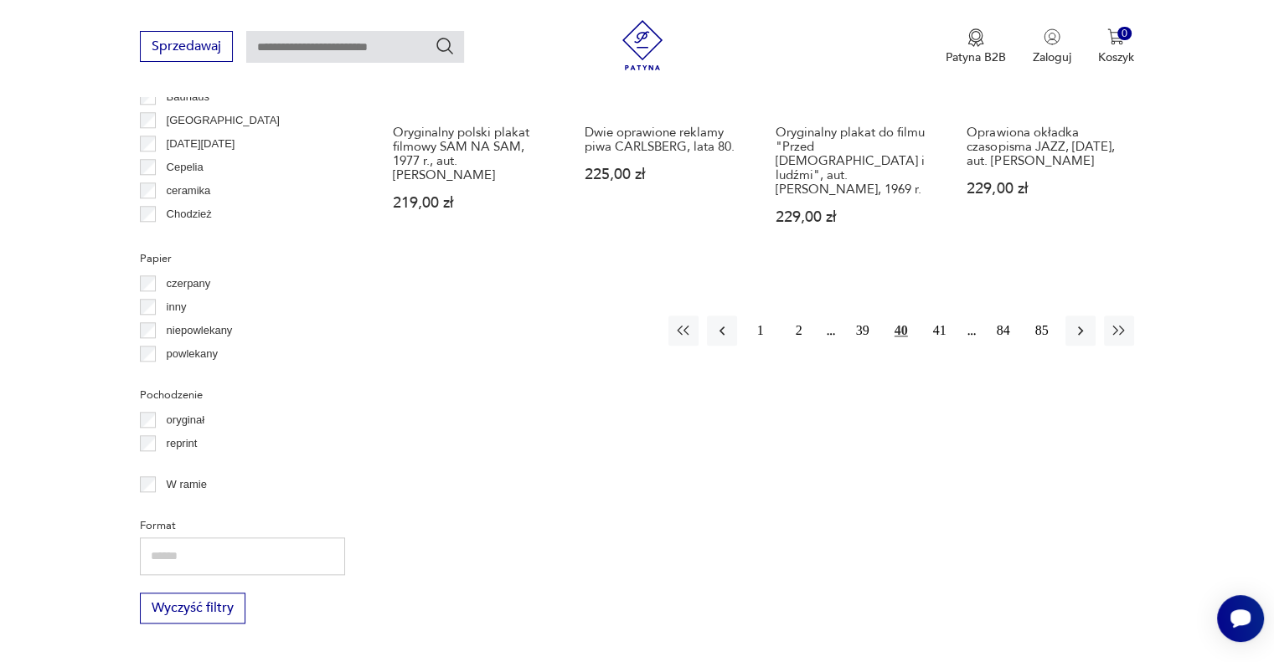
scroll to position [1762, 0]
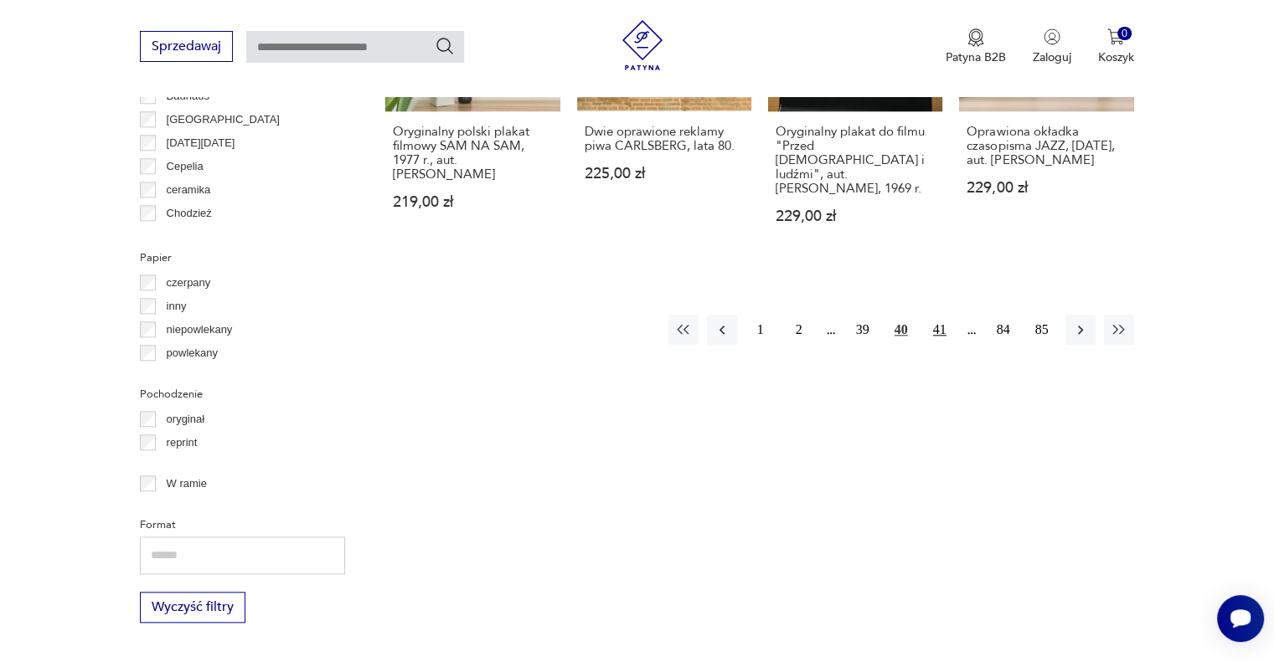
click at [939, 337] on button "41" at bounding box center [939, 330] width 30 height 30
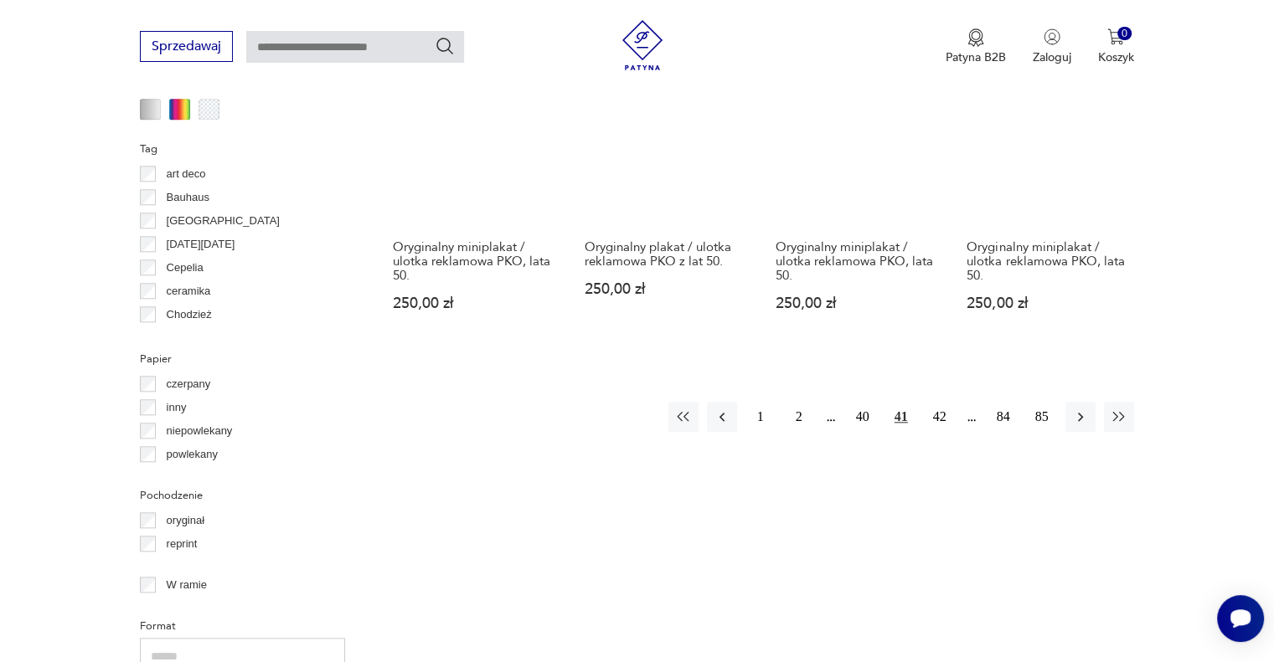
scroll to position [1762, 0]
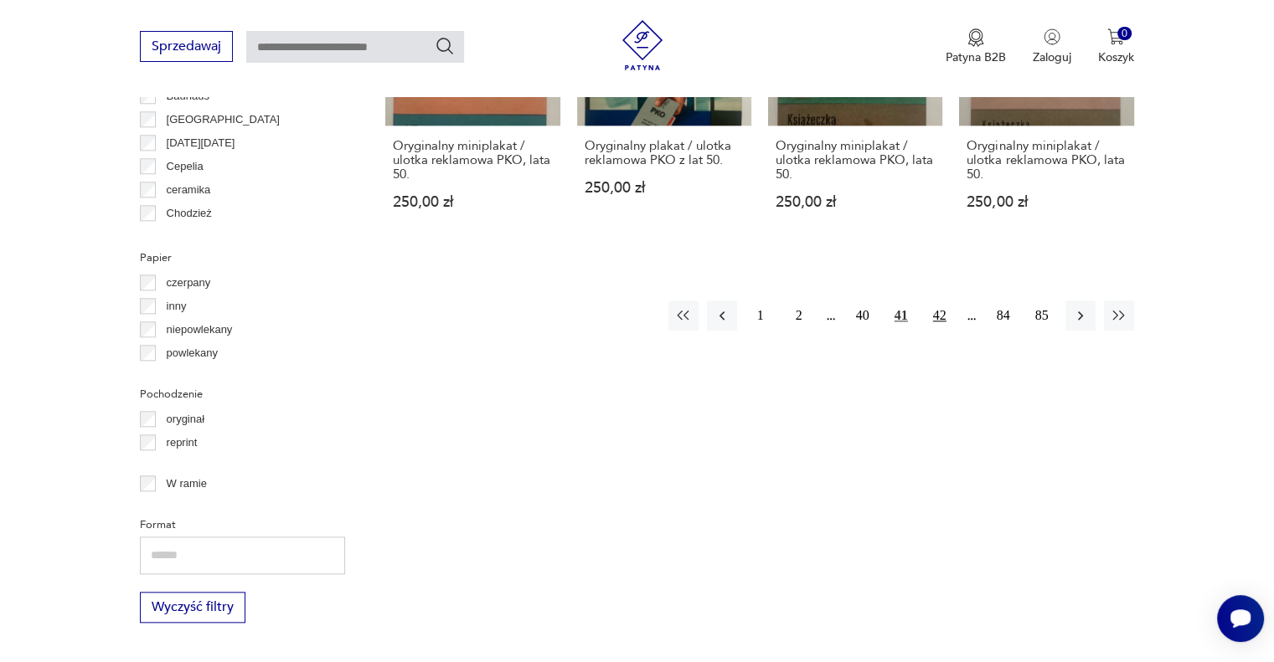
click at [934, 308] on button "42" at bounding box center [939, 316] width 30 height 30
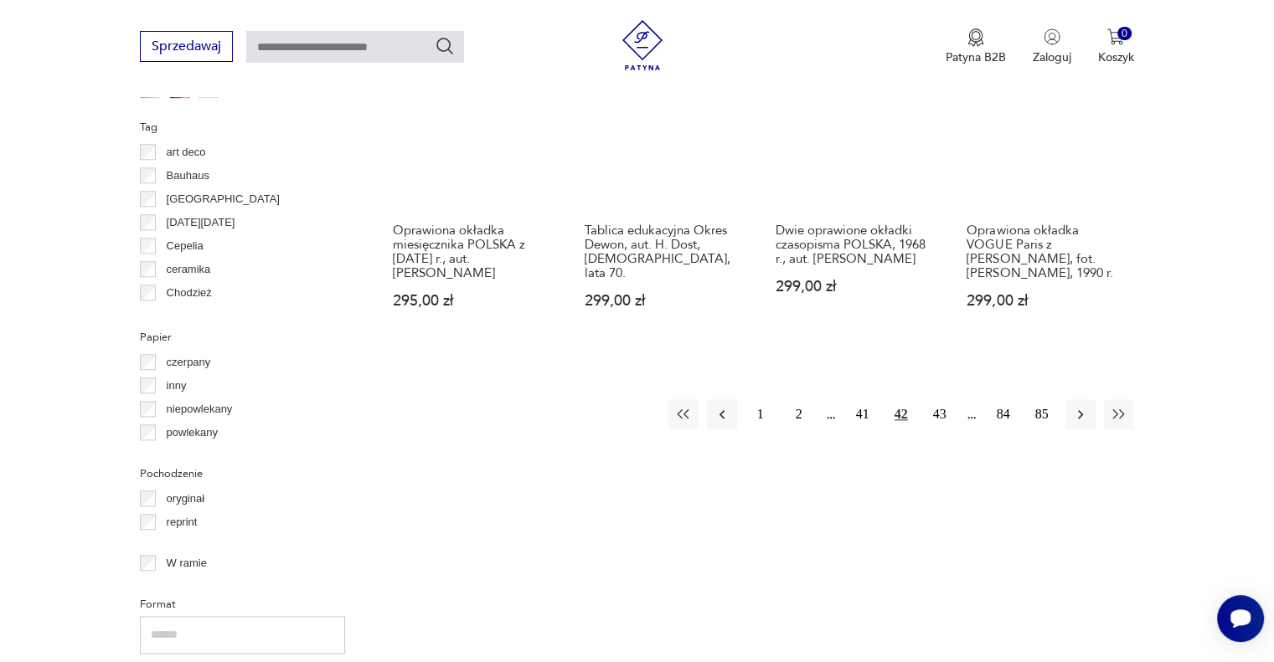
scroll to position [1762, 0]
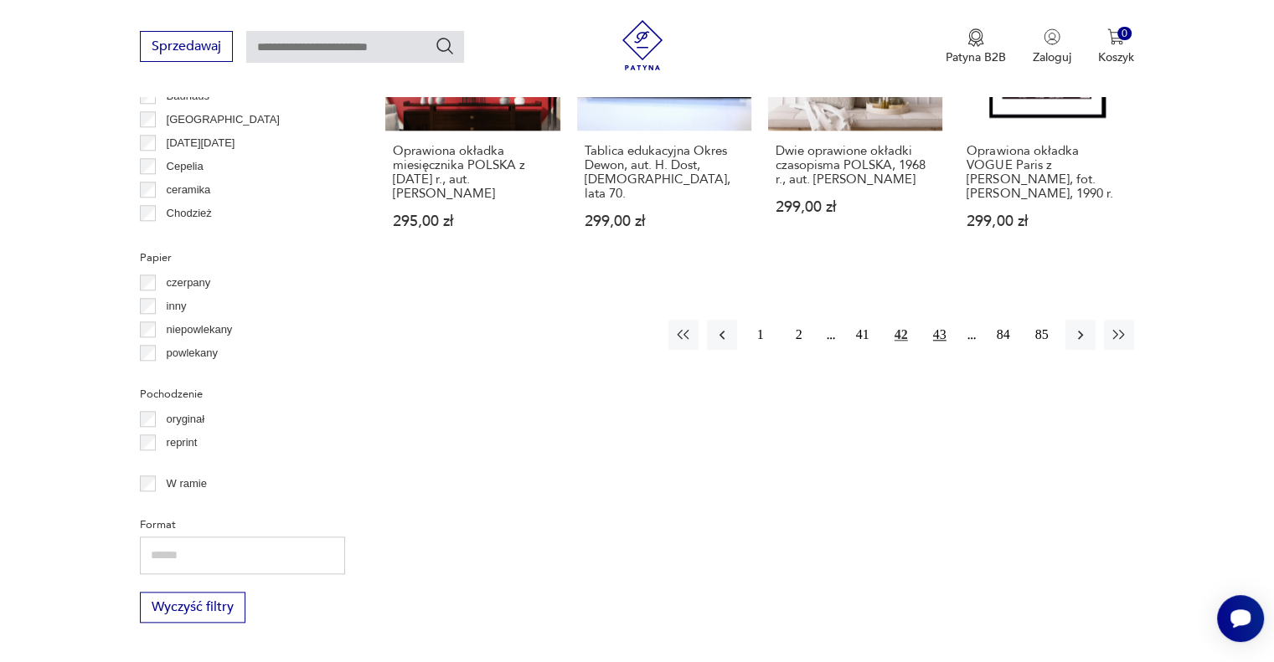
click at [937, 337] on button "43" at bounding box center [939, 335] width 30 height 30
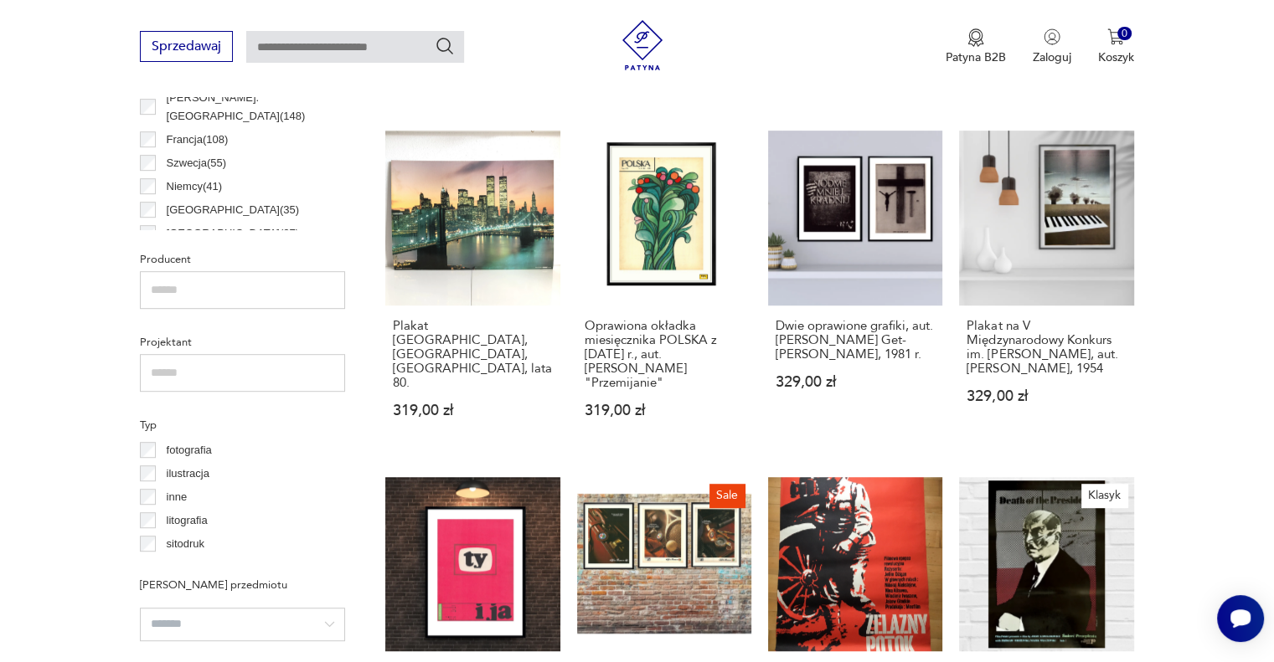
scroll to position [1176, 0]
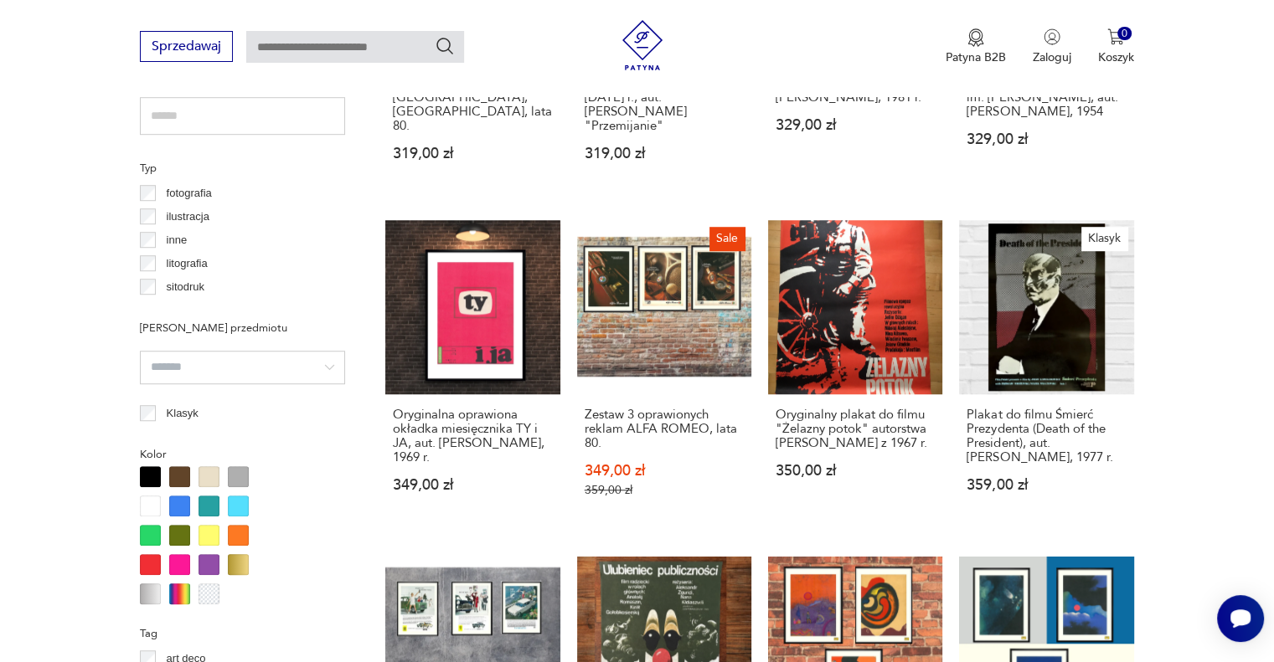
drag, startPoint x: 1256, startPoint y: 314, endPoint x: 1260, endPoint y: 407, distance: 93.0
click at [1260, 407] on section "Filtruj produkty Cena MIN MAX OK Promocja Datowanie OK Kraj pochodzenia Polska …" at bounding box center [637, 380] width 1274 height 1819
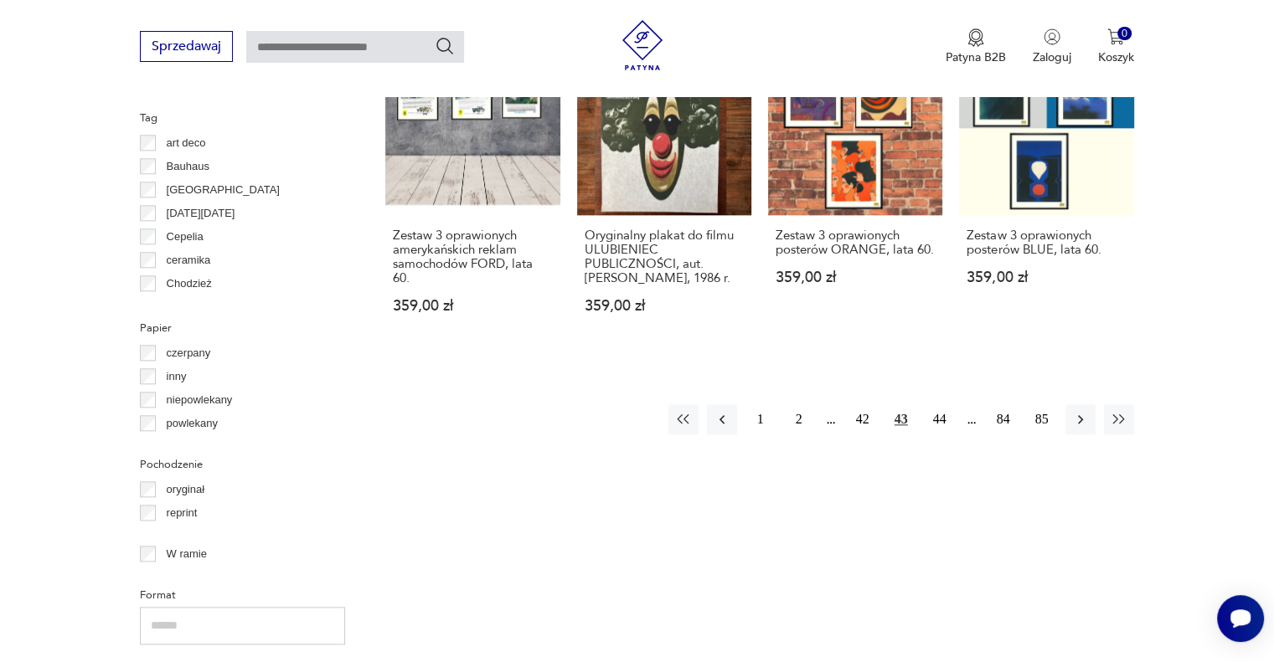
scroll to position [1762, 0]
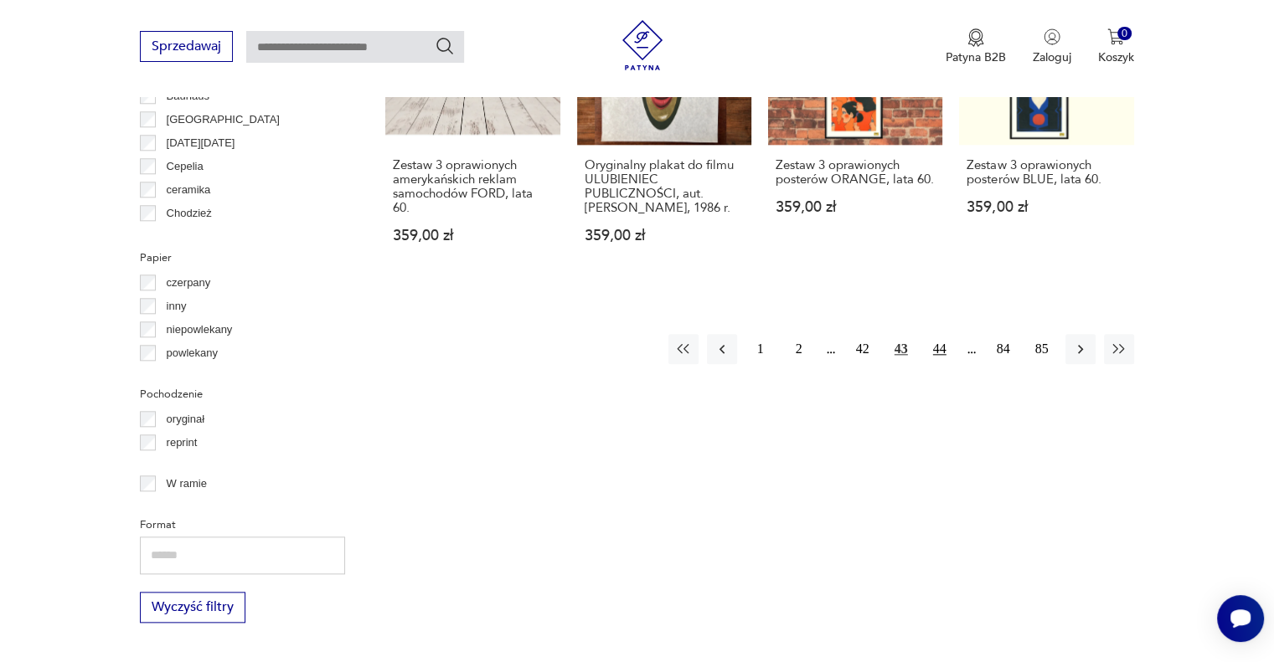
click at [940, 334] on button "44" at bounding box center [939, 349] width 30 height 30
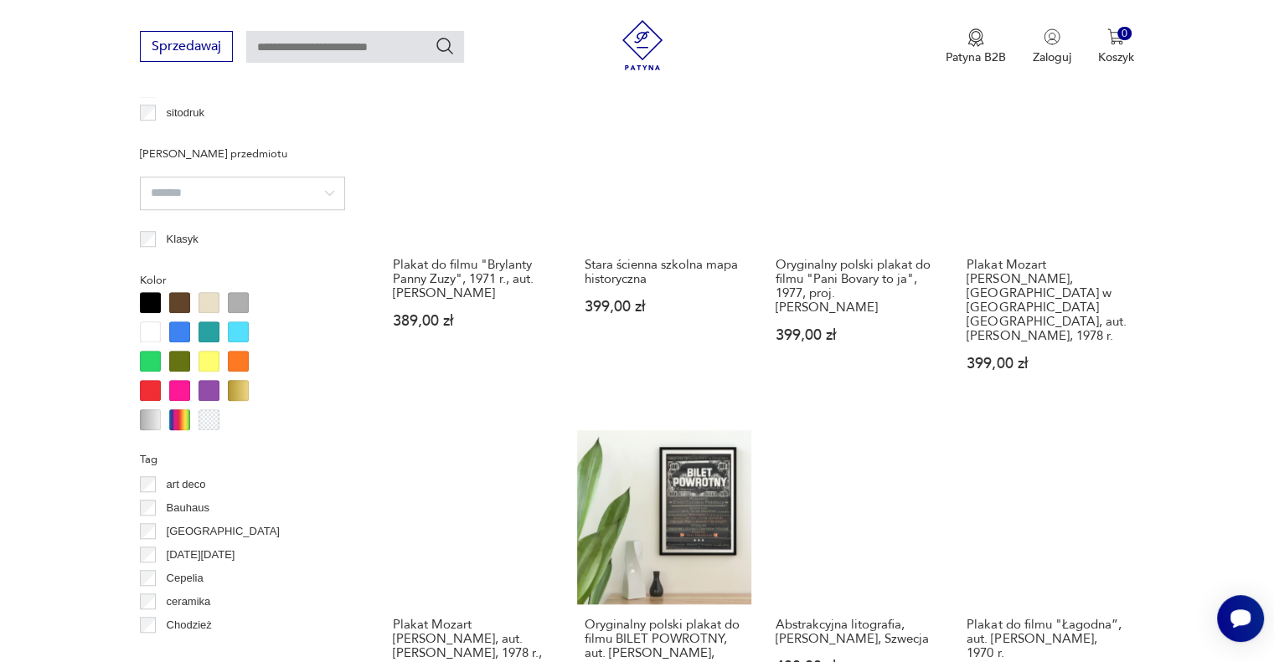
scroll to position [1566, 0]
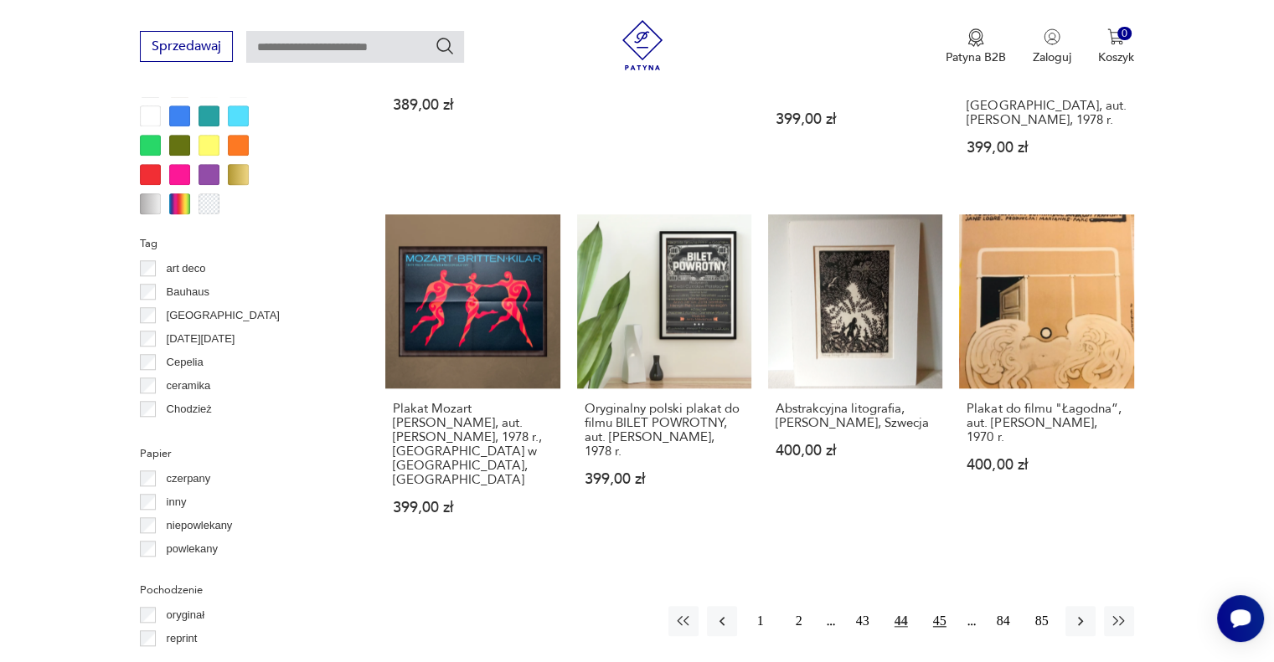
click at [940, 606] on button "45" at bounding box center [939, 621] width 30 height 30
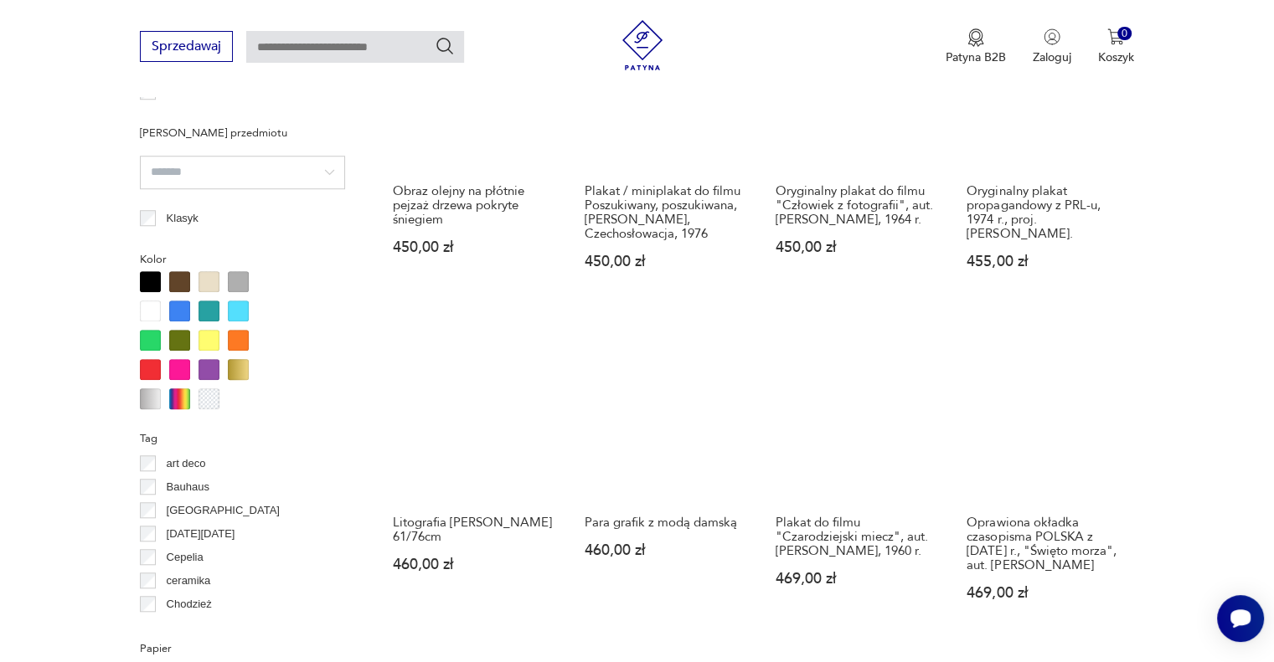
scroll to position [1567, 0]
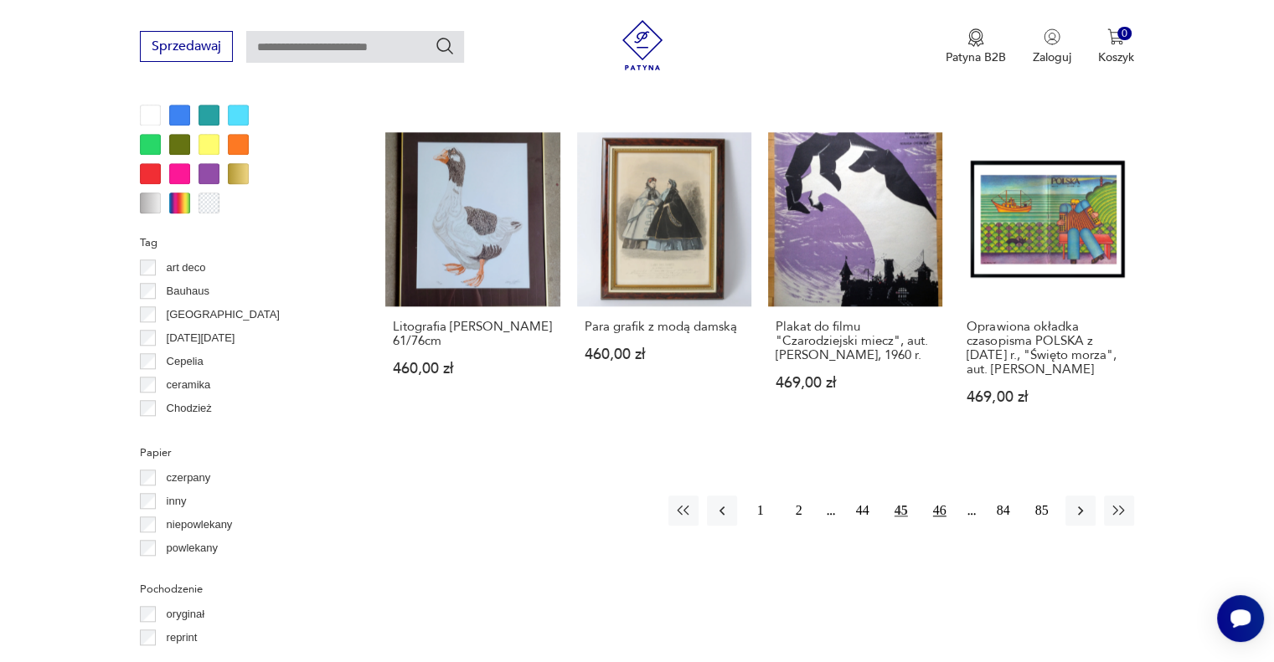
click at [939, 508] on button "46" at bounding box center [939, 511] width 30 height 30
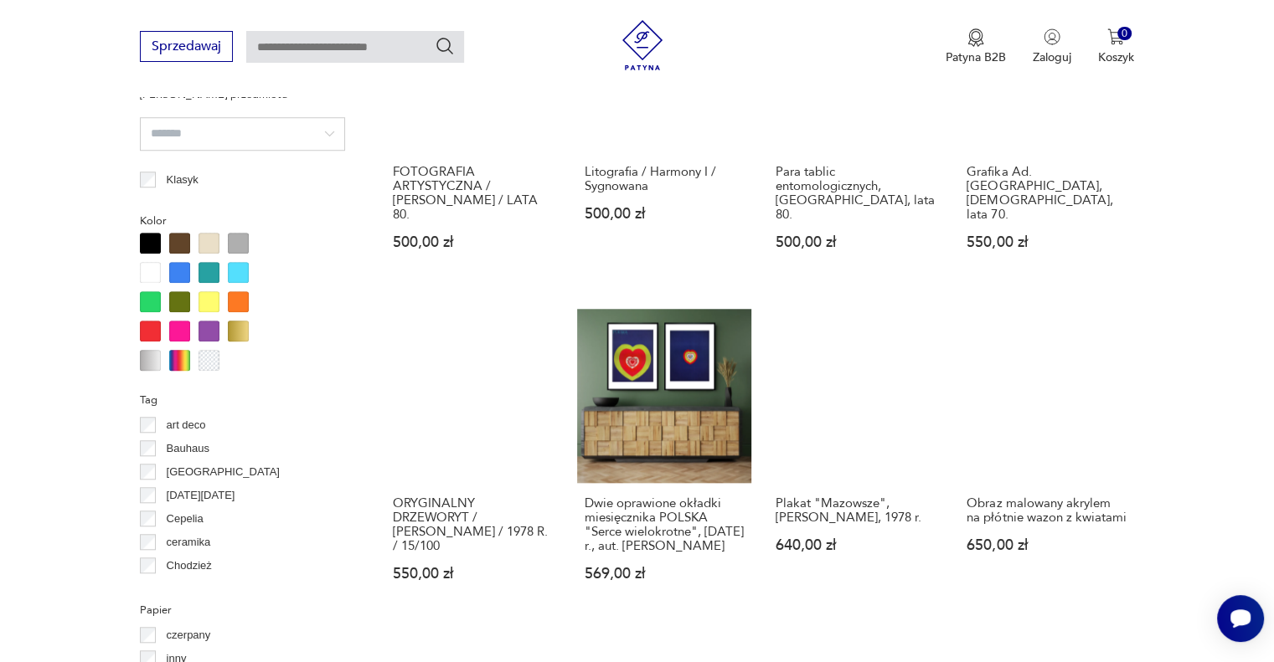
scroll to position [1566, 0]
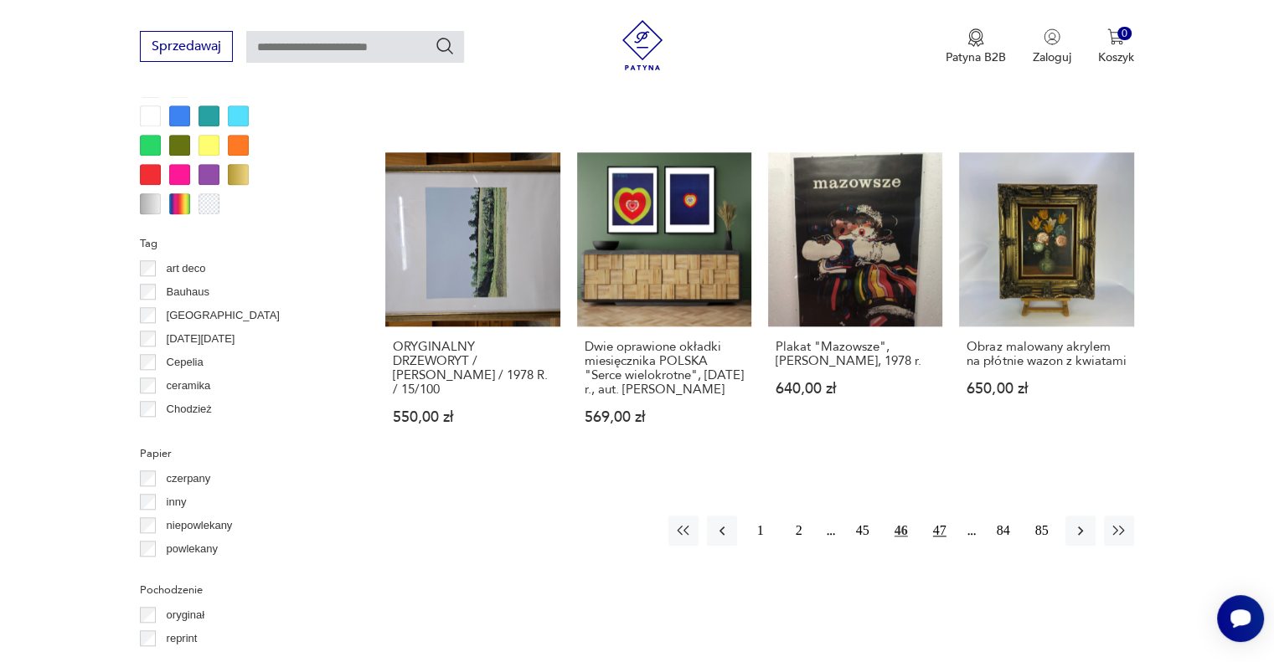
click at [938, 516] on button "47" at bounding box center [939, 531] width 30 height 30
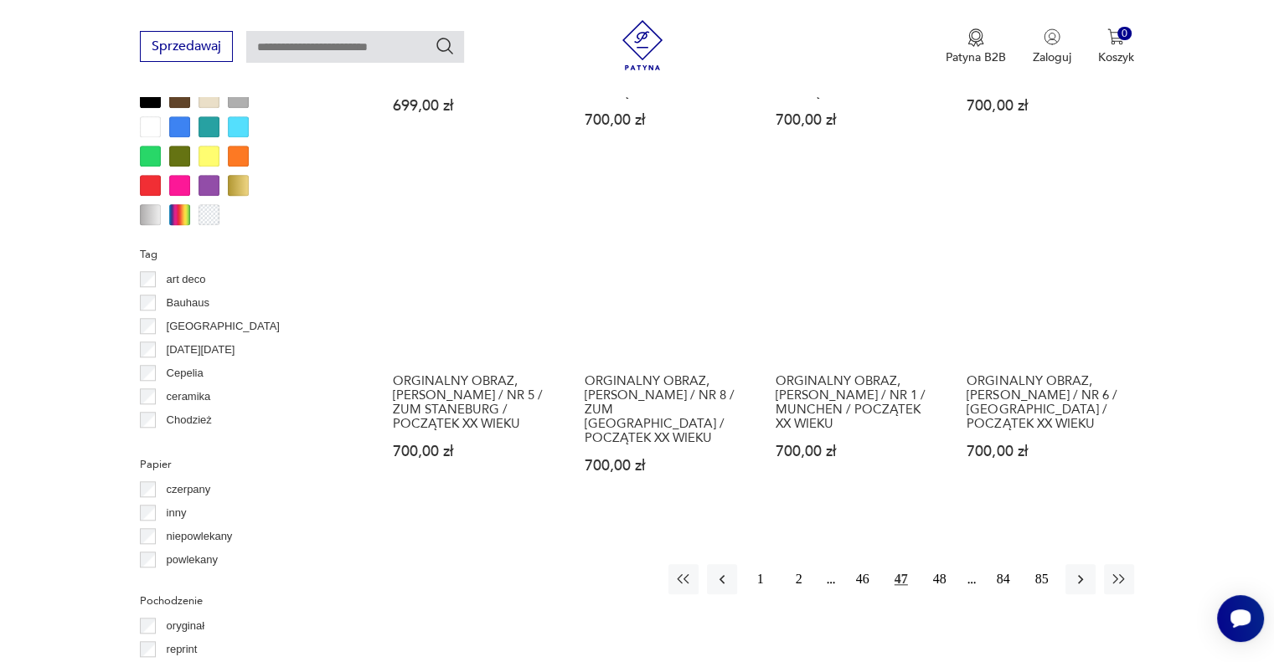
scroll to position [1567, 0]
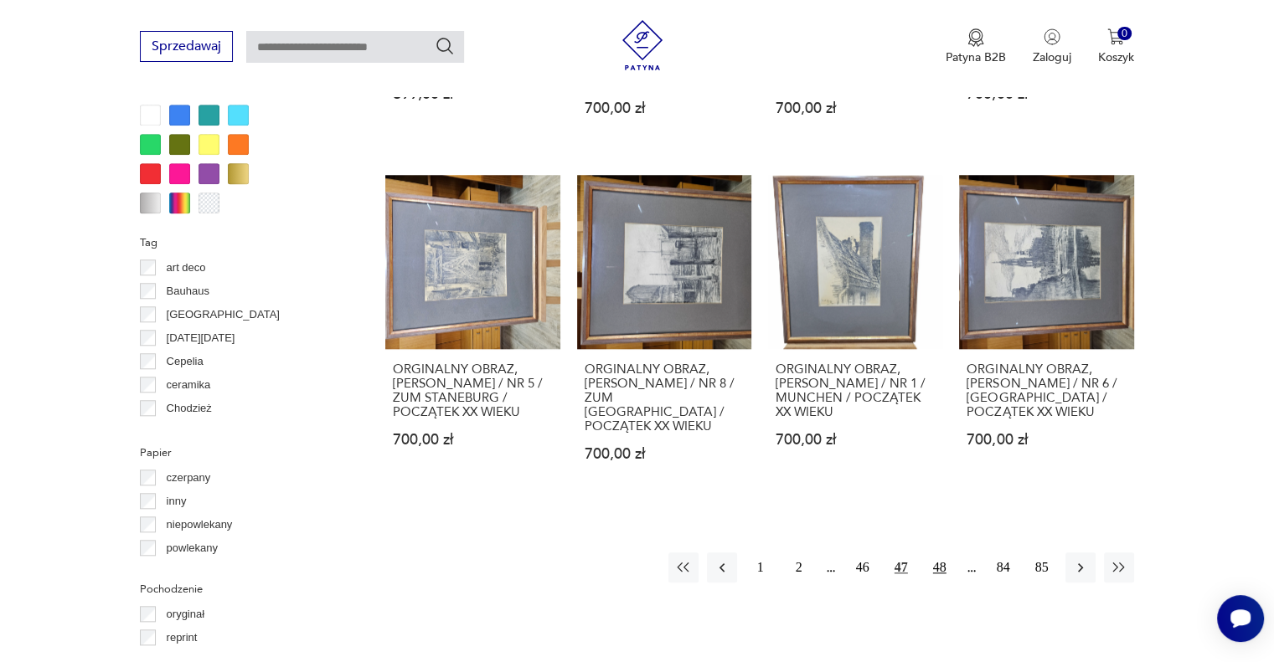
click at [933, 553] on button "48" at bounding box center [939, 568] width 30 height 30
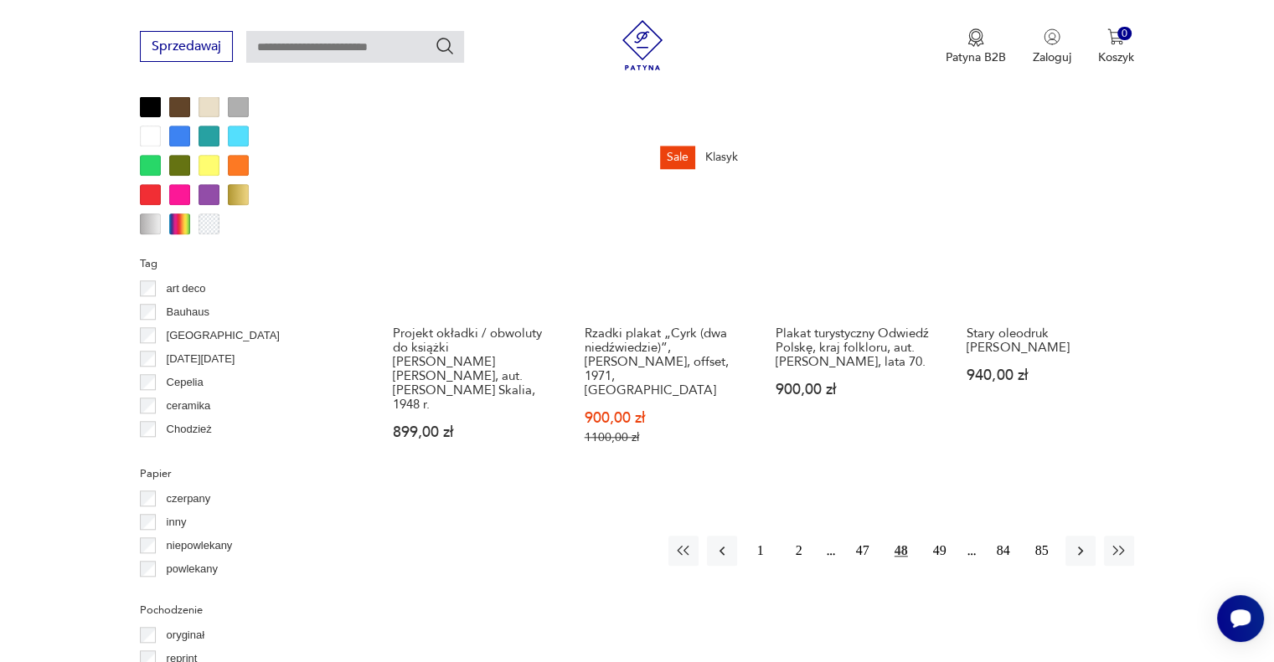
scroll to position [1566, 0]
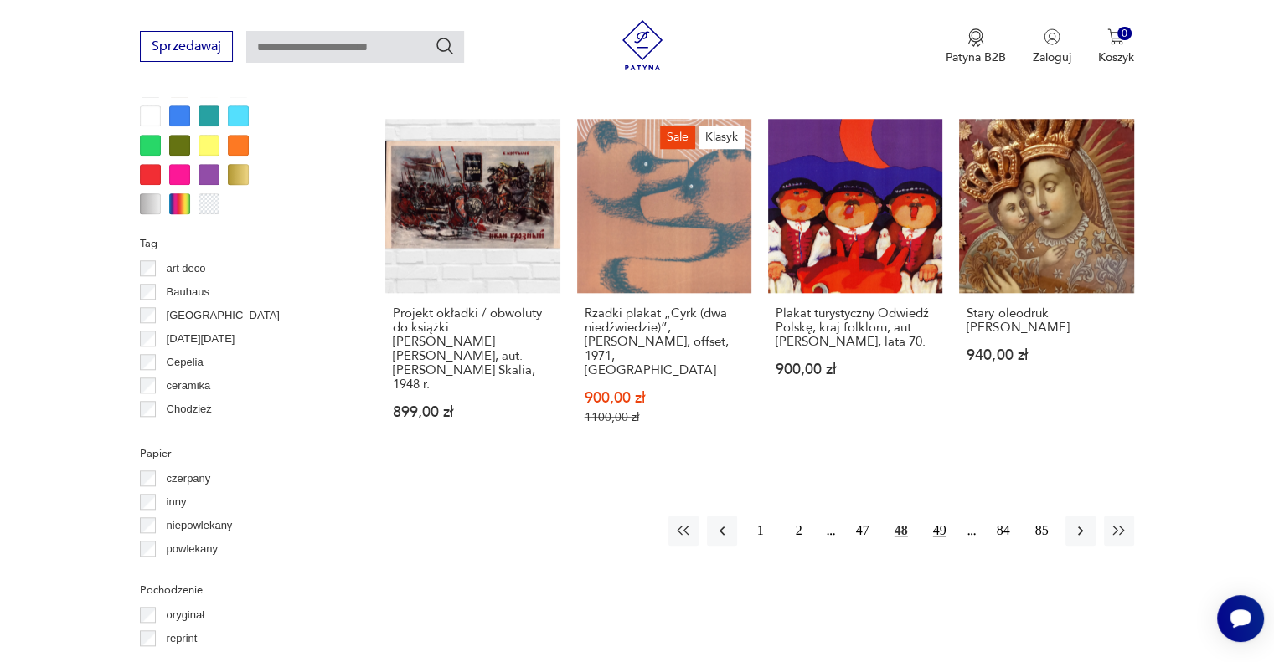
click at [939, 516] on button "49" at bounding box center [939, 531] width 30 height 30
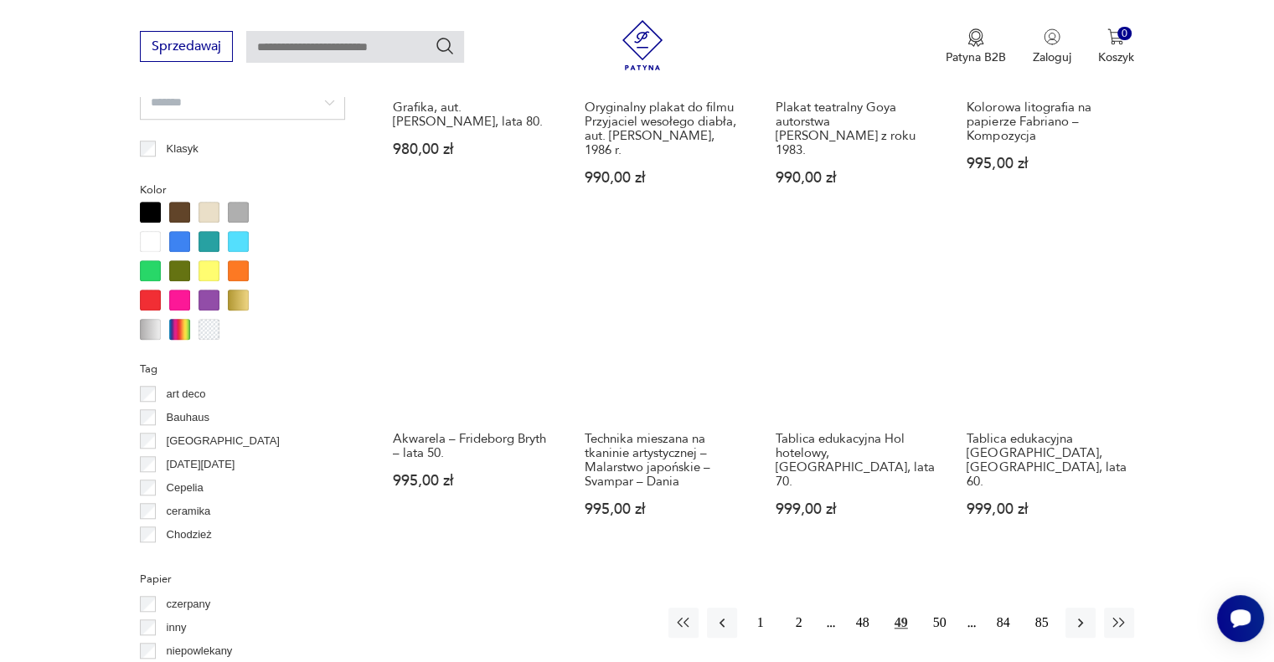
scroll to position [1567, 0]
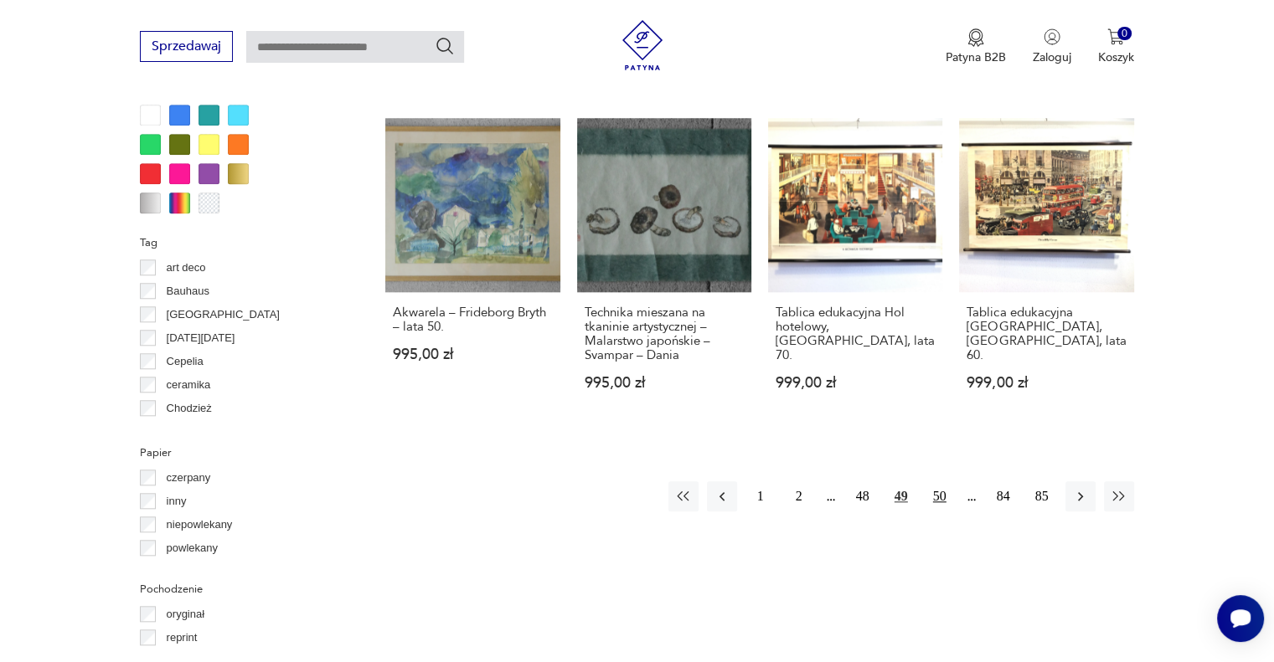
click at [939, 481] on button "50" at bounding box center [939, 496] width 30 height 30
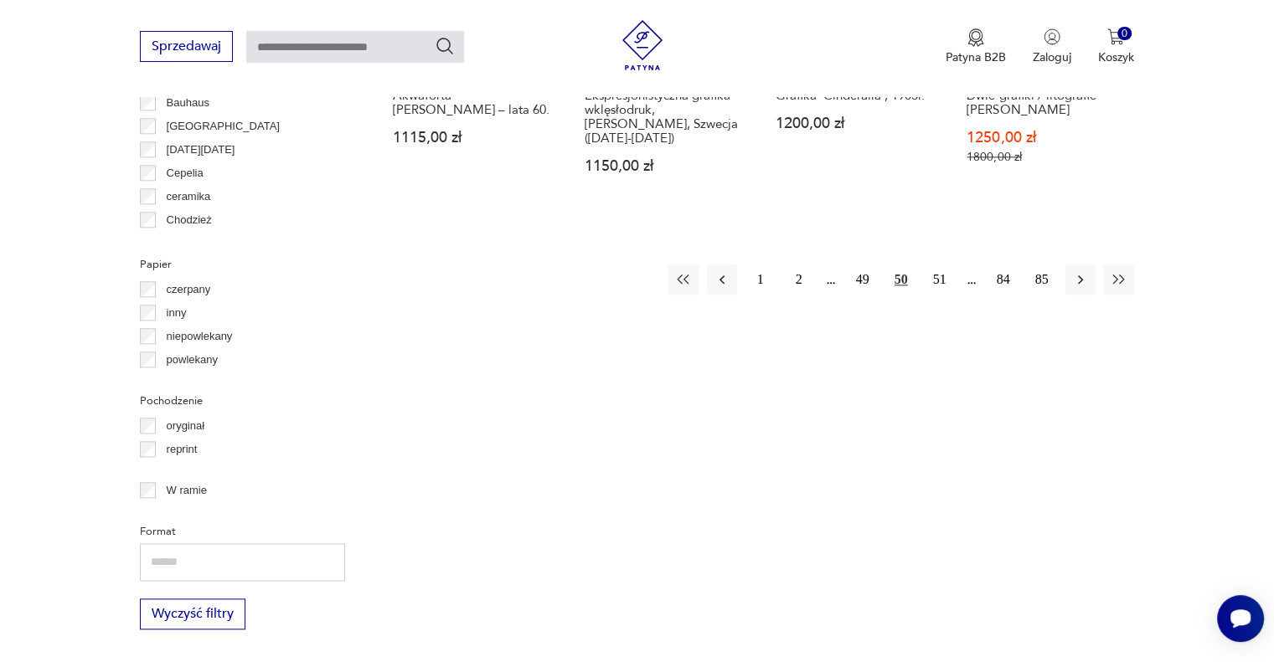
scroll to position [1762, 0]
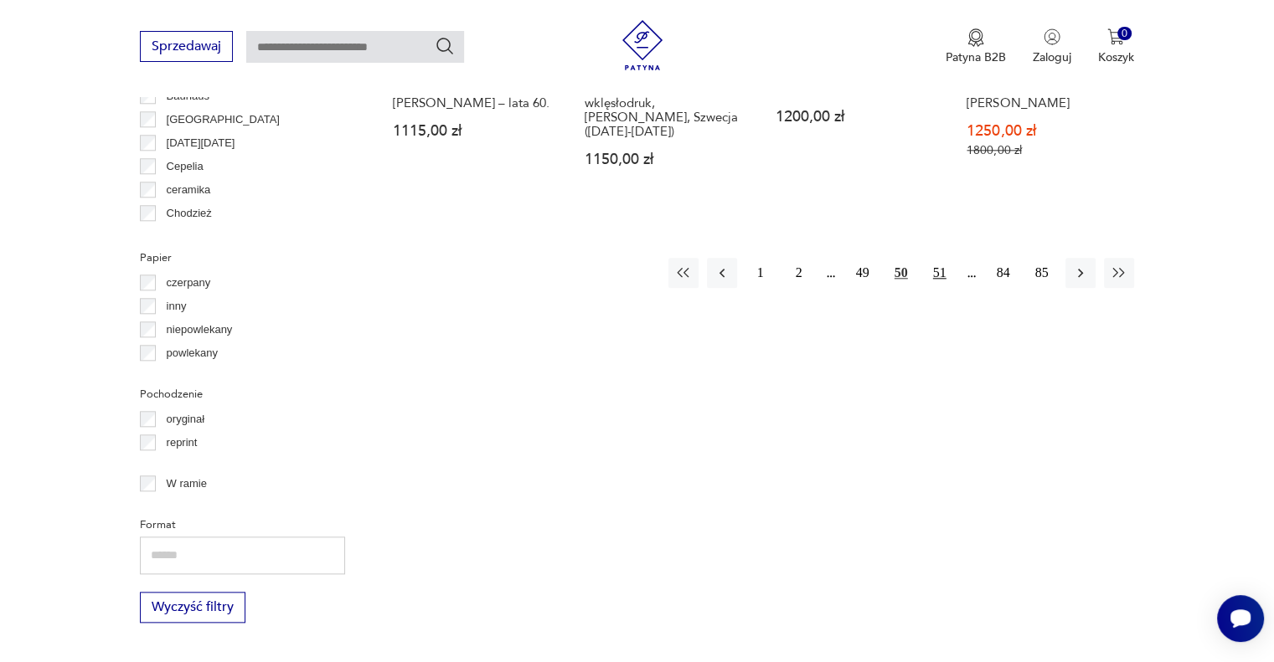
click at [938, 265] on button "51" at bounding box center [939, 273] width 30 height 30
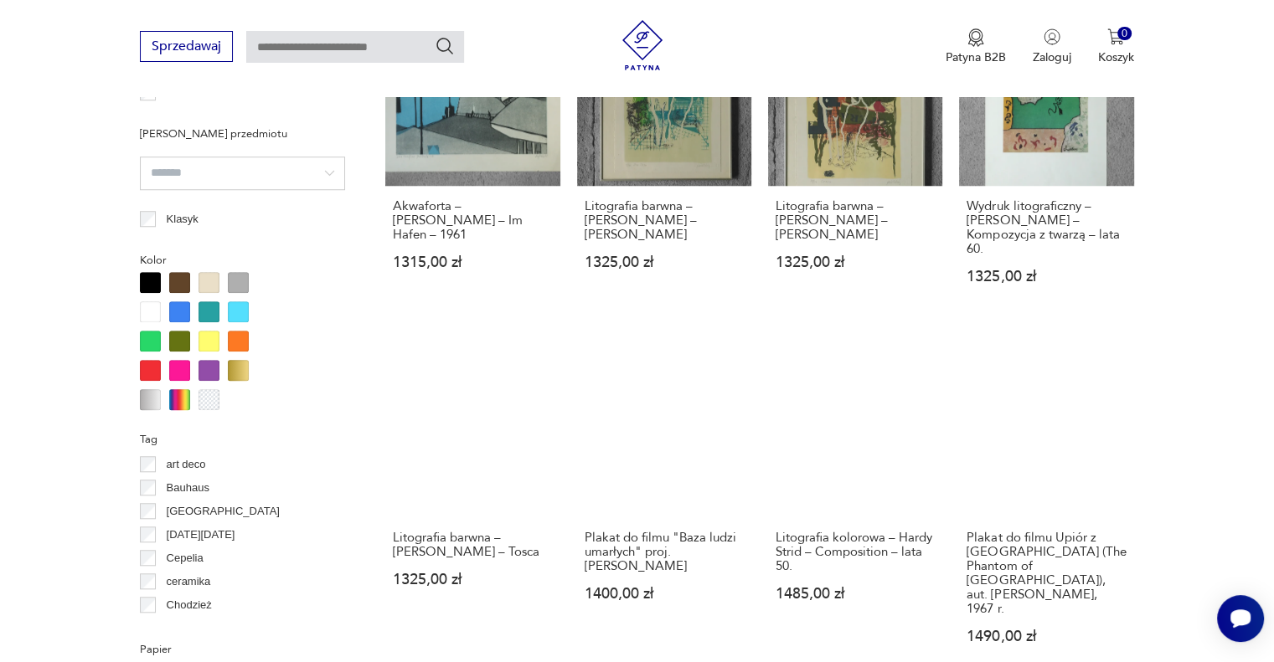
scroll to position [1762, 0]
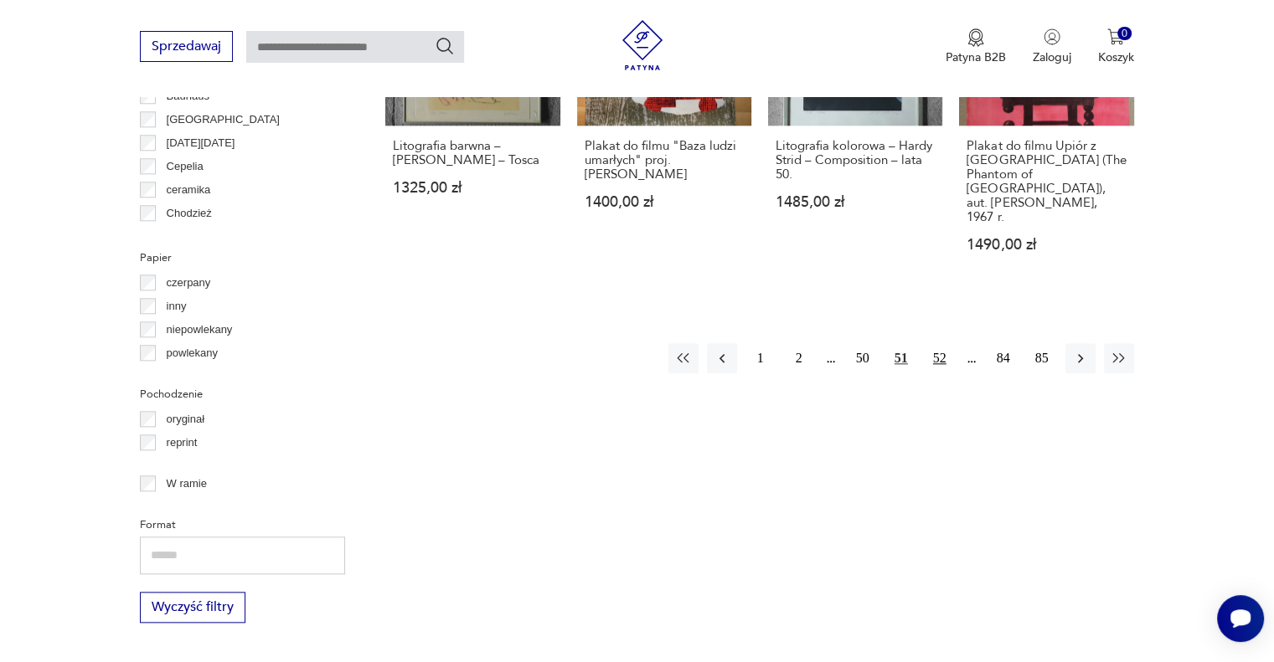
click at [938, 343] on button "52" at bounding box center [939, 358] width 30 height 30
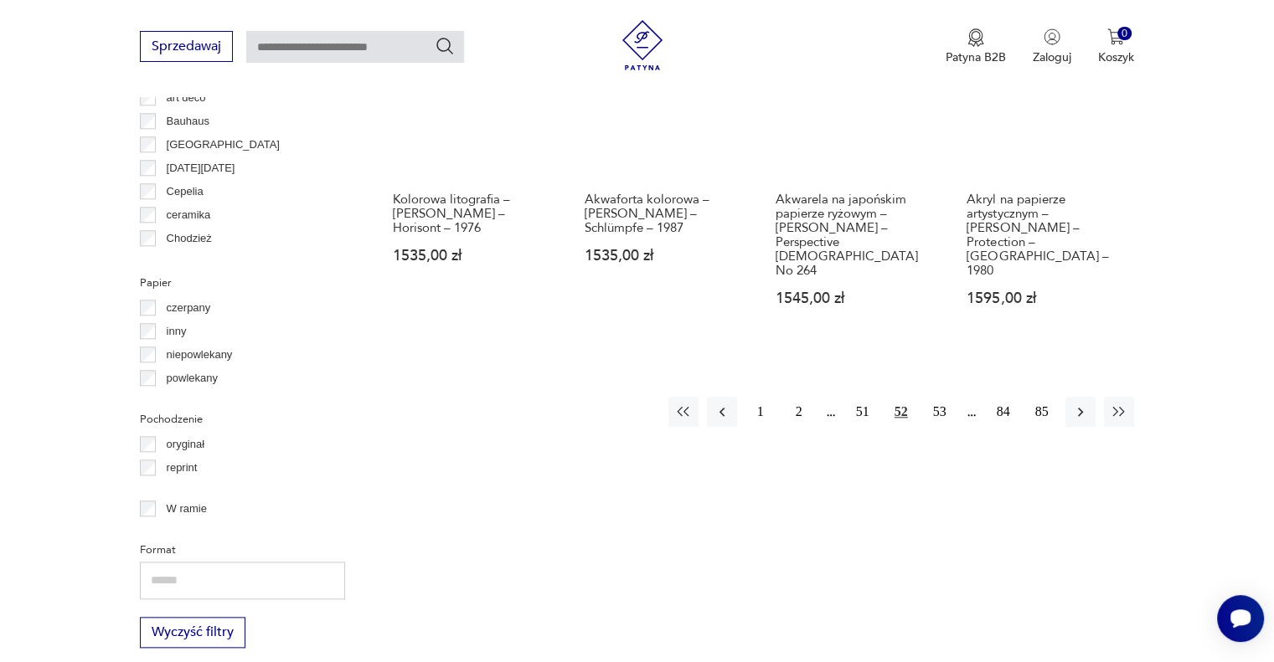
scroll to position [1762, 0]
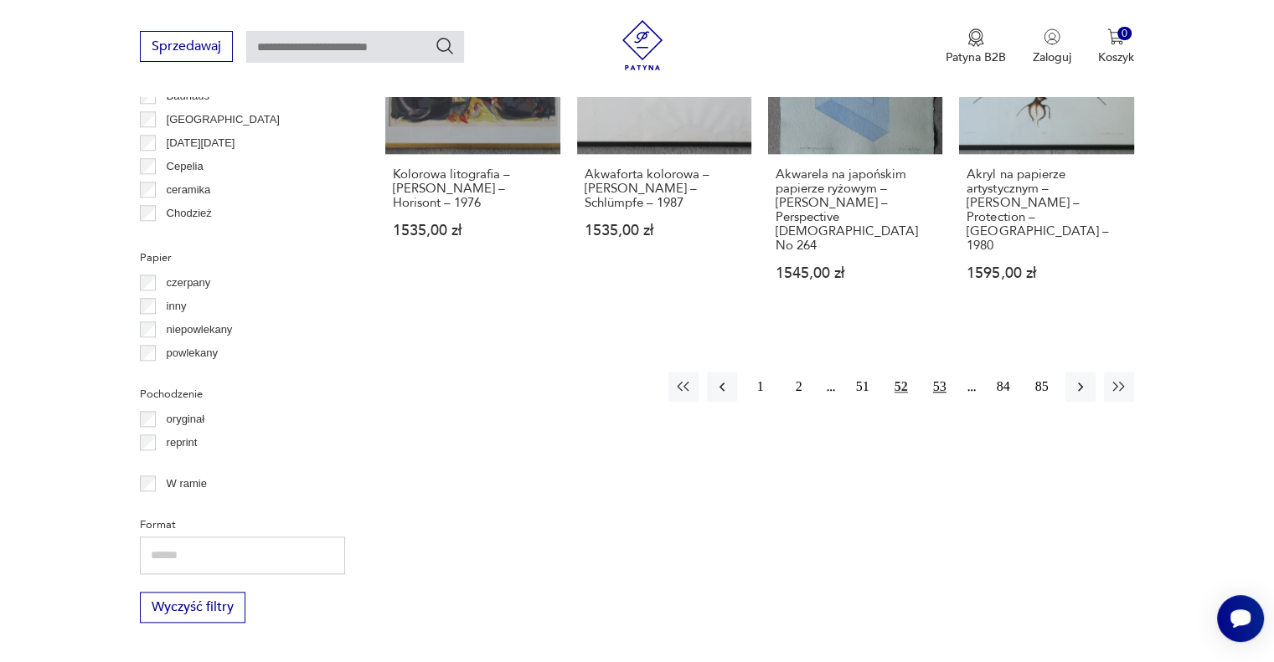
click at [942, 372] on button "53" at bounding box center [939, 387] width 30 height 30
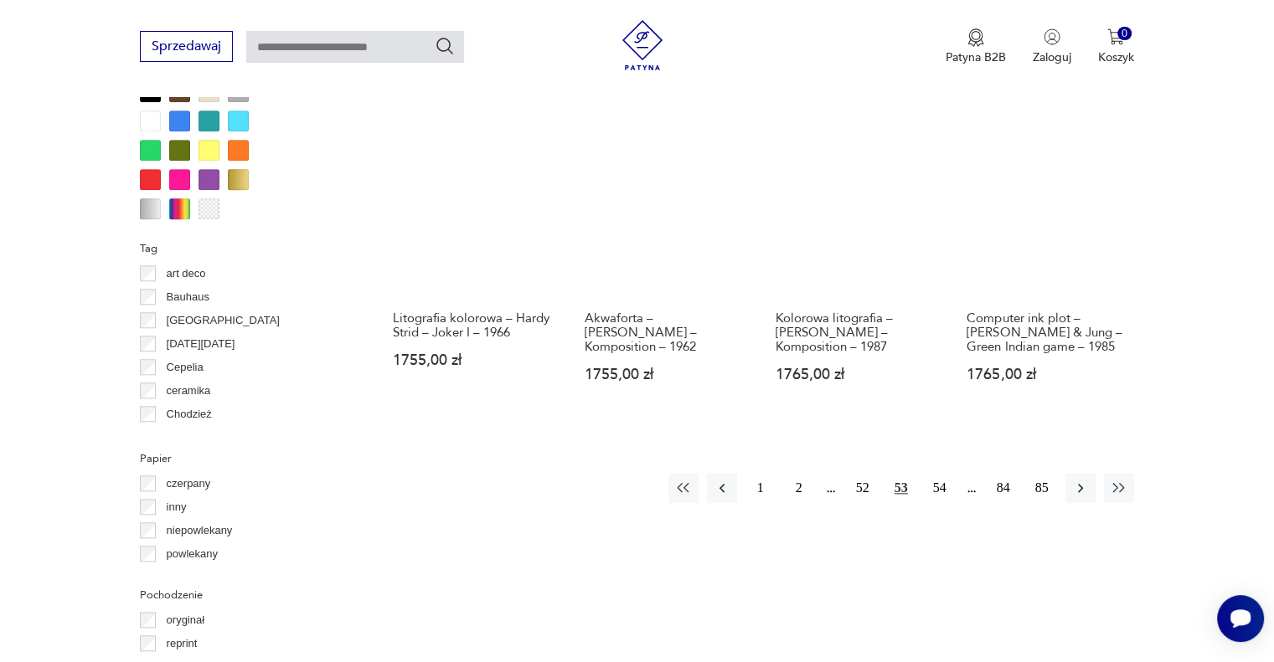
scroll to position [1566, 0]
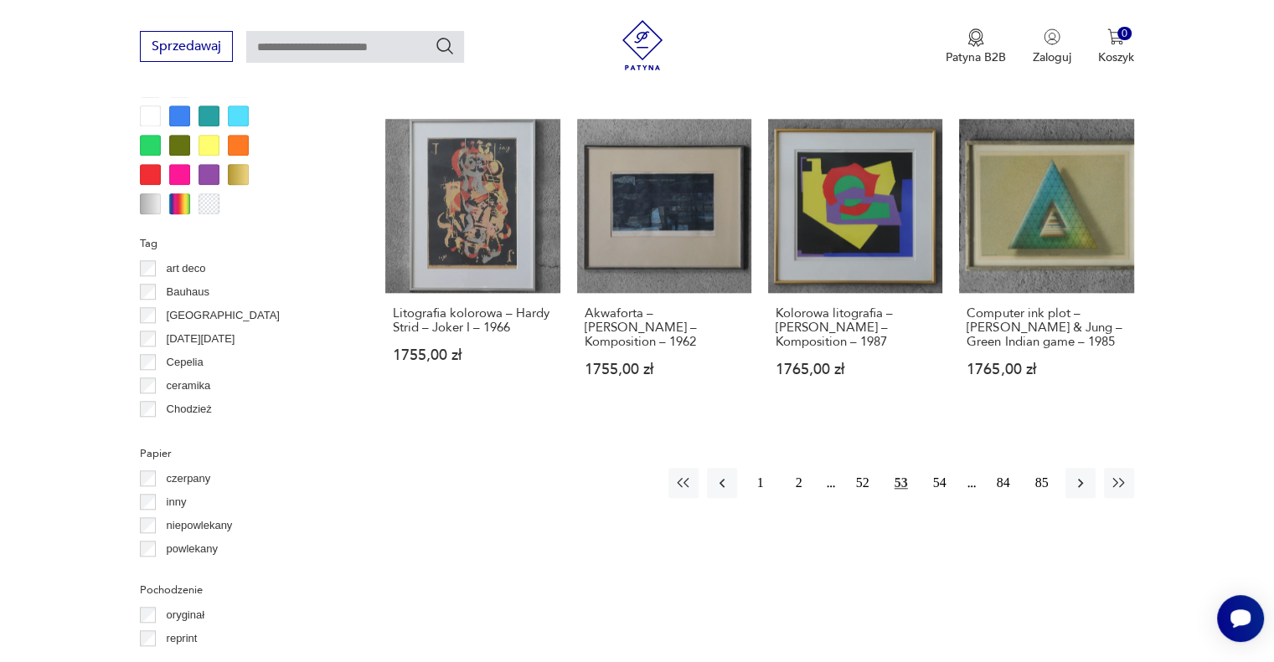
drag, startPoint x: 1155, startPoint y: 271, endPoint x: 1167, endPoint y: 256, distance: 19.6
click at [938, 468] on button "54" at bounding box center [939, 483] width 30 height 30
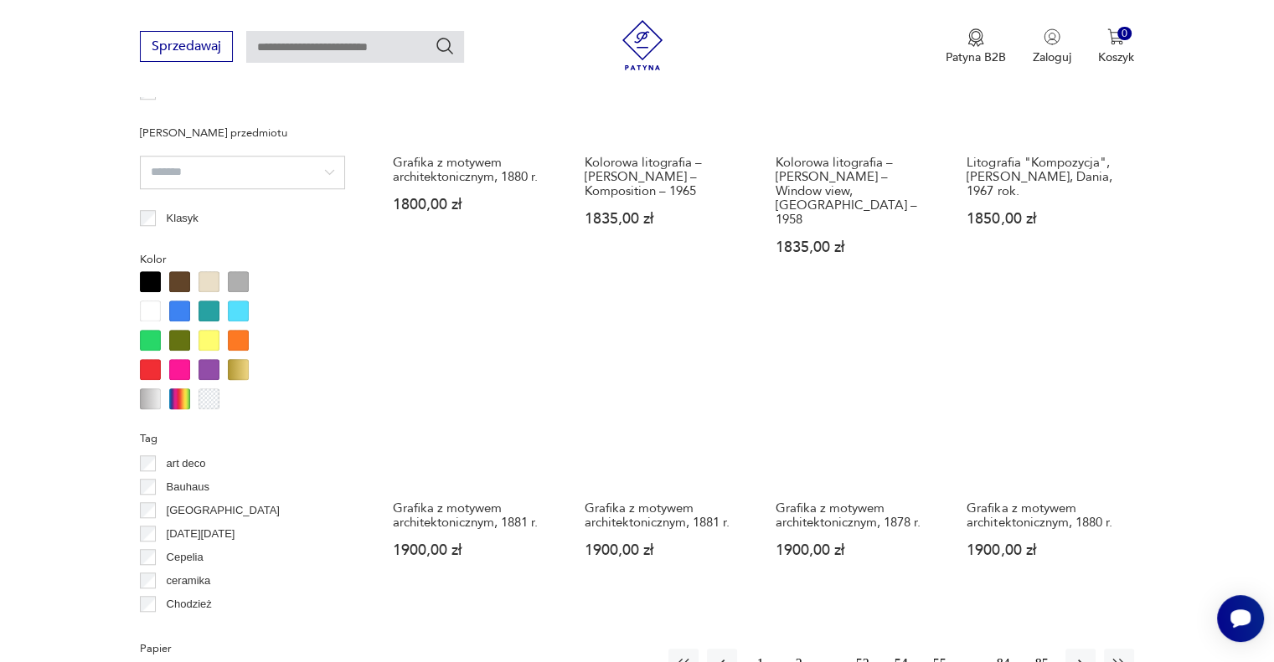
scroll to position [1567, 0]
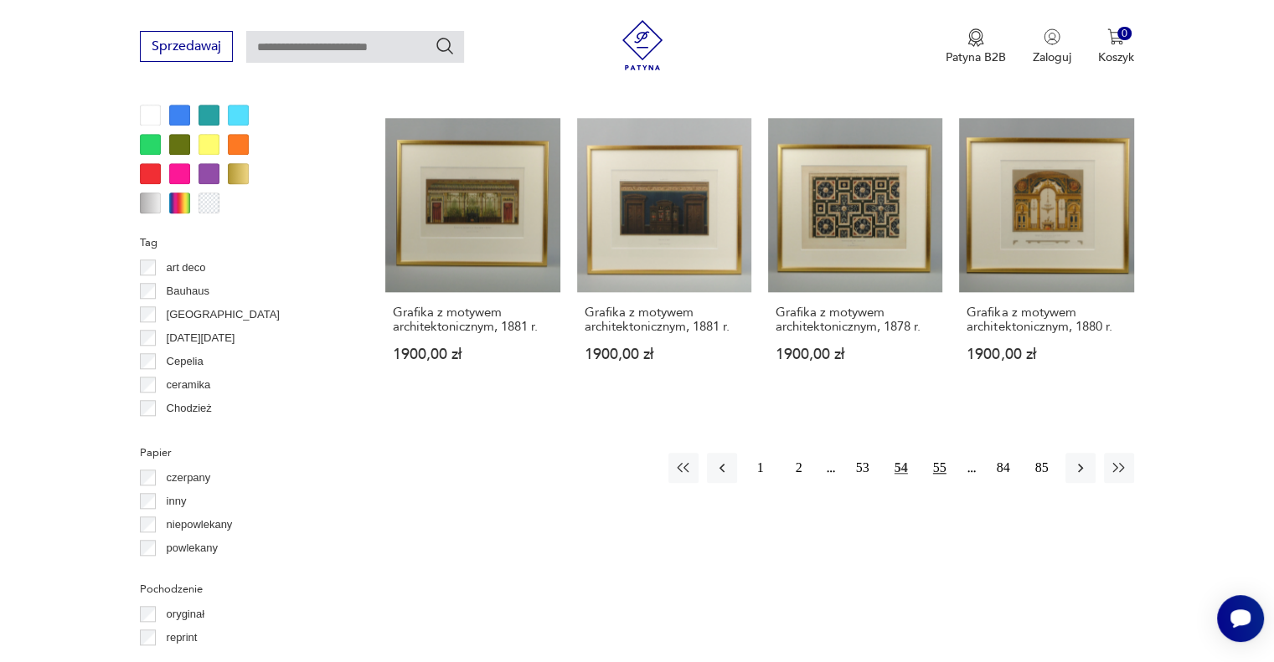
click at [930, 453] on button "55" at bounding box center [939, 468] width 30 height 30
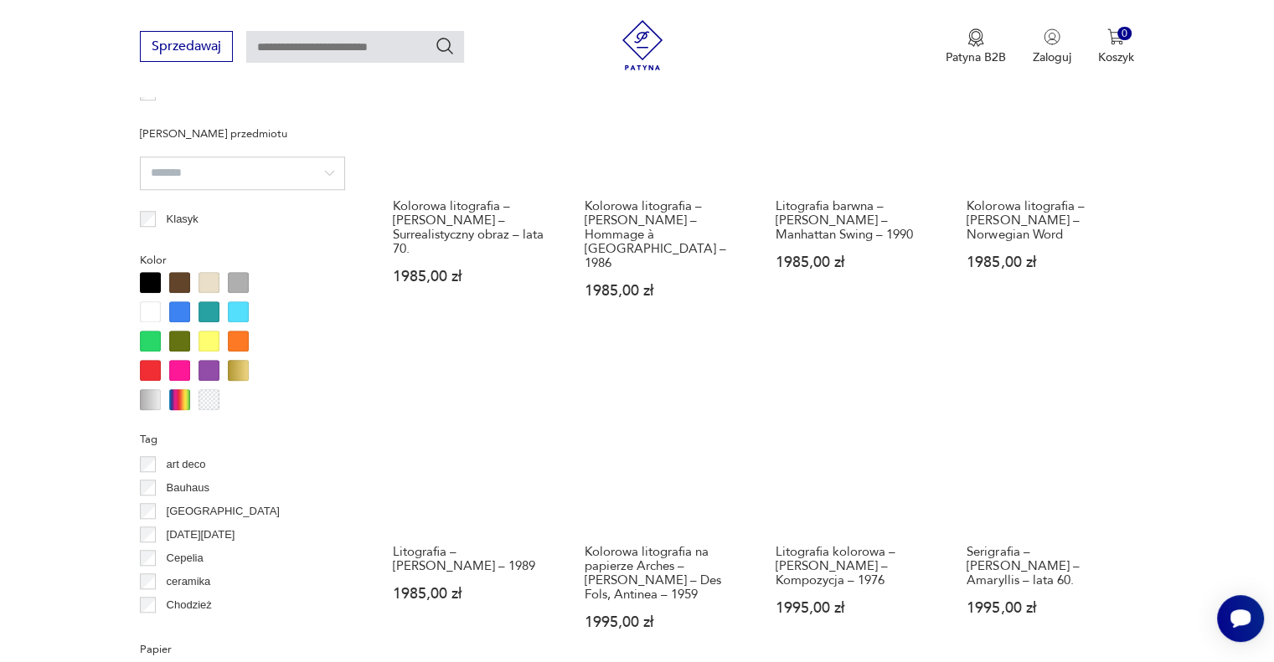
scroll to position [1566, 0]
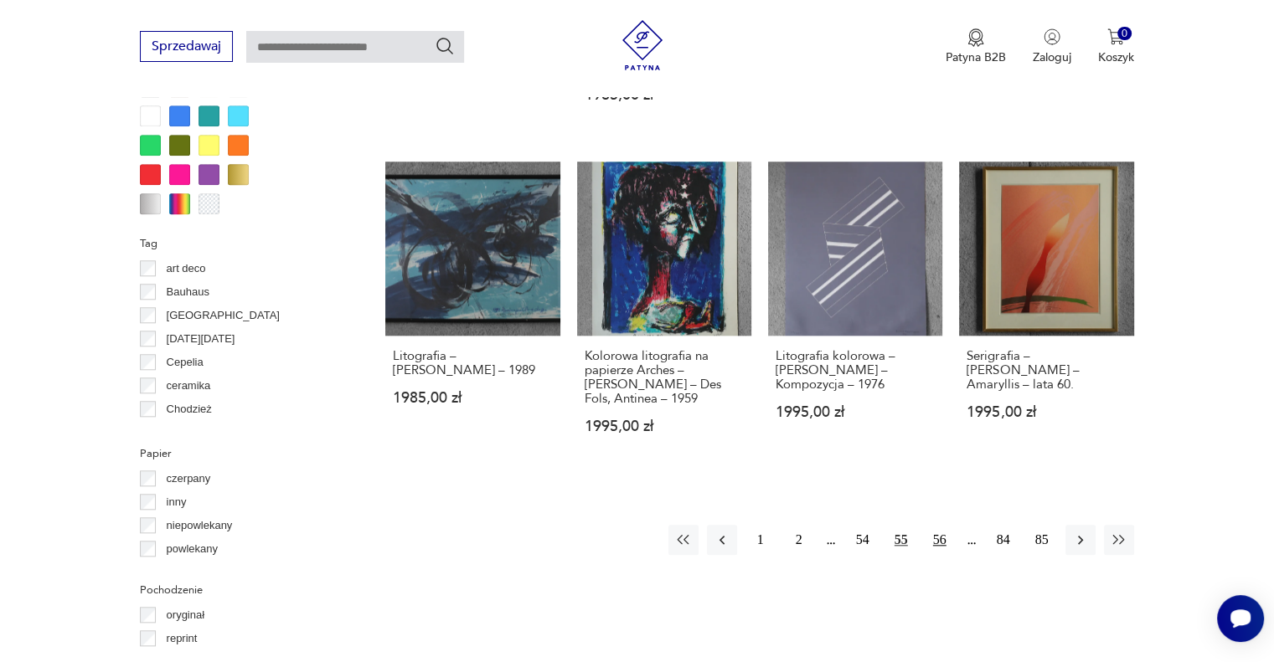
click at [934, 525] on button "56" at bounding box center [939, 540] width 30 height 30
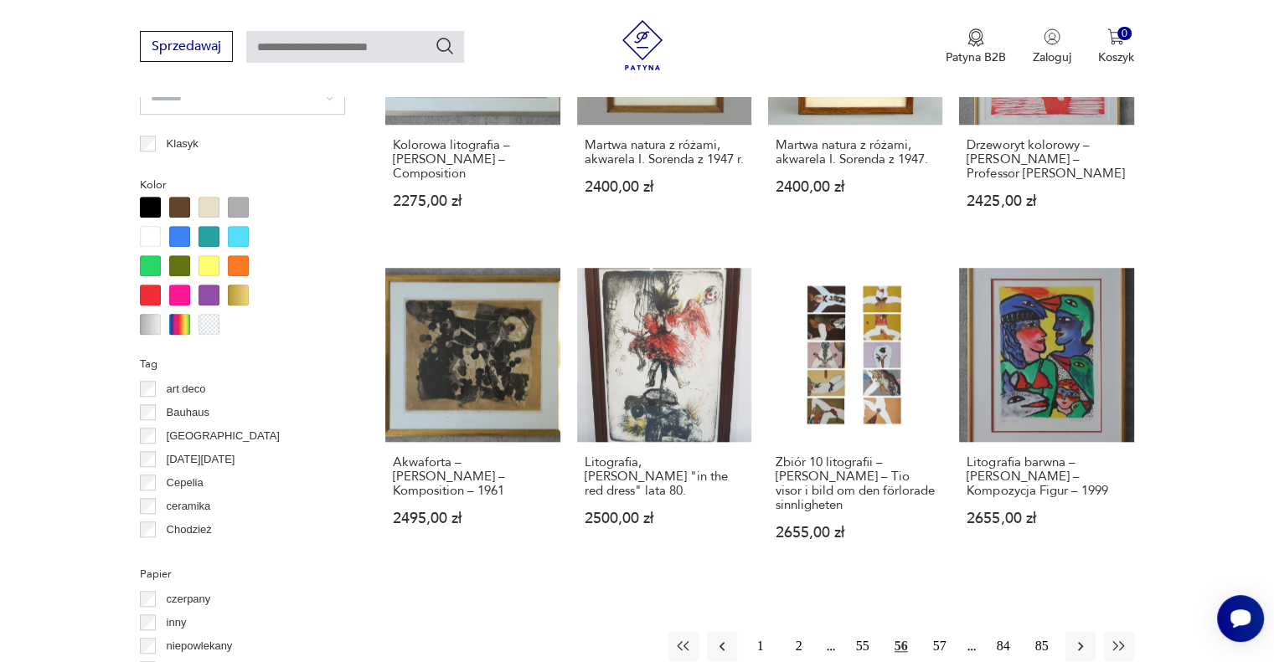
scroll to position [1567, 0]
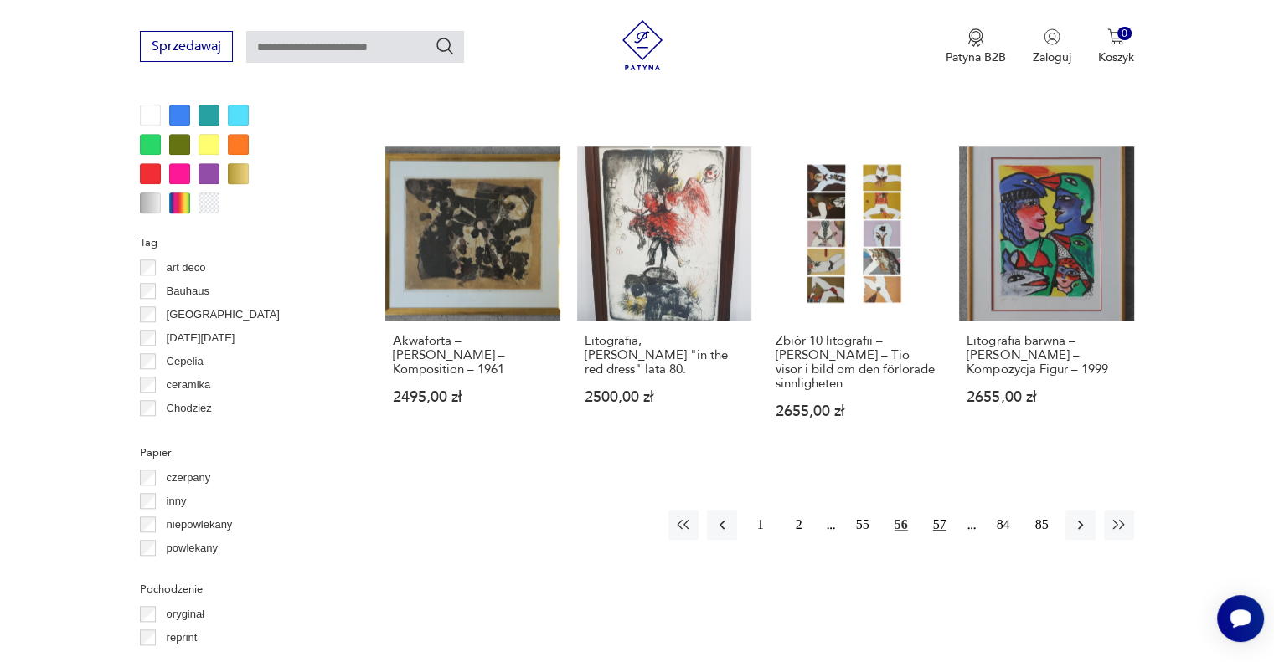
click at [931, 510] on button "57" at bounding box center [939, 525] width 30 height 30
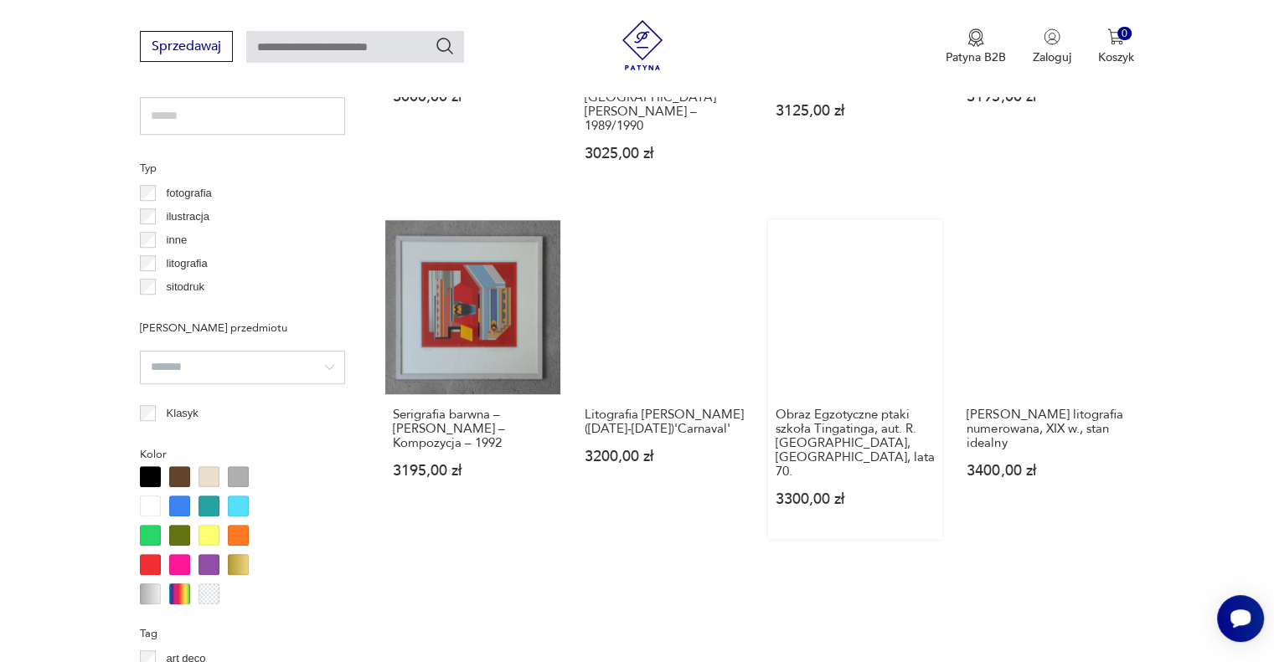
scroll to position [1370, 0]
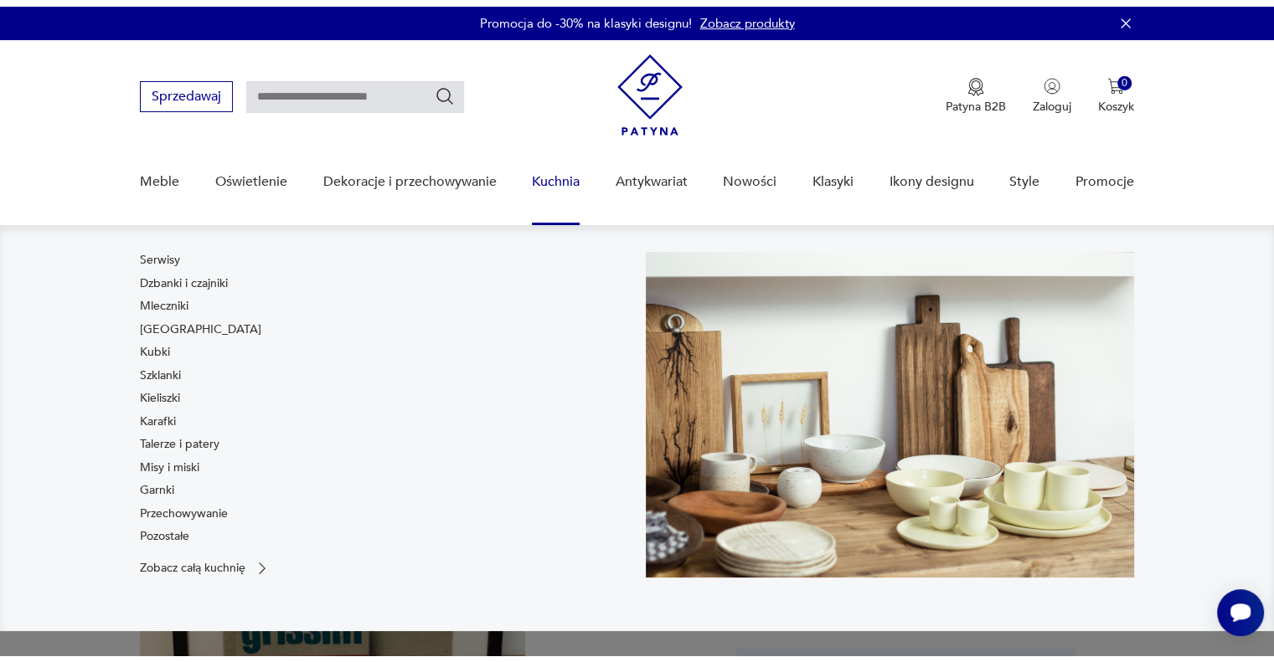
scroll to position [195, 0]
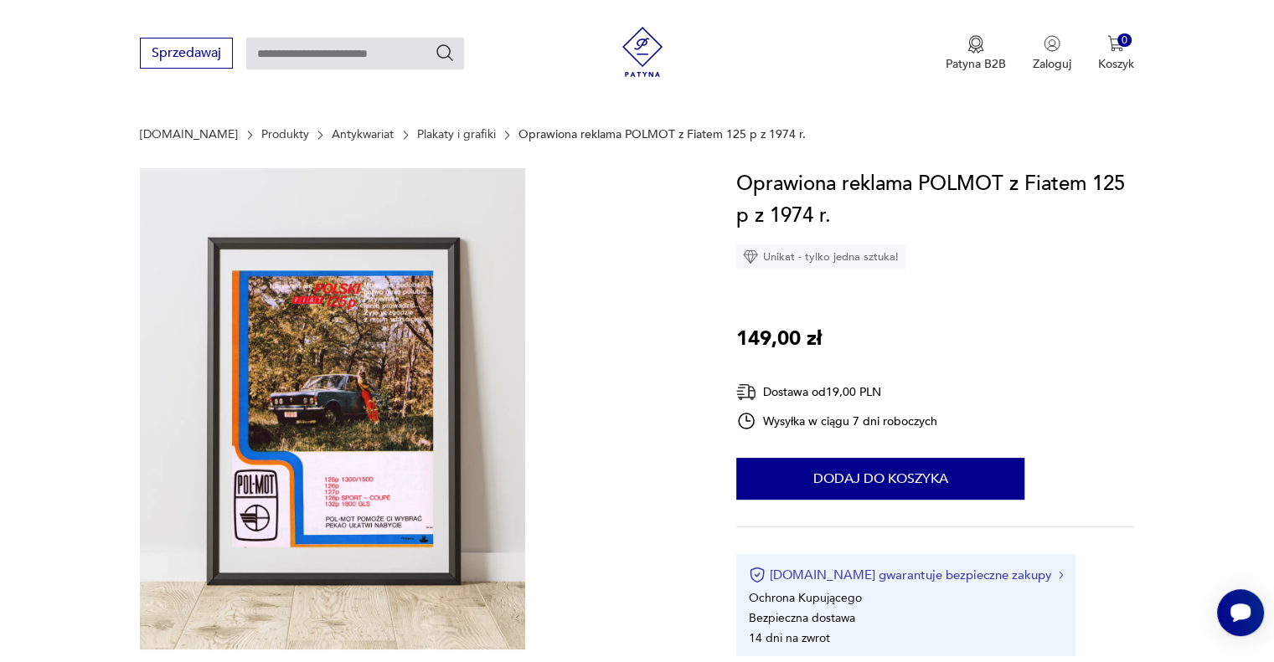
scroll to position [195, 0]
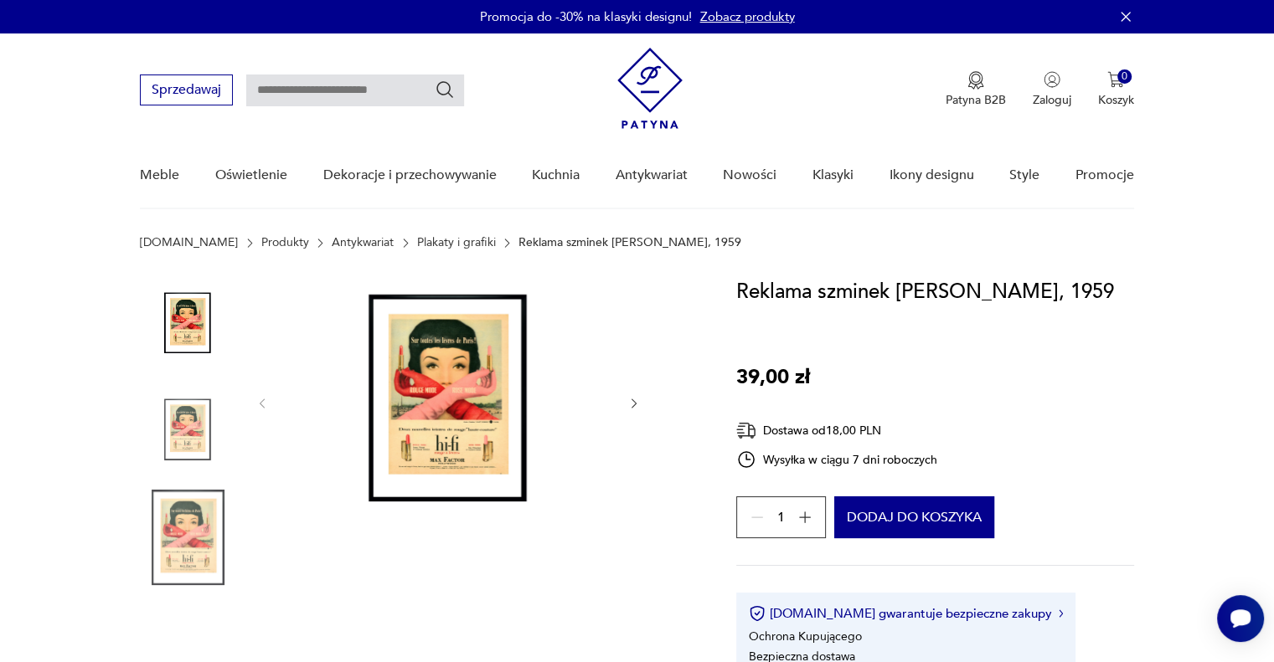
click at [190, 434] on img at bounding box center [187, 430] width 95 height 95
click at [179, 514] on img at bounding box center [187, 537] width 95 height 95
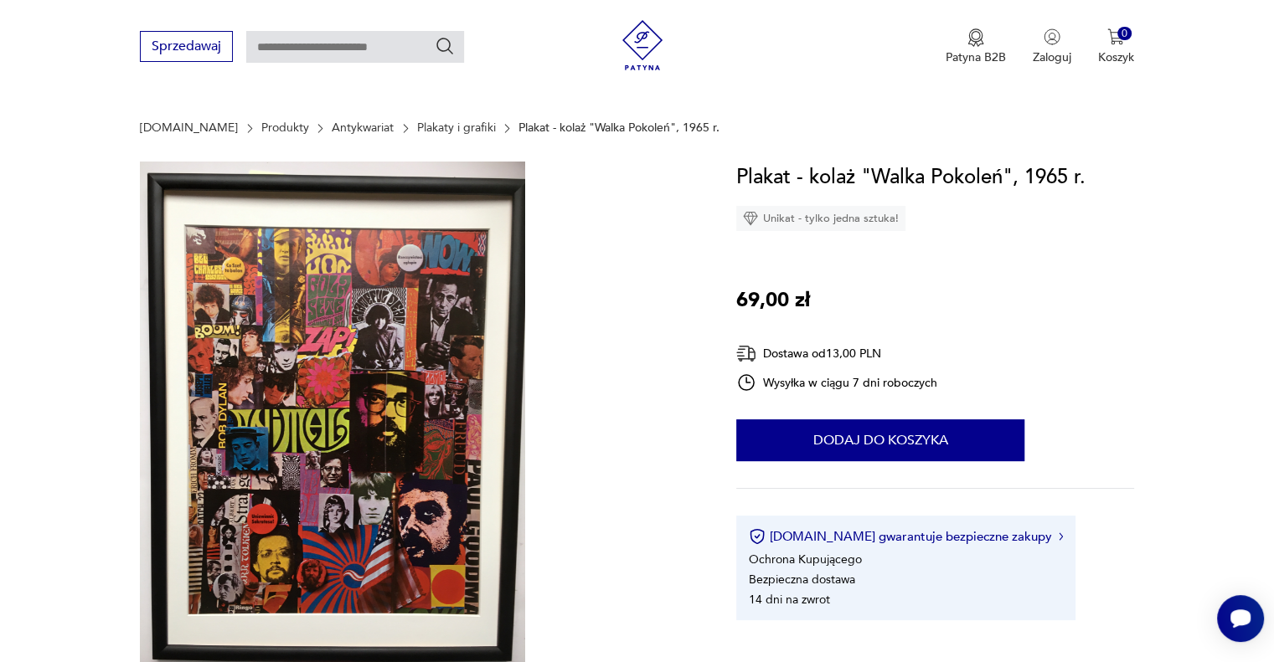
scroll to position [195, 0]
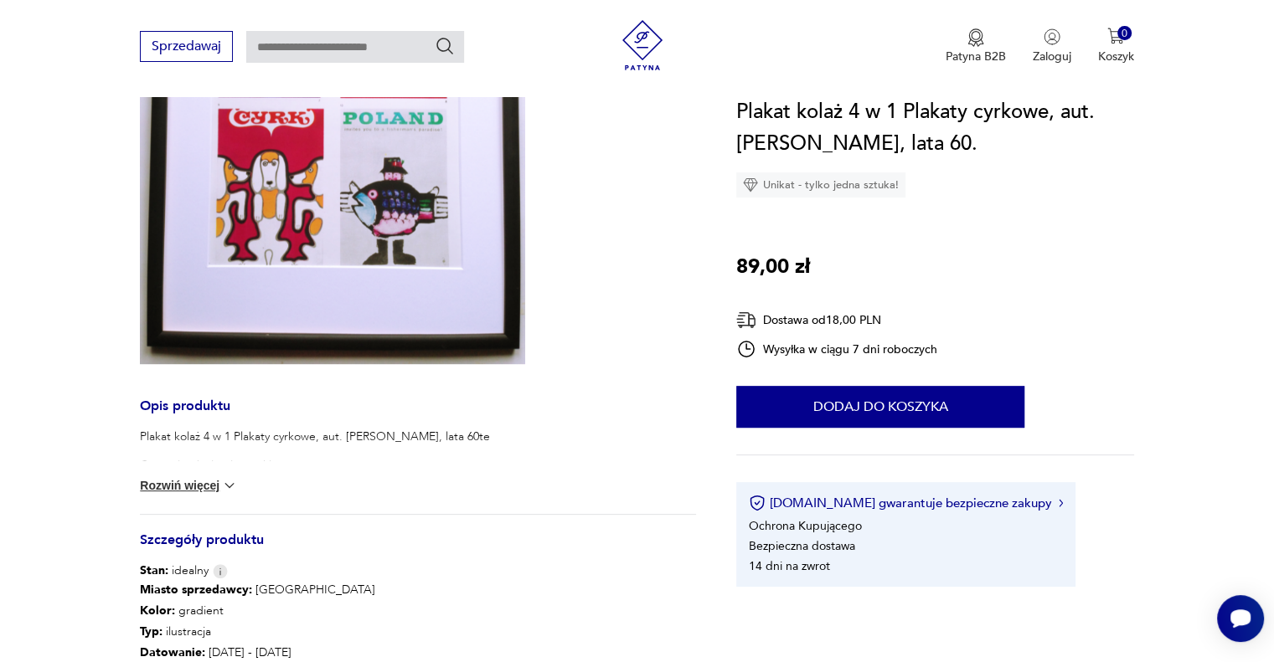
scroll to position [195, 0]
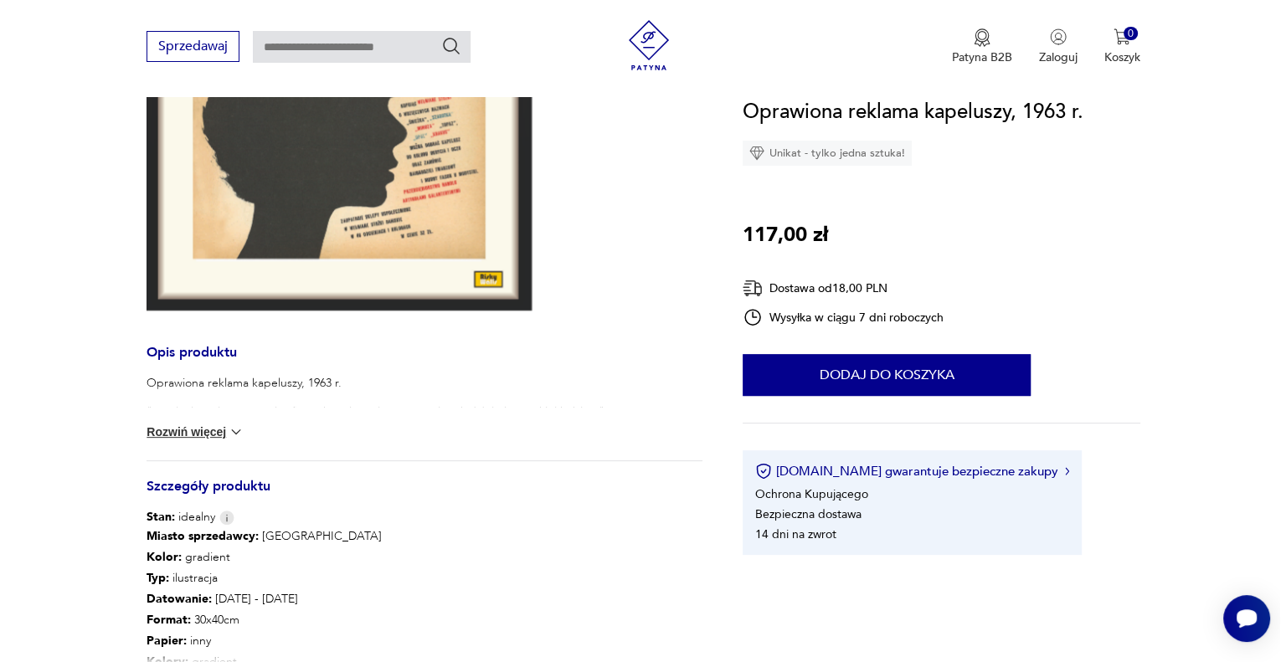
scroll to position [390, 0]
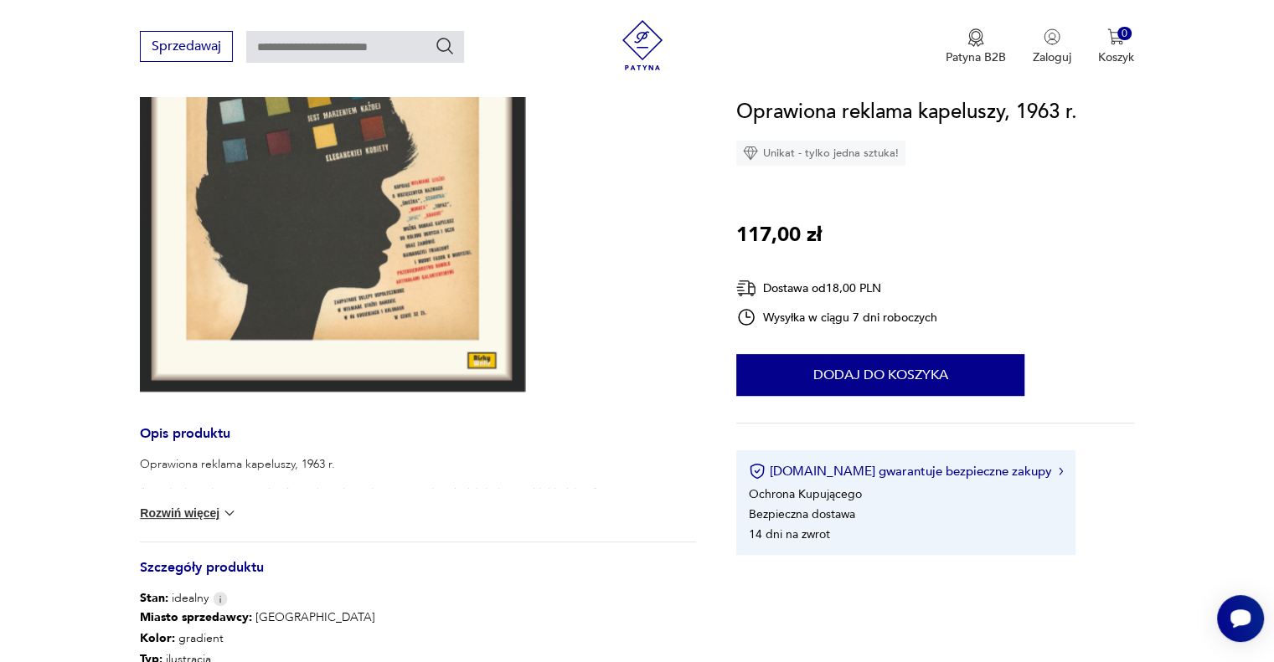
click at [433, 311] on img at bounding box center [332, 139] width 385 height 506
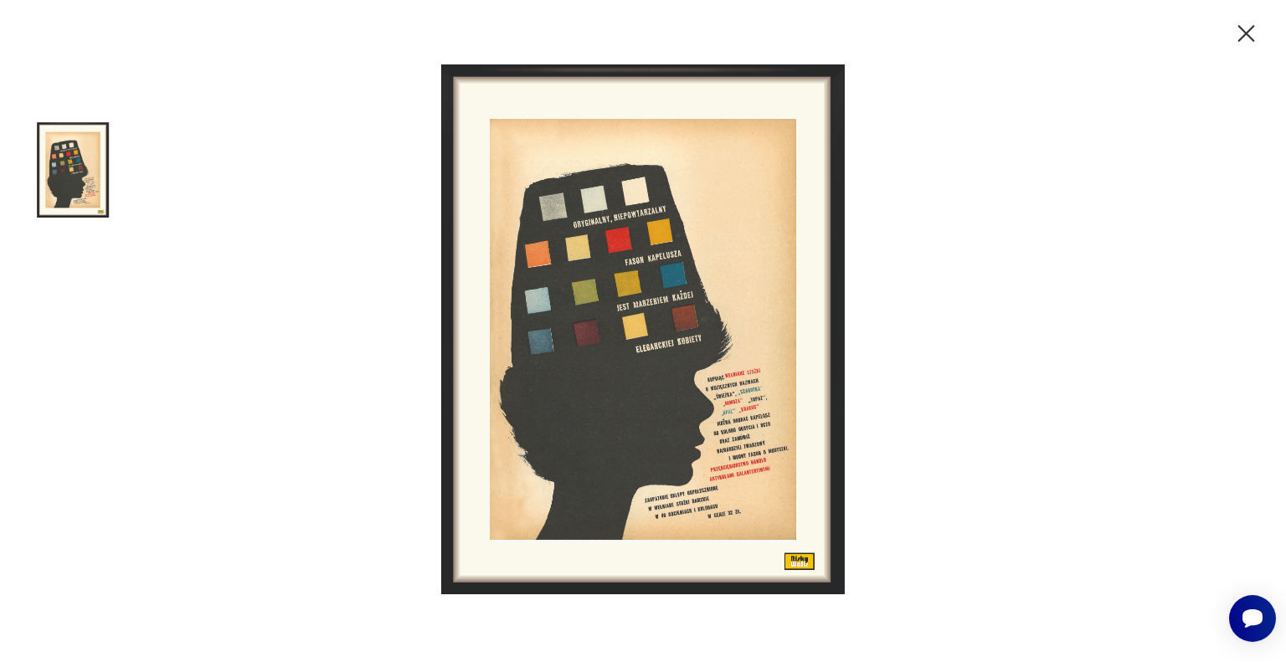
click at [730, 347] on img at bounding box center [643, 329] width 670 height 530
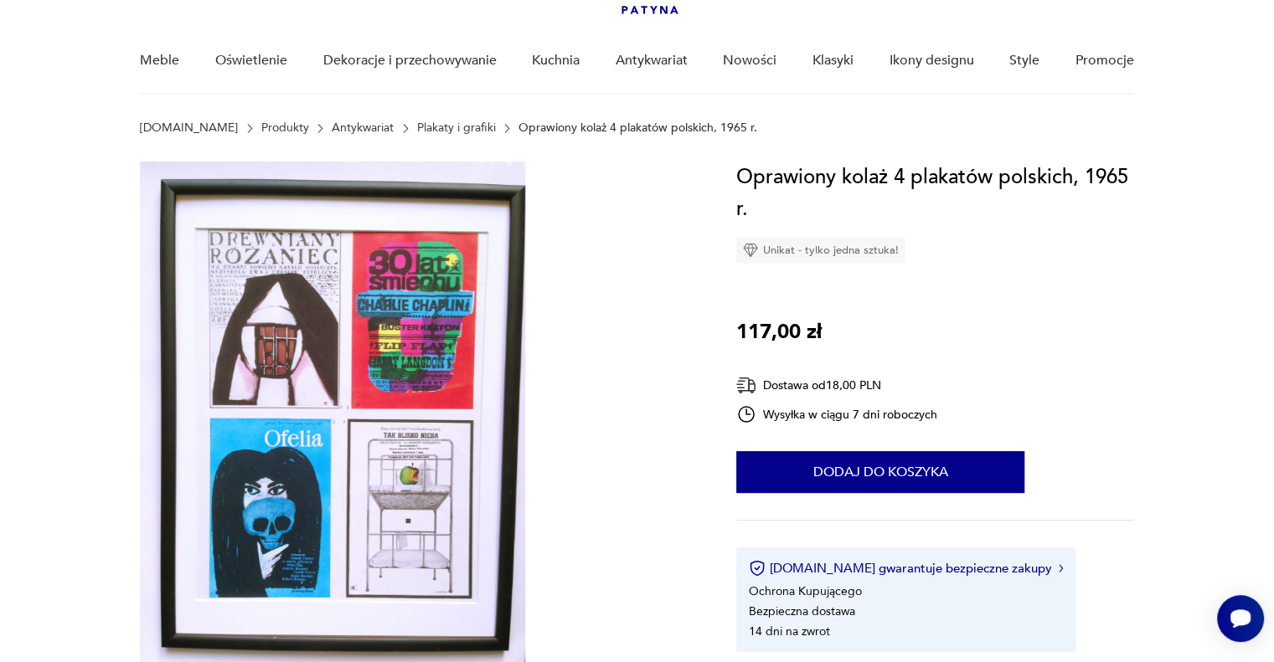
scroll to position [195, 0]
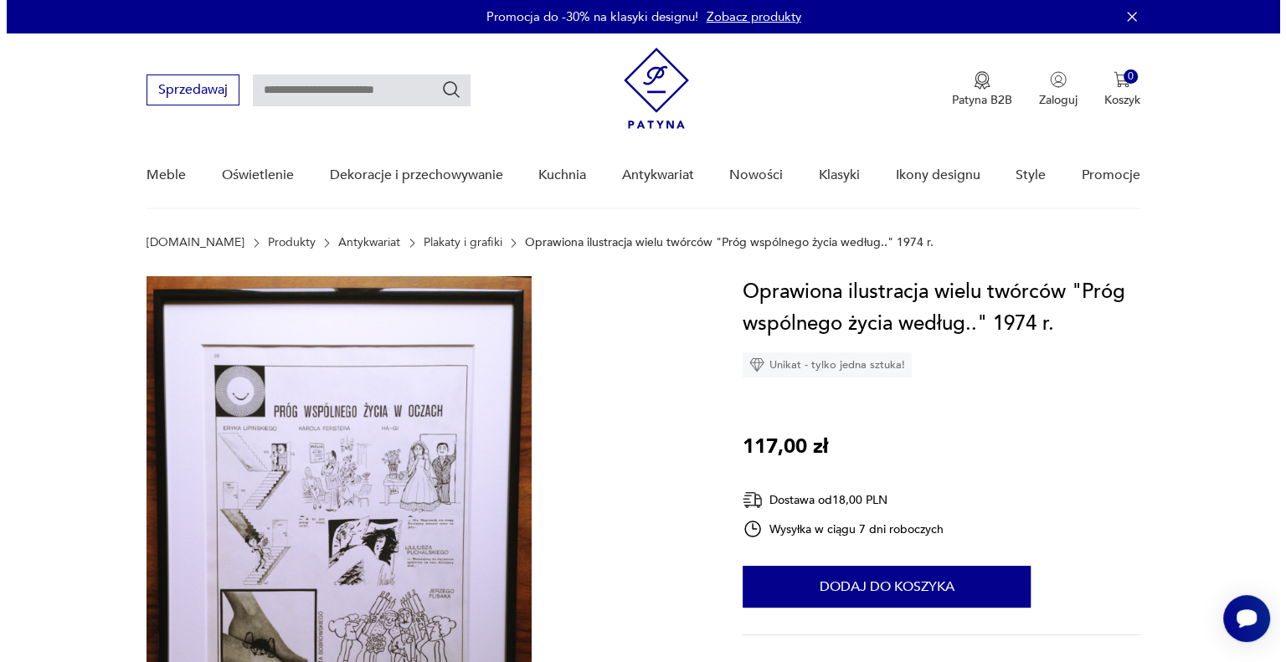
scroll to position [195, 0]
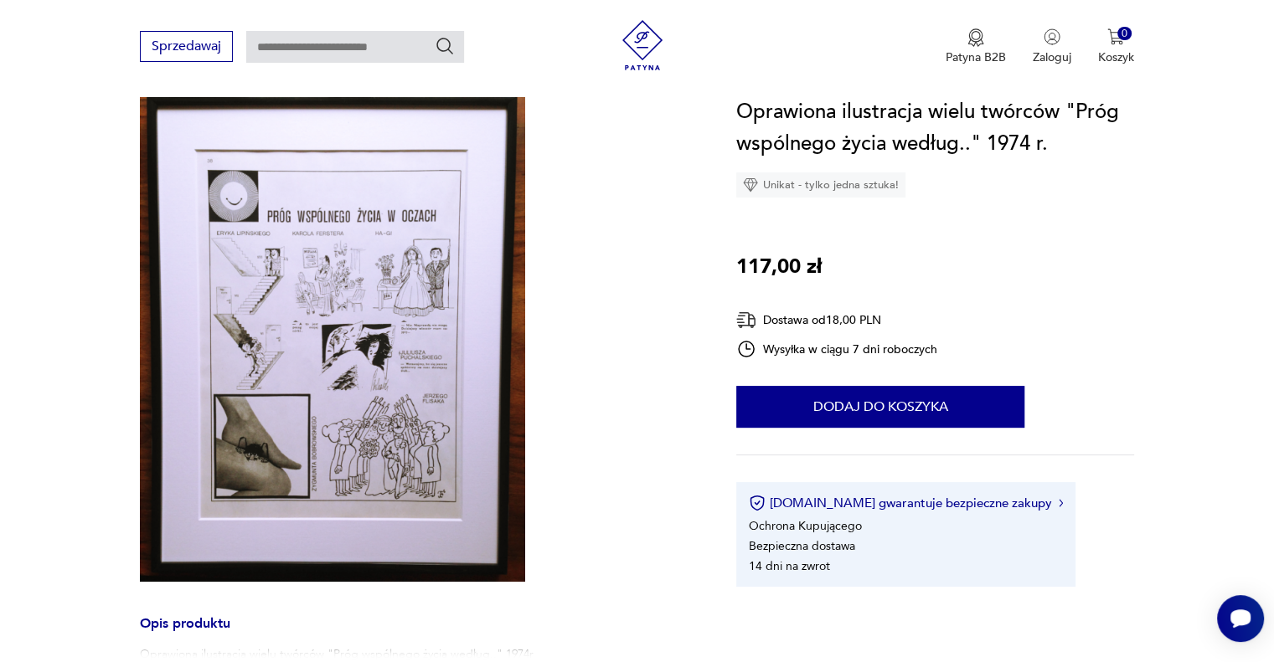
click at [263, 247] on img at bounding box center [332, 331] width 385 height 501
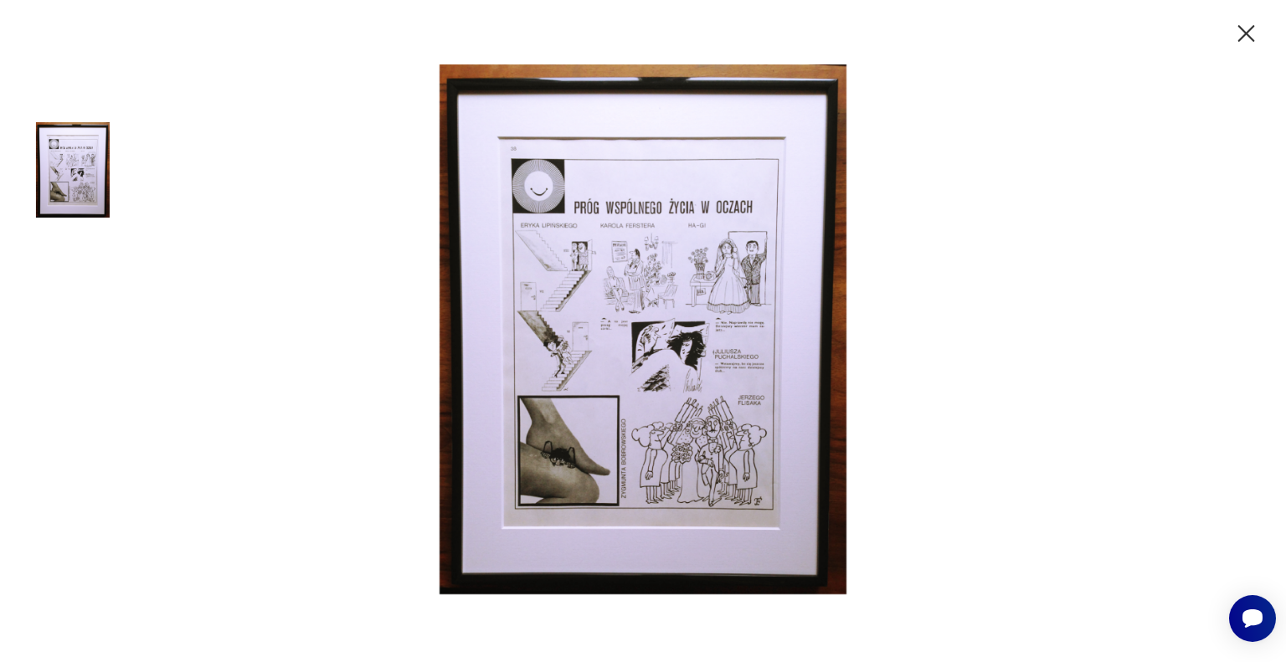
click at [721, 282] on img at bounding box center [643, 329] width 670 height 530
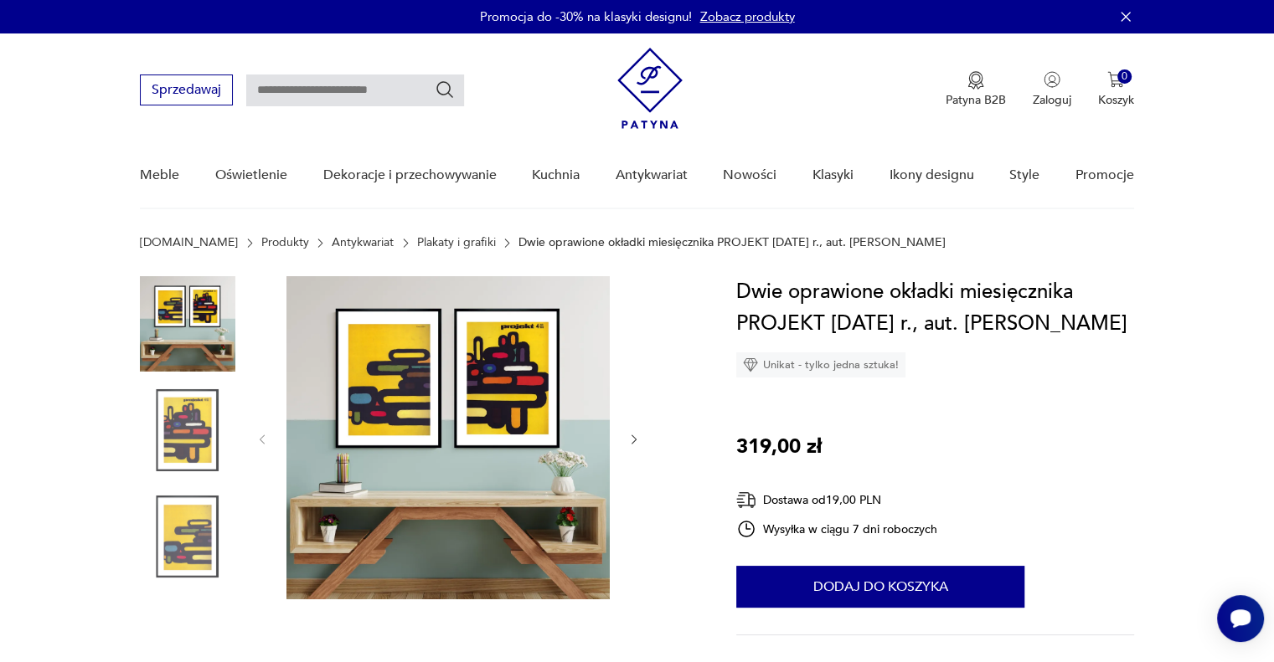
click at [186, 410] on img at bounding box center [187, 430] width 95 height 95
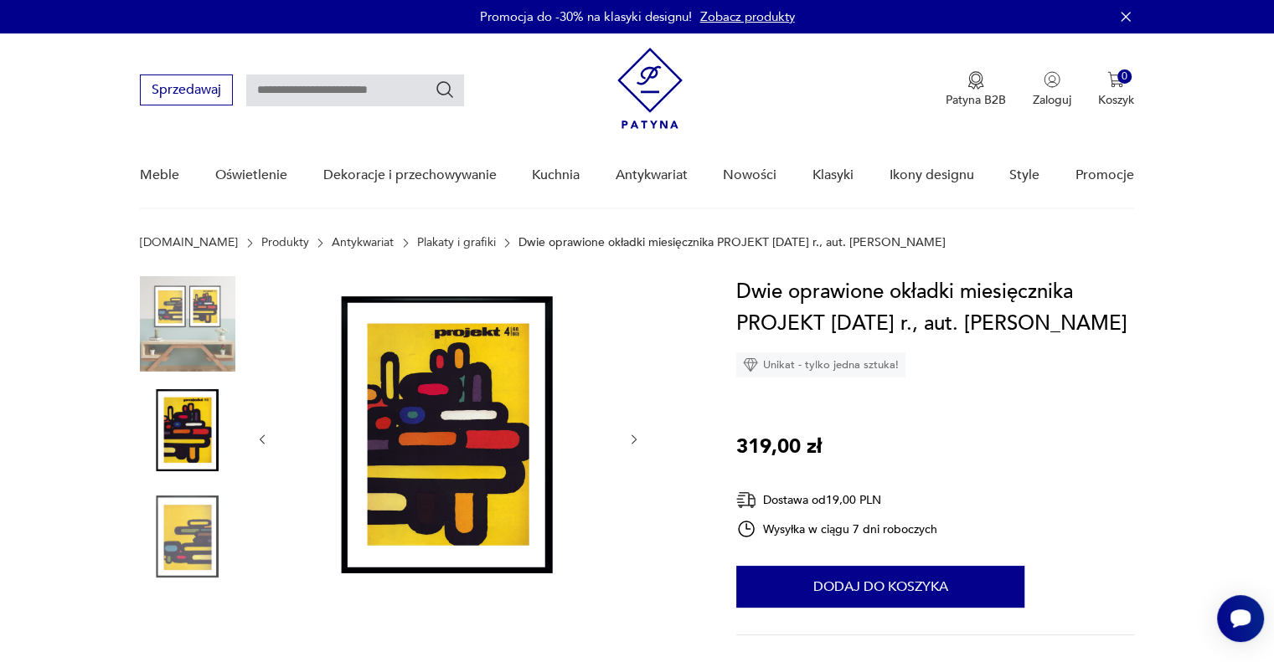
click at [189, 477] on img at bounding box center [187, 430] width 95 height 95
